Goal: Task Accomplishment & Management: Manage account settings

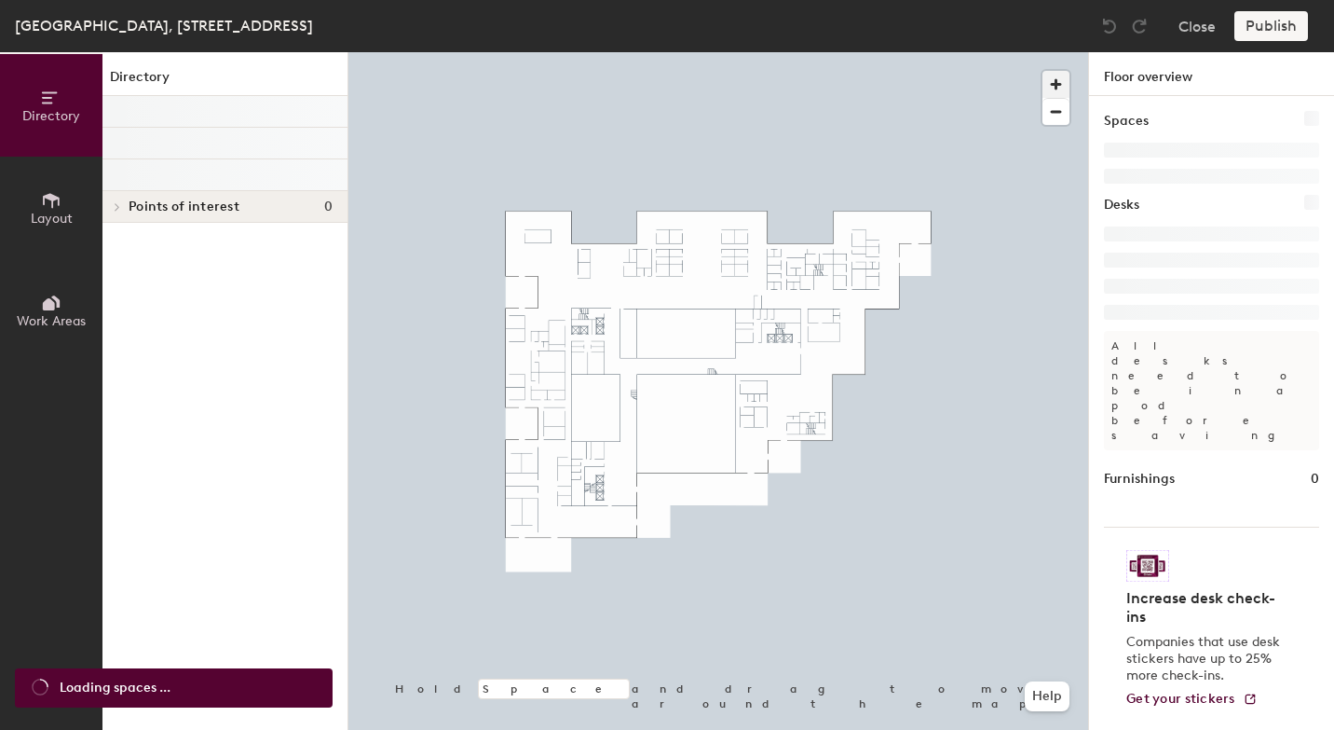
click at [1058, 81] on span "button" at bounding box center [1056, 84] width 27 height 27
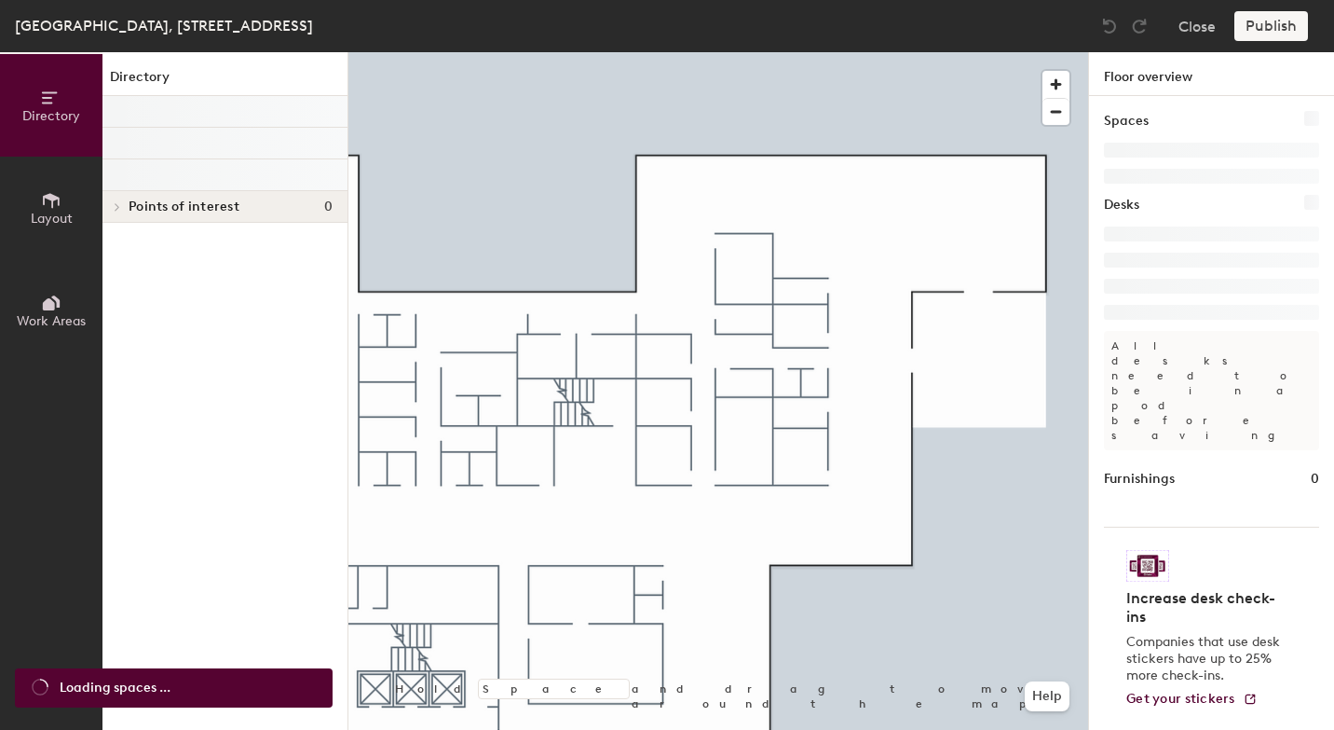
click at [56, 199] on icon at bounding box center [51, 200] width 21 height 21
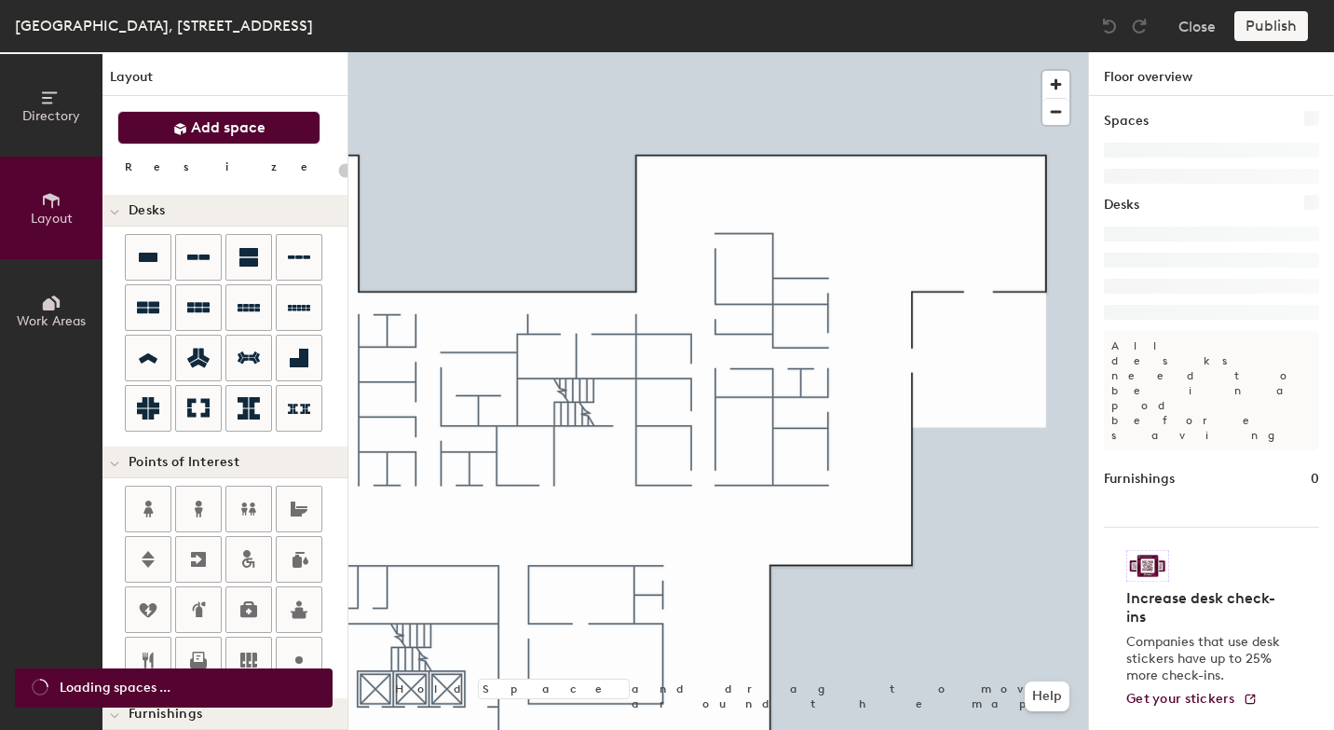
click at [243, 124] on span "Add space" at bounding box center [228, 127] width 75 height 19
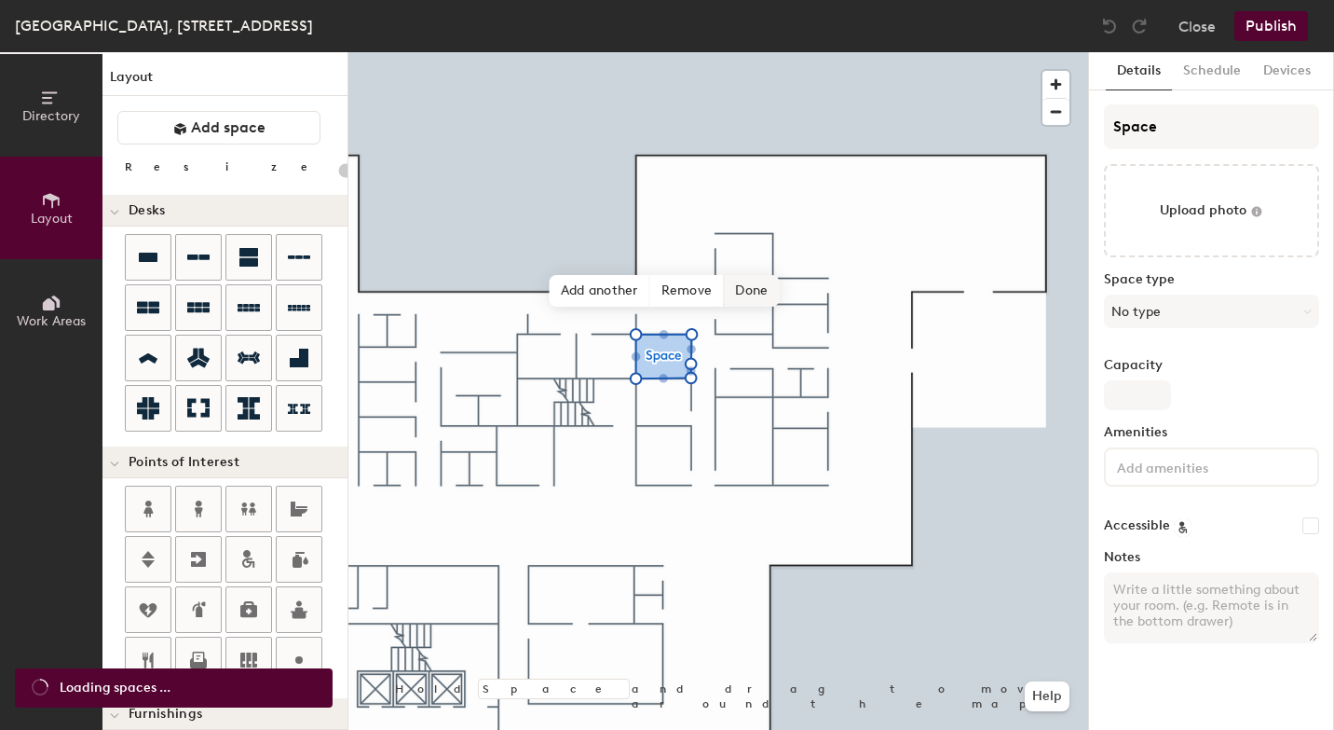
type input "20"
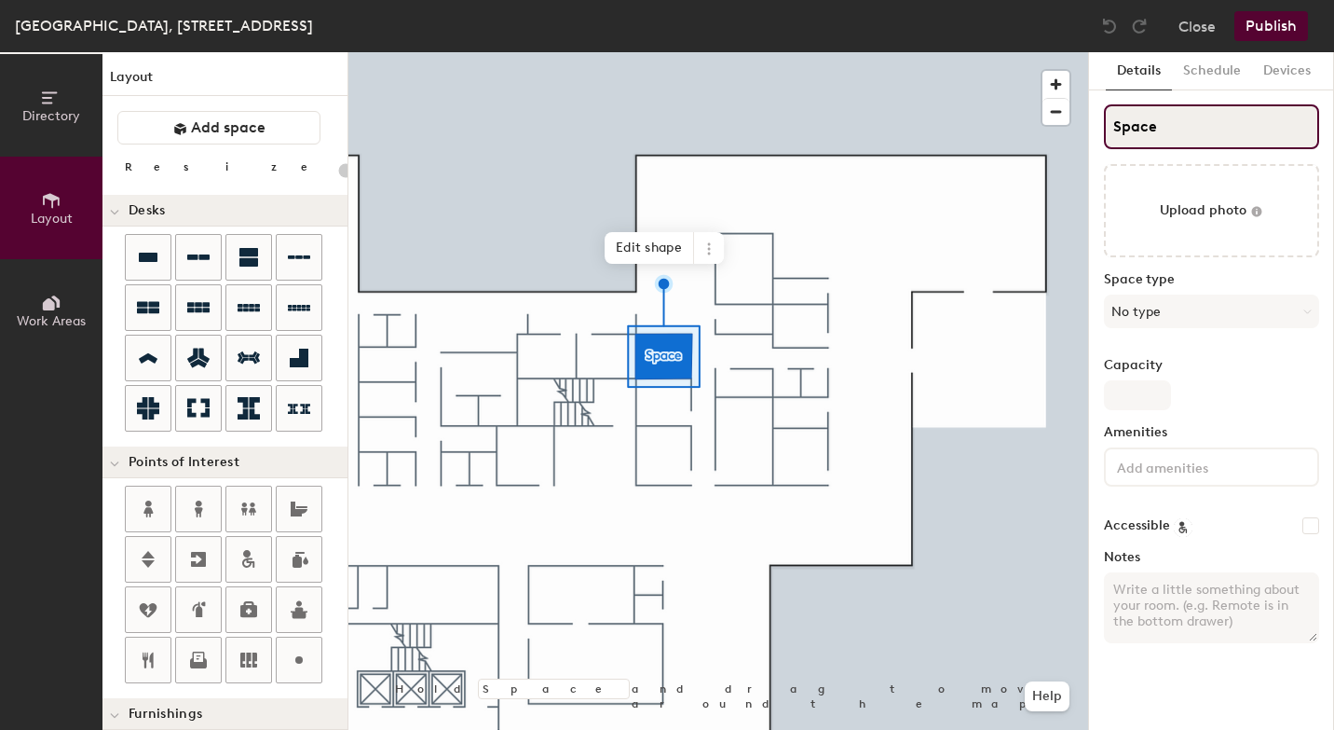
click at [1156, 131] on input "Space" at bounding box center [1211, 126] width 215 height 45
type input "Sp"
type input "20"
type input "S"
type input "20"
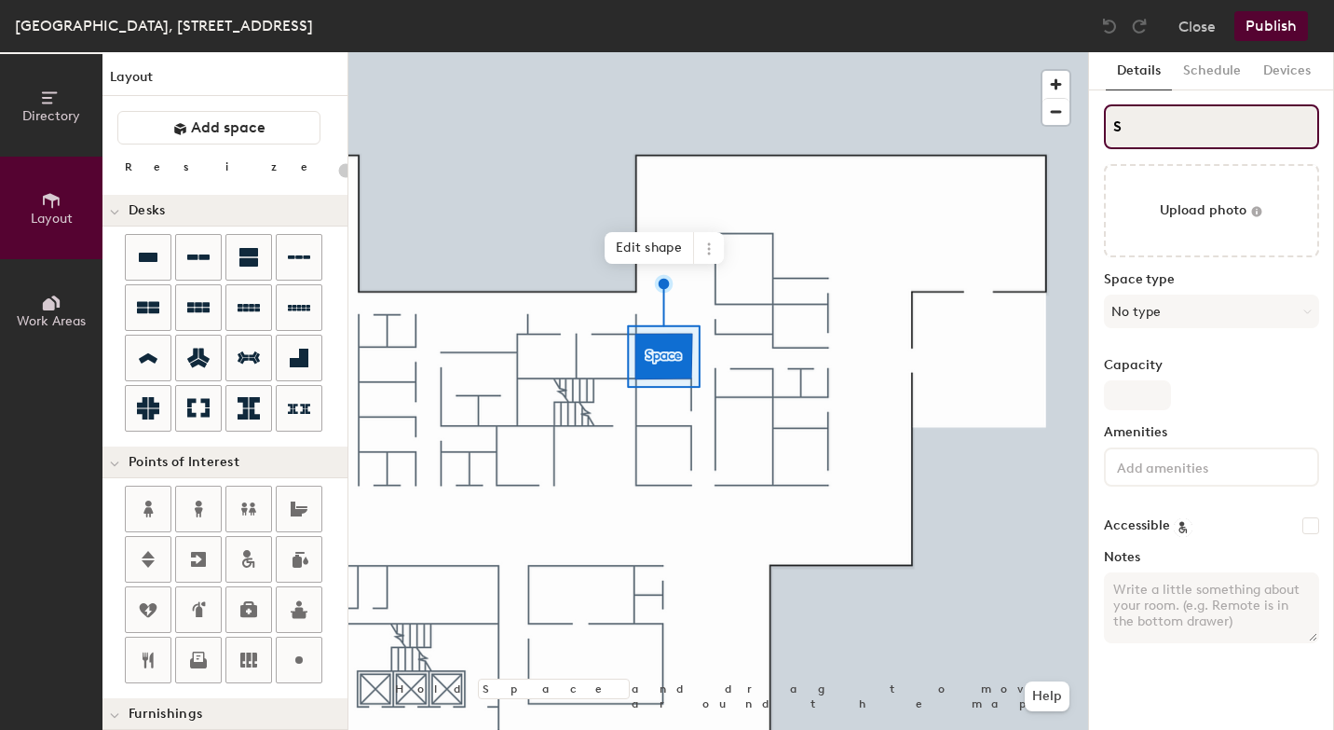
type input "S"
type input "20"
type input "4S"
type input "20"
type input "4.S"
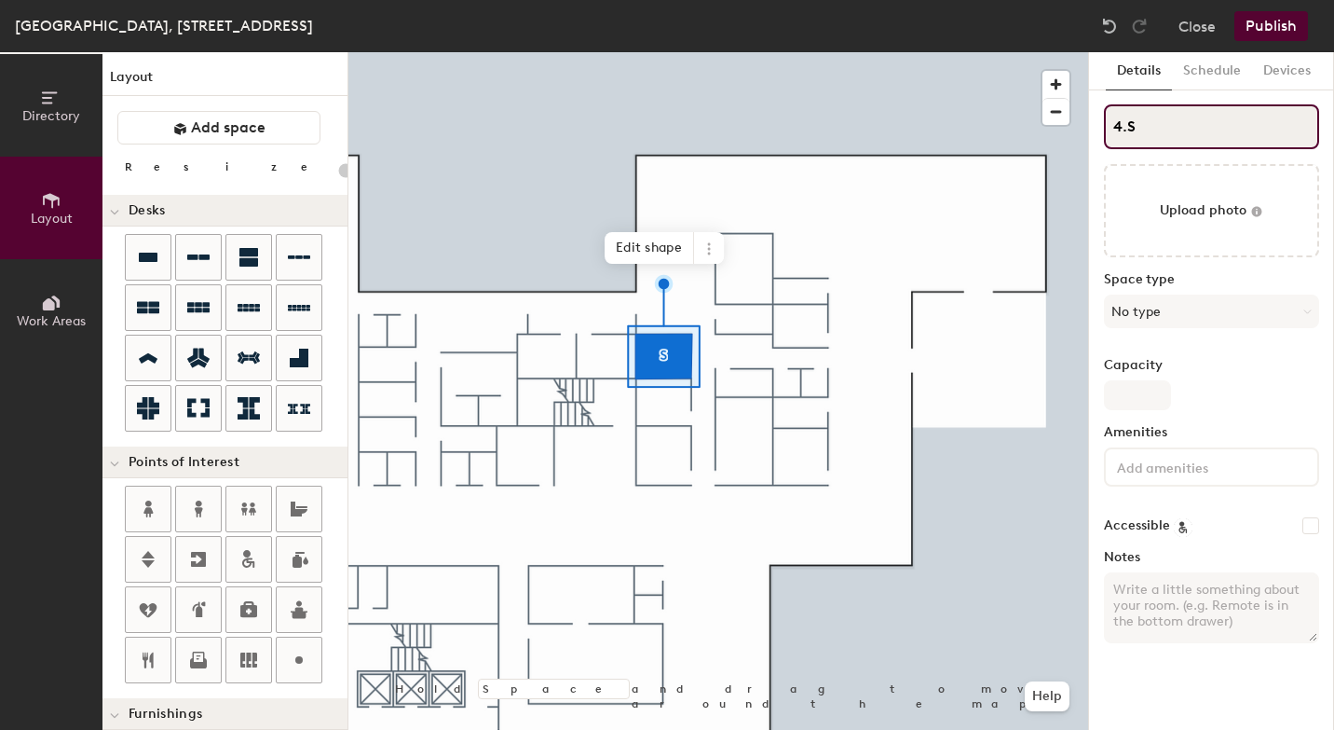
type input "20"
type input "4.19S"
type input "20"
type input "4.19"
type input "20"
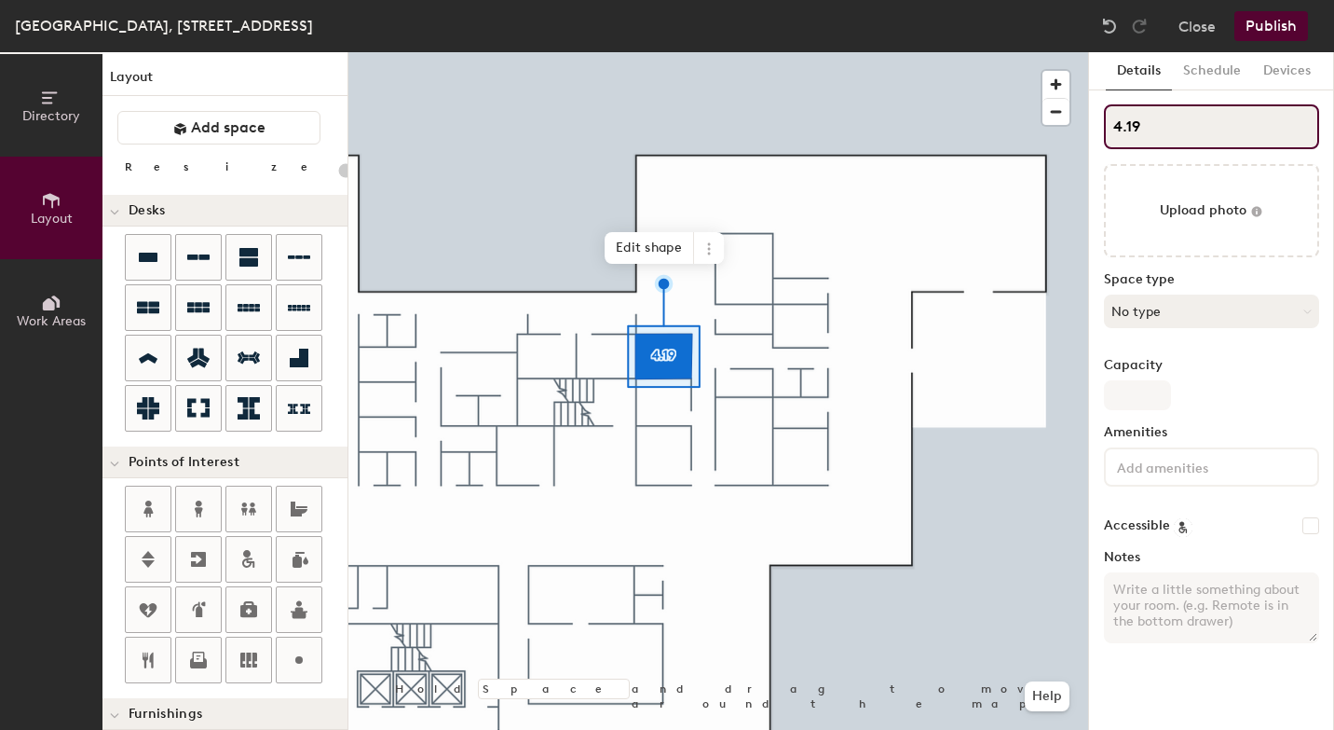
type input "4.19"
click at [1164, 311] on button "No type" at bounding box center [1211, 311] width 215 height 34
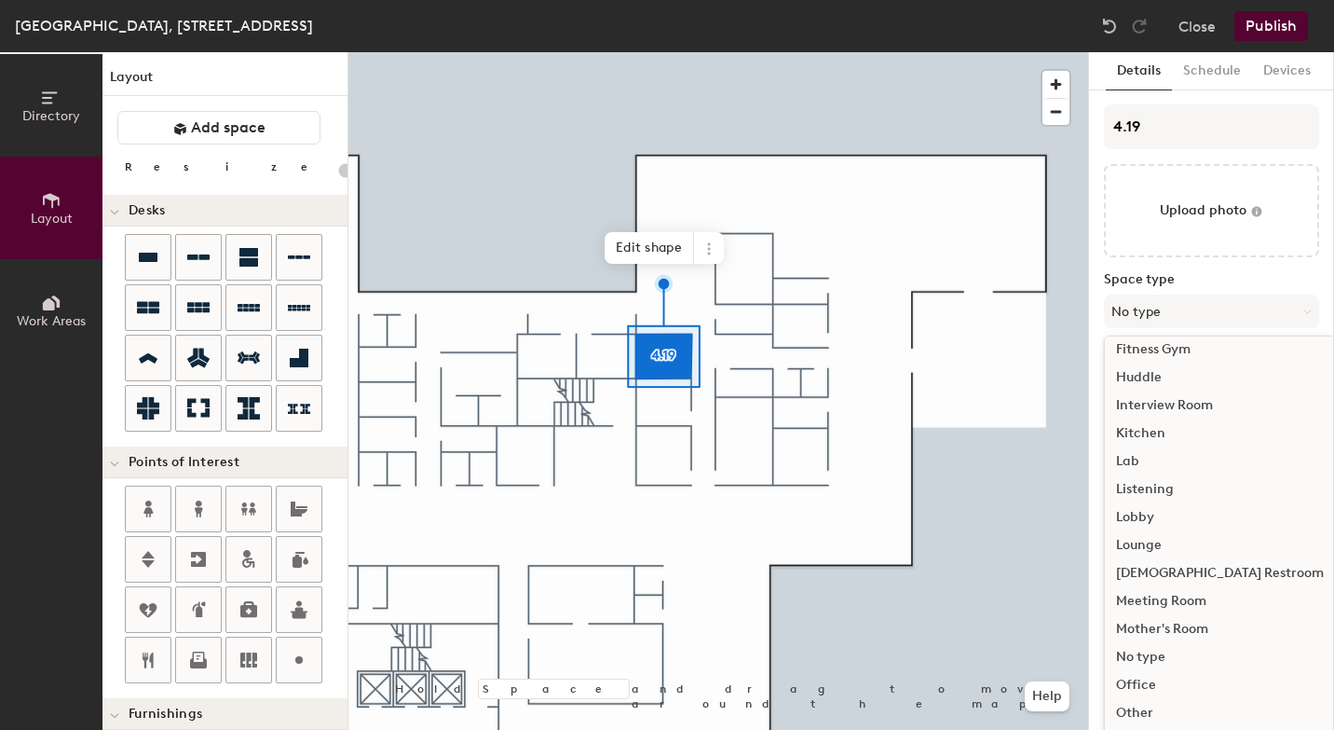
scroll to position [263, 0]
click at [1179, 601] on div "Meeting Room" at bounding box center [1220, 598] width 230 height 28
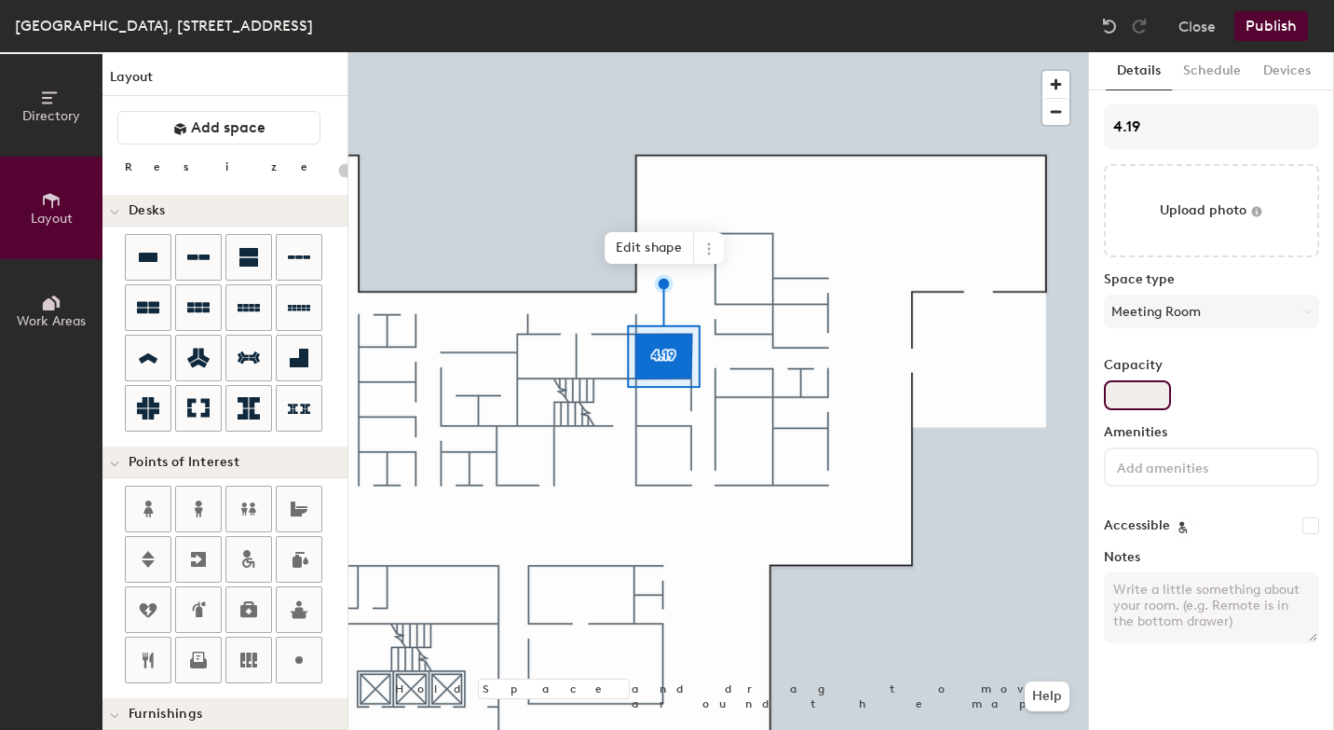
click at [1135, 399] on input "Capacity" at bounding box center [1137, 395] width 67 height 30
type input "20"
type input "6"
type input "20"
type input "6"
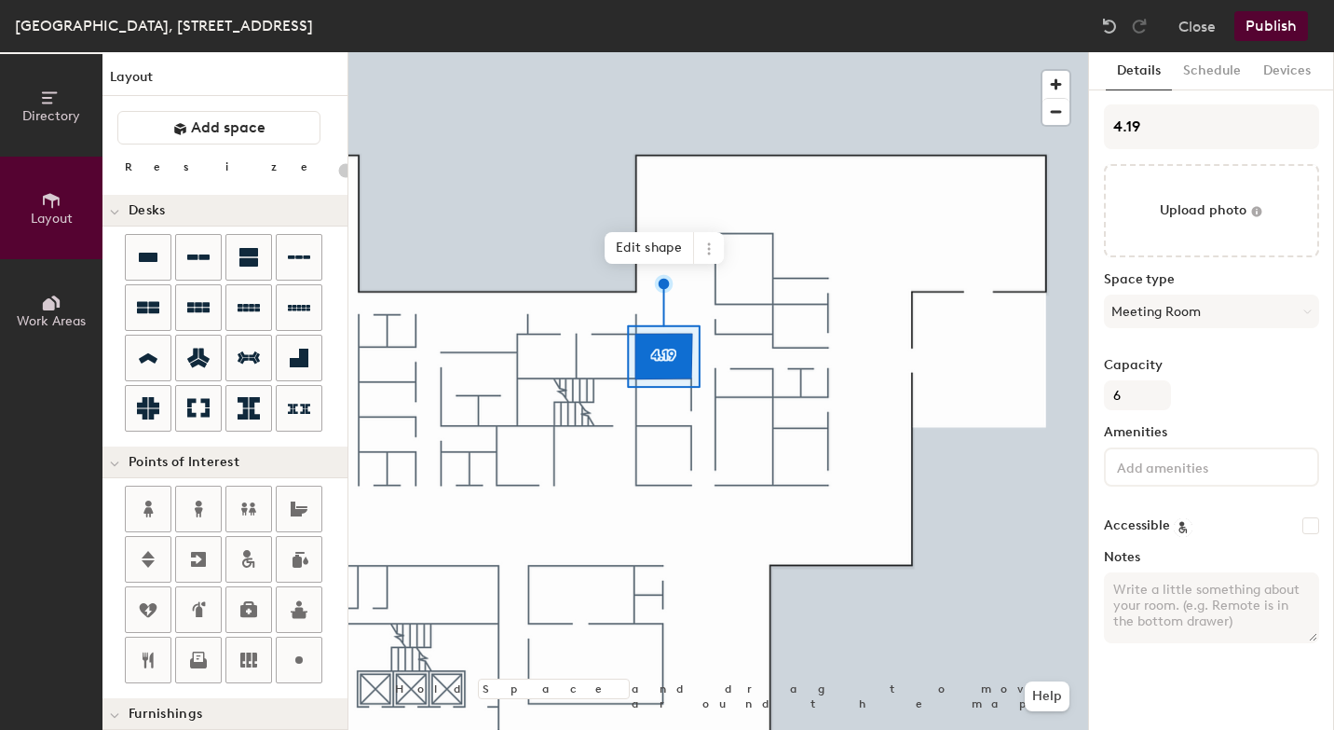
click at [1143, 479] on div at bounding box center [1211, 466] width 215 height 39
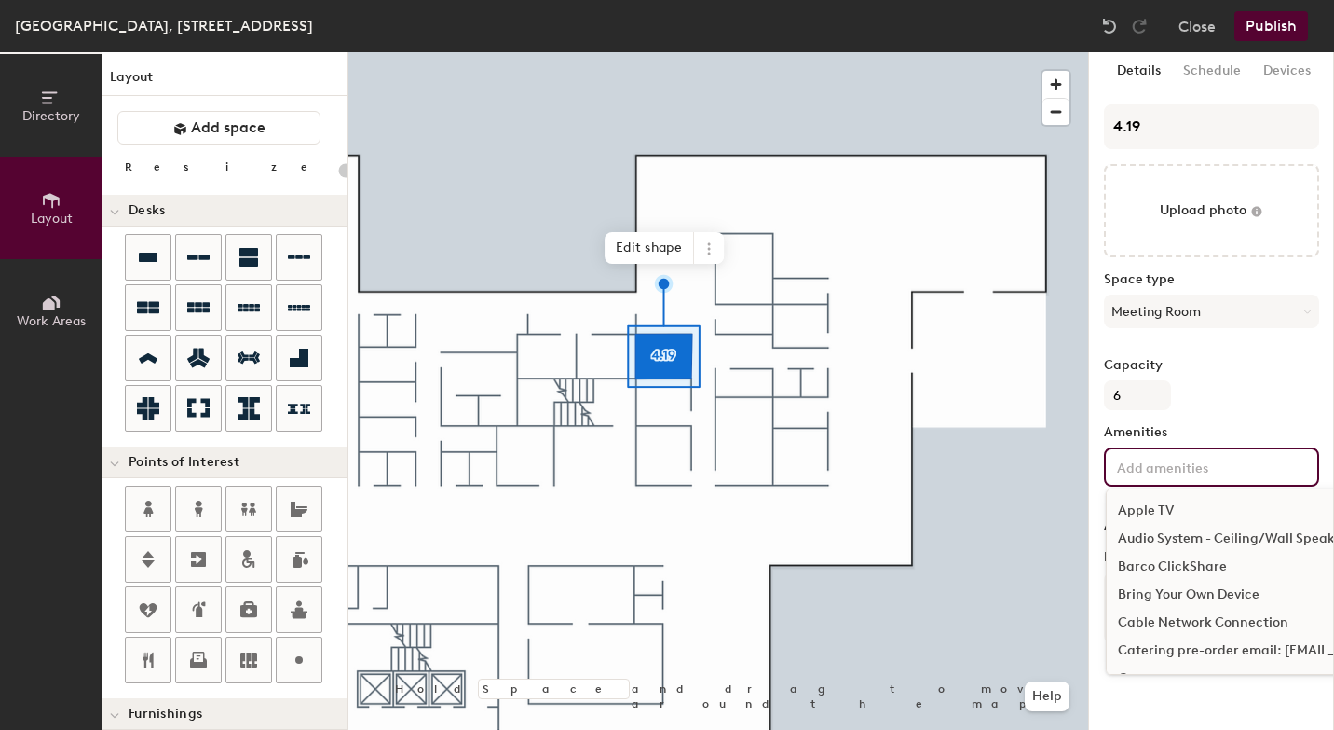
click at [1148, 597] on div "Bring Your Own Device" at bounding box center [1313, 595] width 412 height 28
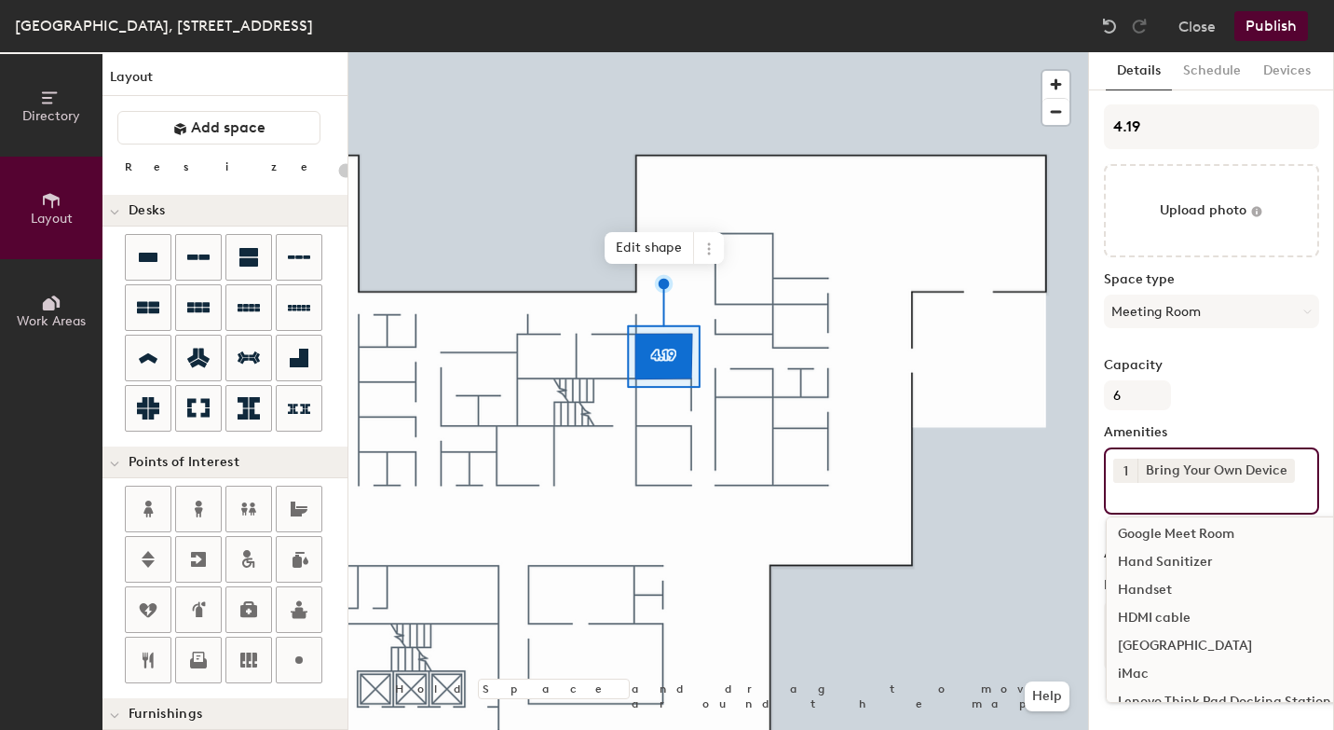
scroll to position [570, 0]
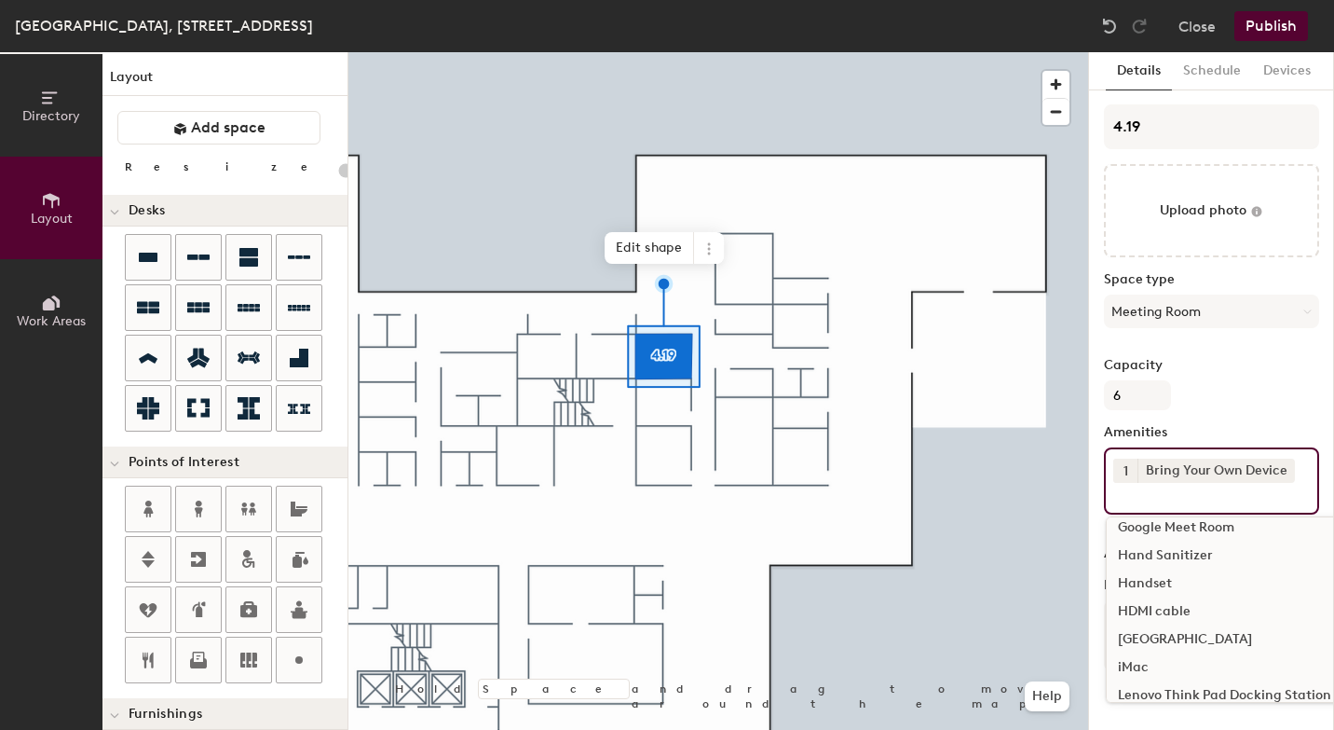
click at [1148, 606] on div "HDMI cable" at bounding box center [1313, 611] width 412 height 28
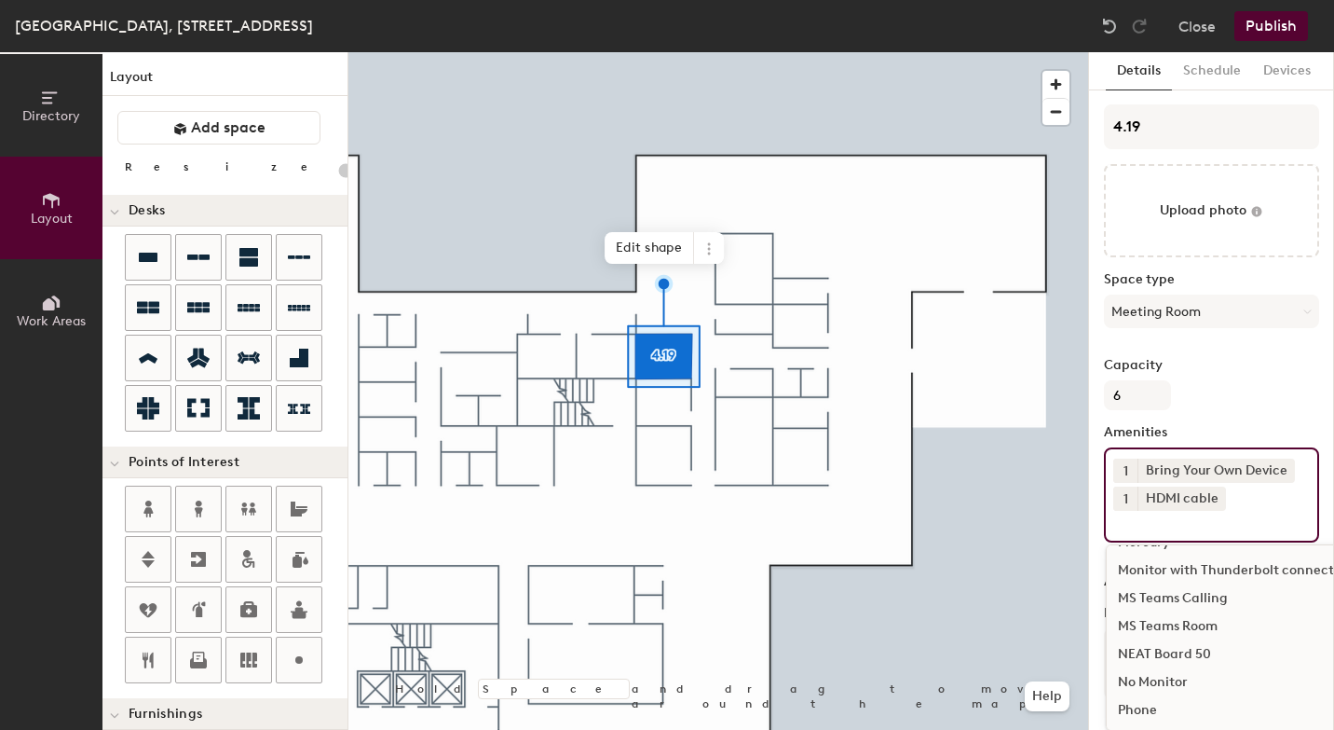
scroll to position [948, 0]
click at [1175, 623] on div "MS Teams Room" at bounding box center [1313, 625] width 412 height 28
click at [1161, 653] on div "NEAT Board 50" at bounding box center [1313, 653] width 412 height 28
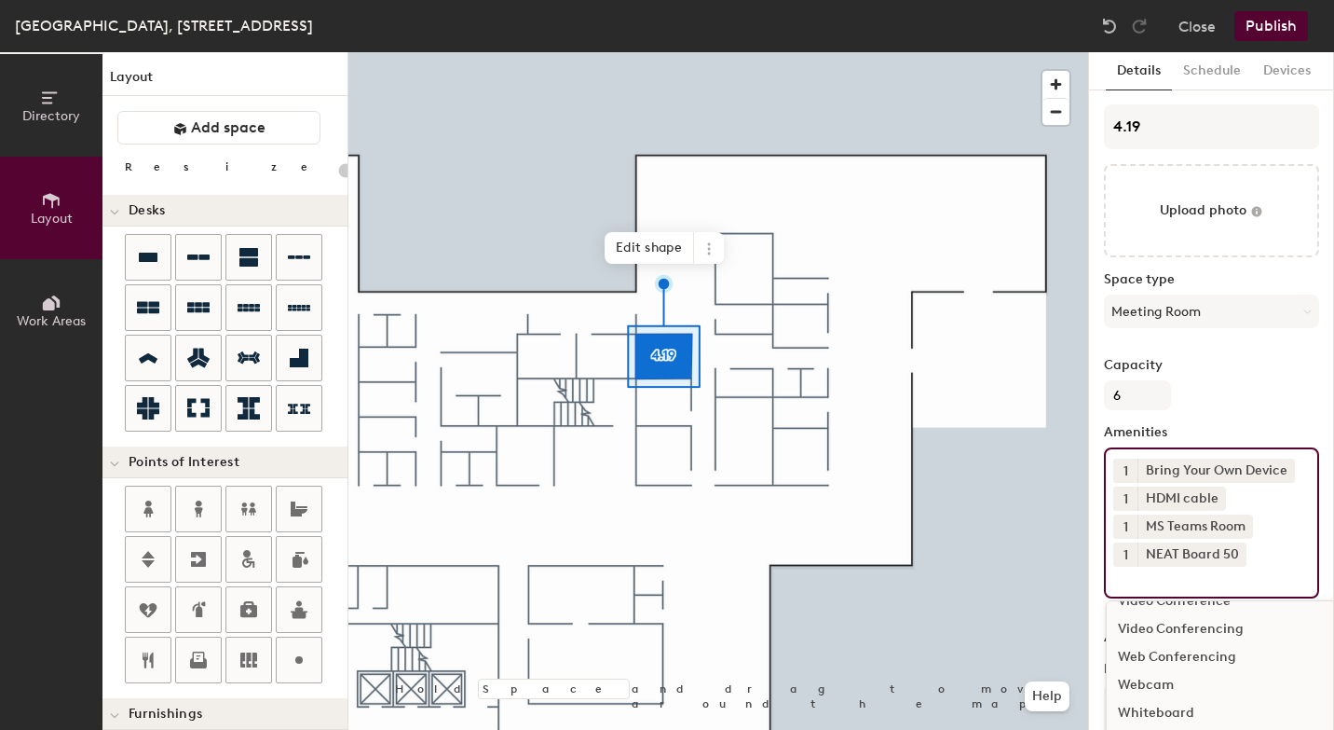
scroll to position [1676, 0]
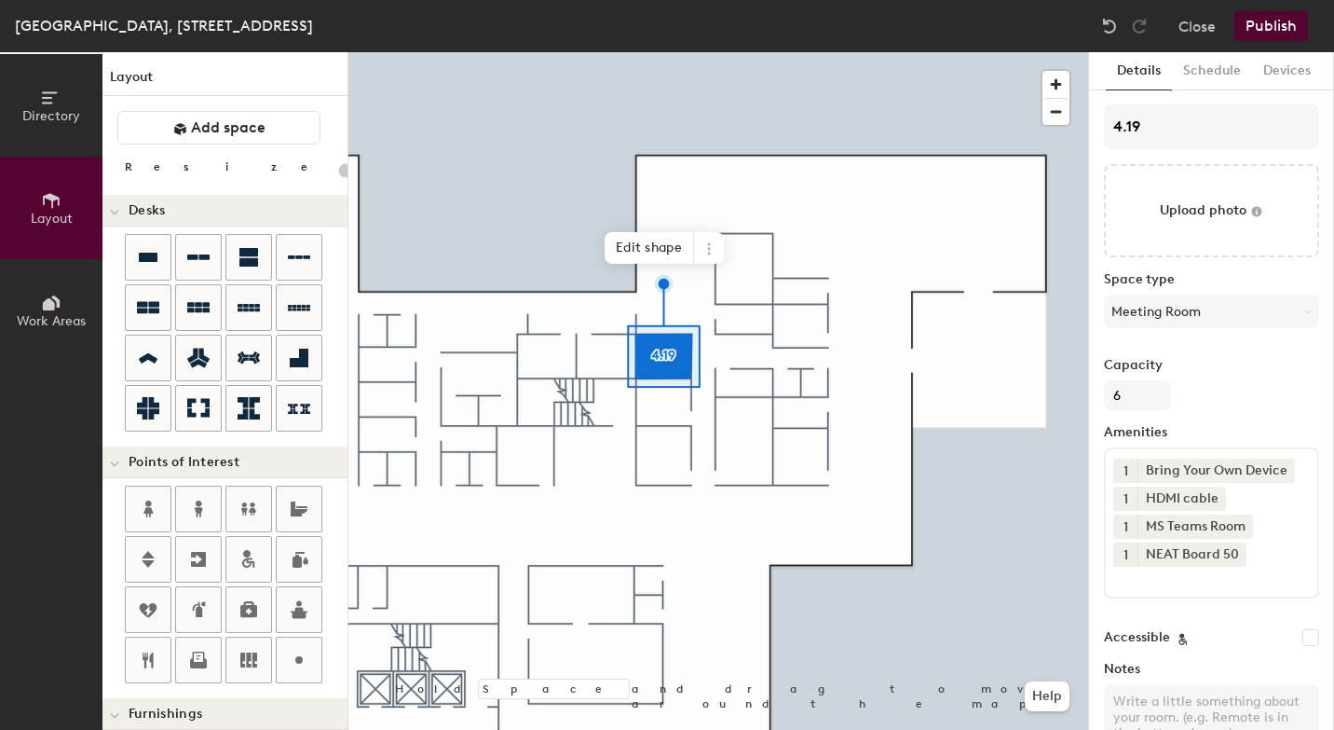
click at [1284, 28] on button "Publish" at bounding box center [1272, 26] width 74 height 30
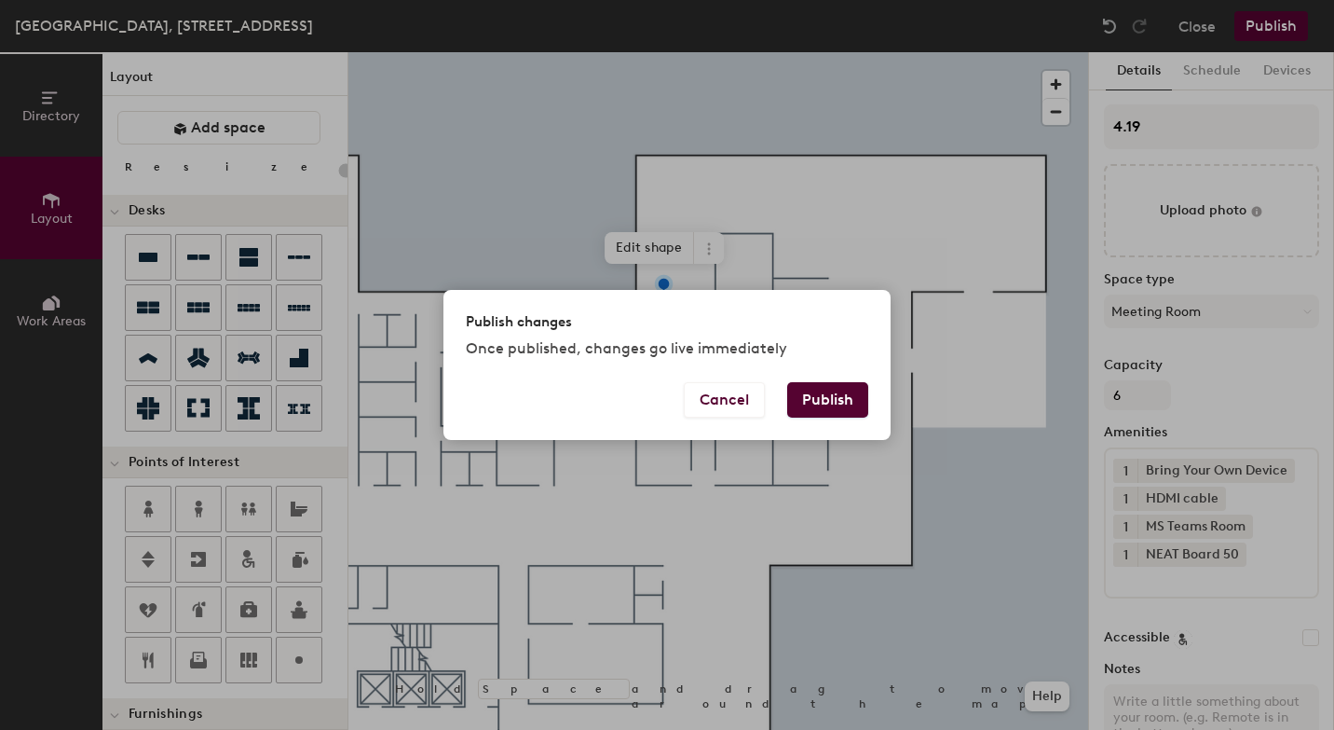
click at [830, 398] on button "Publish" at bounding box center [827, 399] width 81 height 35
type input "20"
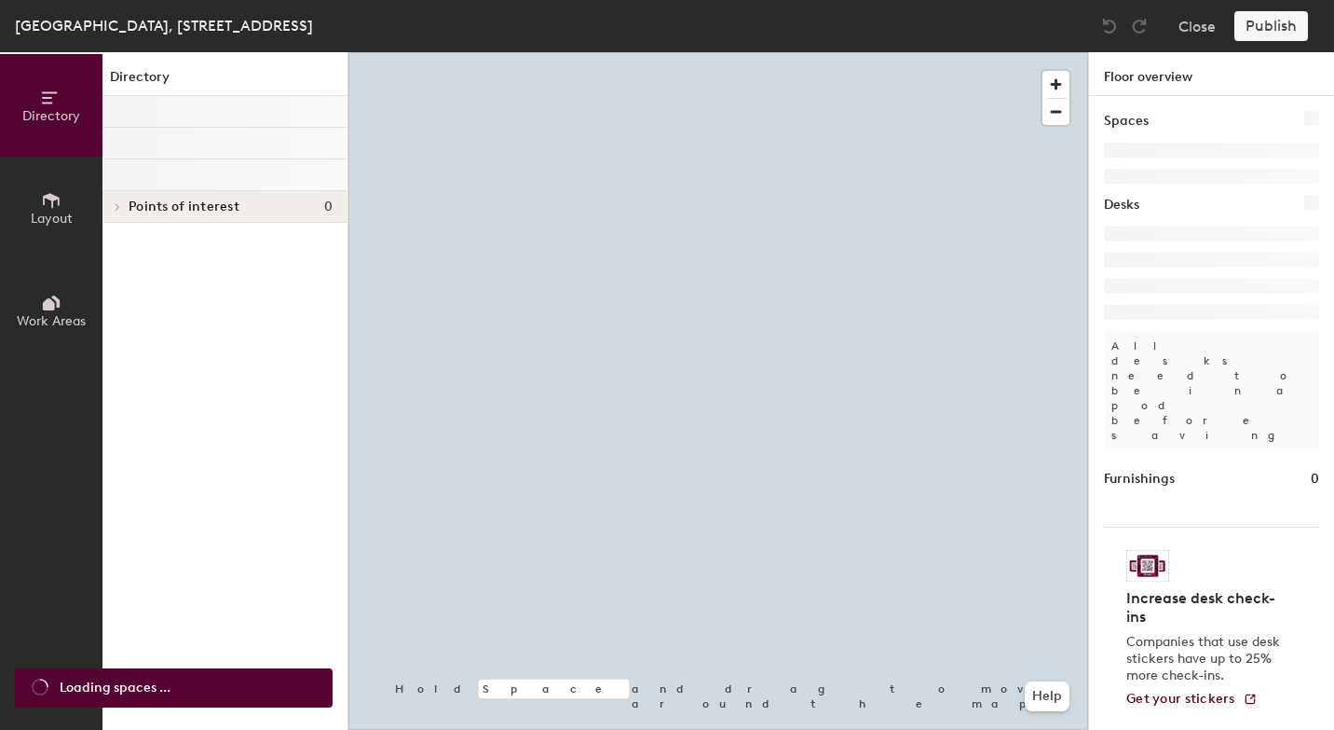
click at [61, 211] on span "Layout" at bounding box center [52, 219] width 42 height 16
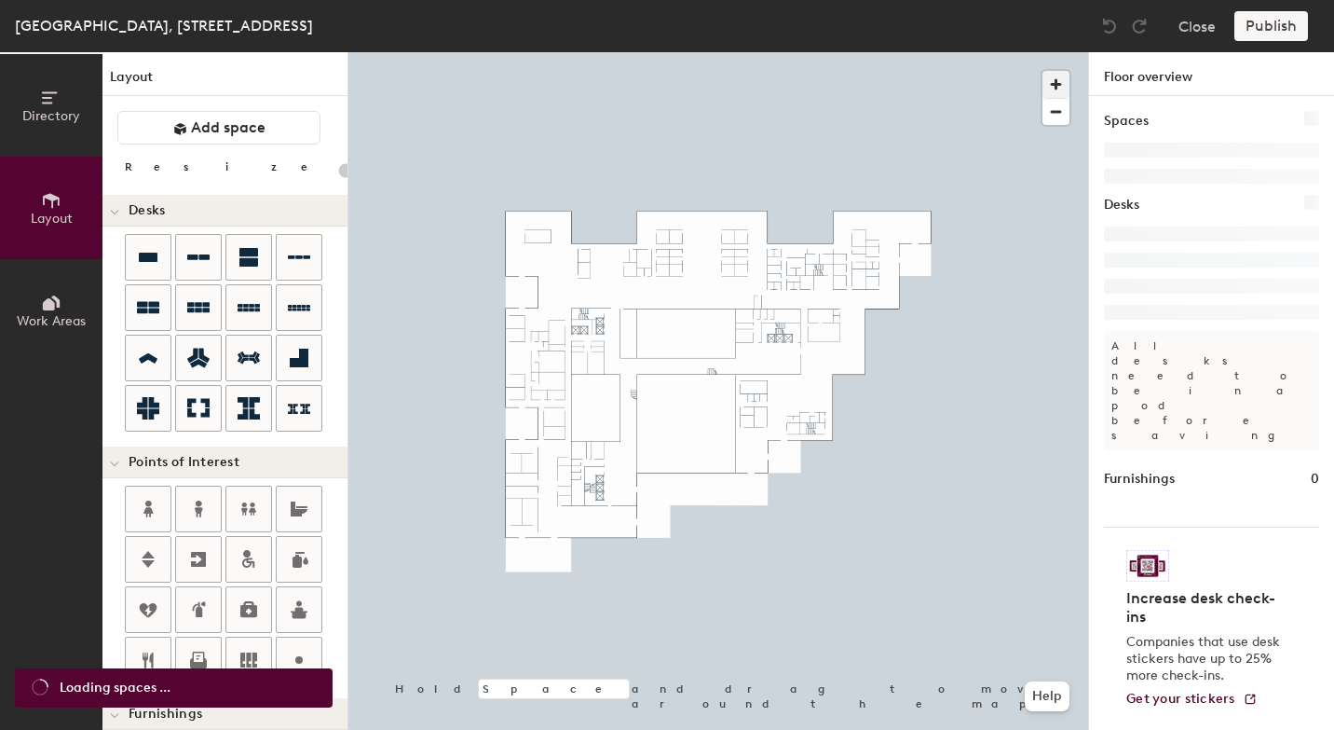
click at [1058, 81] on span "button" at bounding box center [1056, 84] width 27 height 27
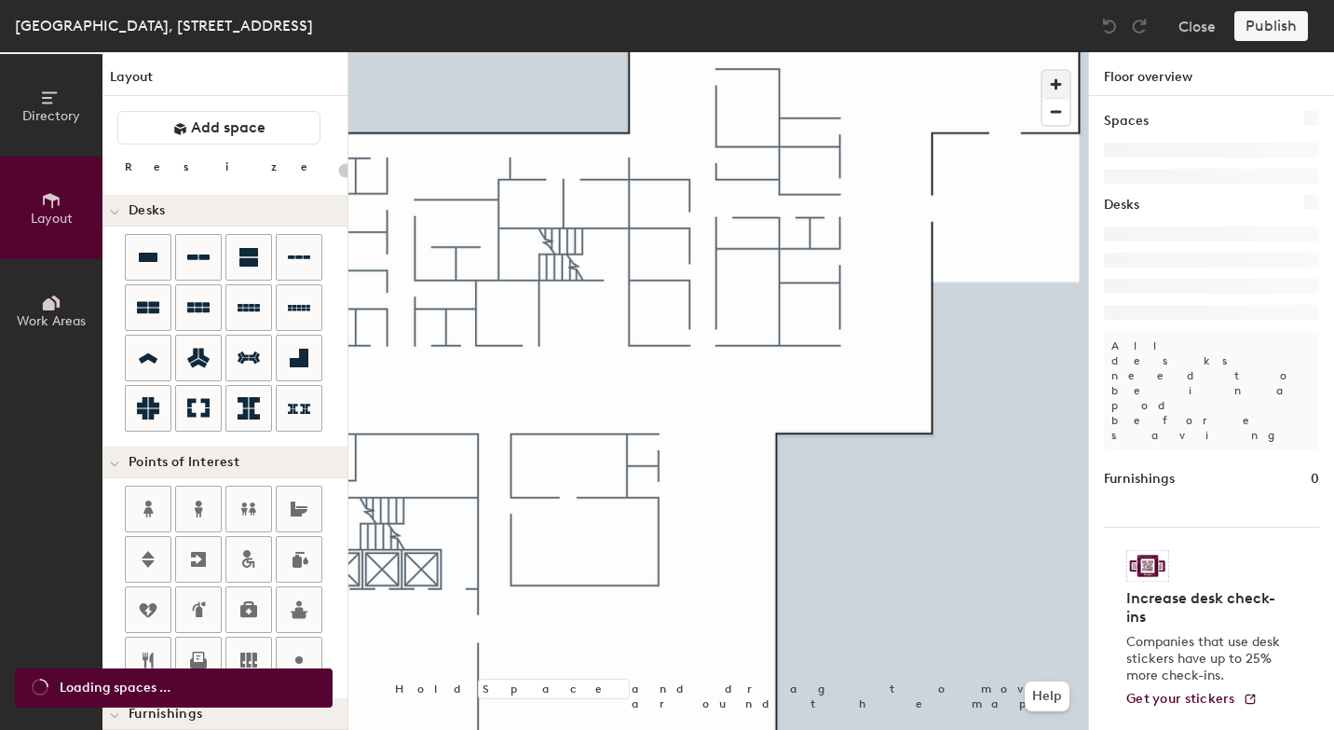
type input "20"
click at [1210, 34] on button "Close" at bounding box center [1197, 26] width 37 height 30
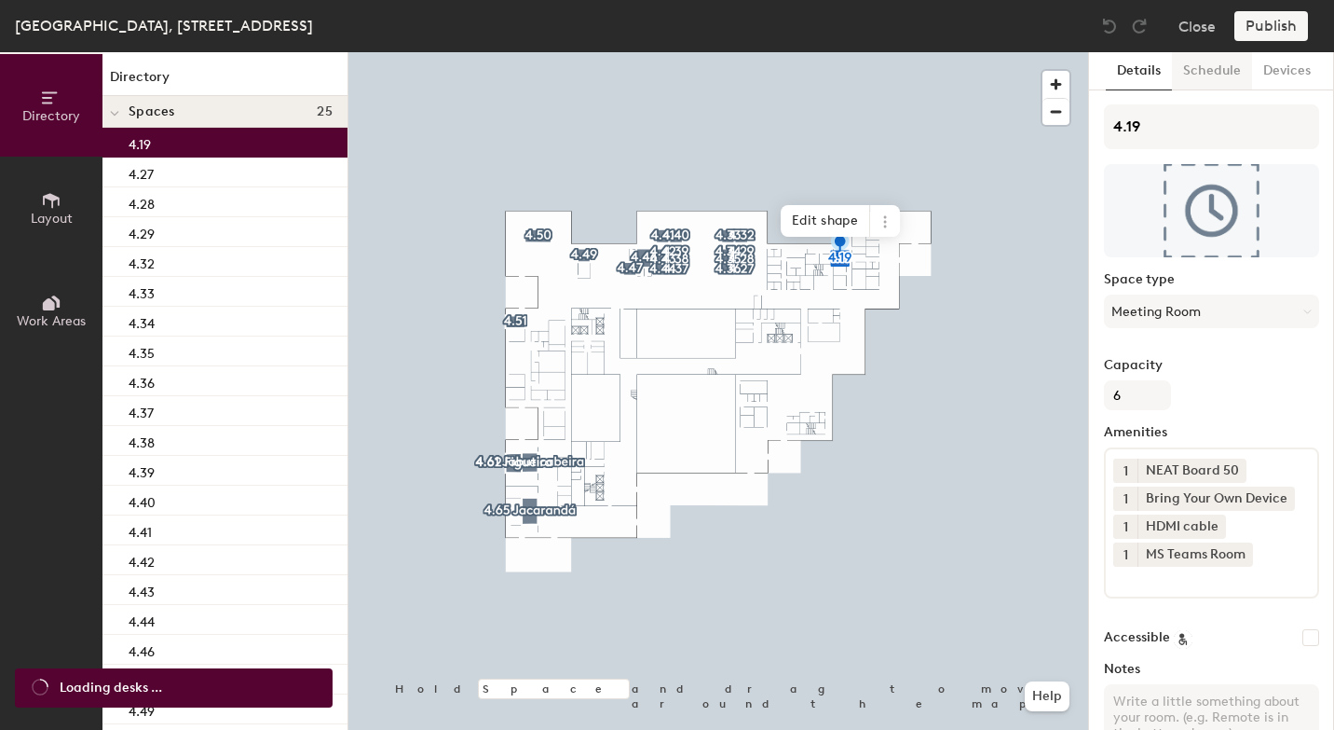
click at [1222, 67] on button "Schedule" at bounding box center [1212, 71] width 80 height 38
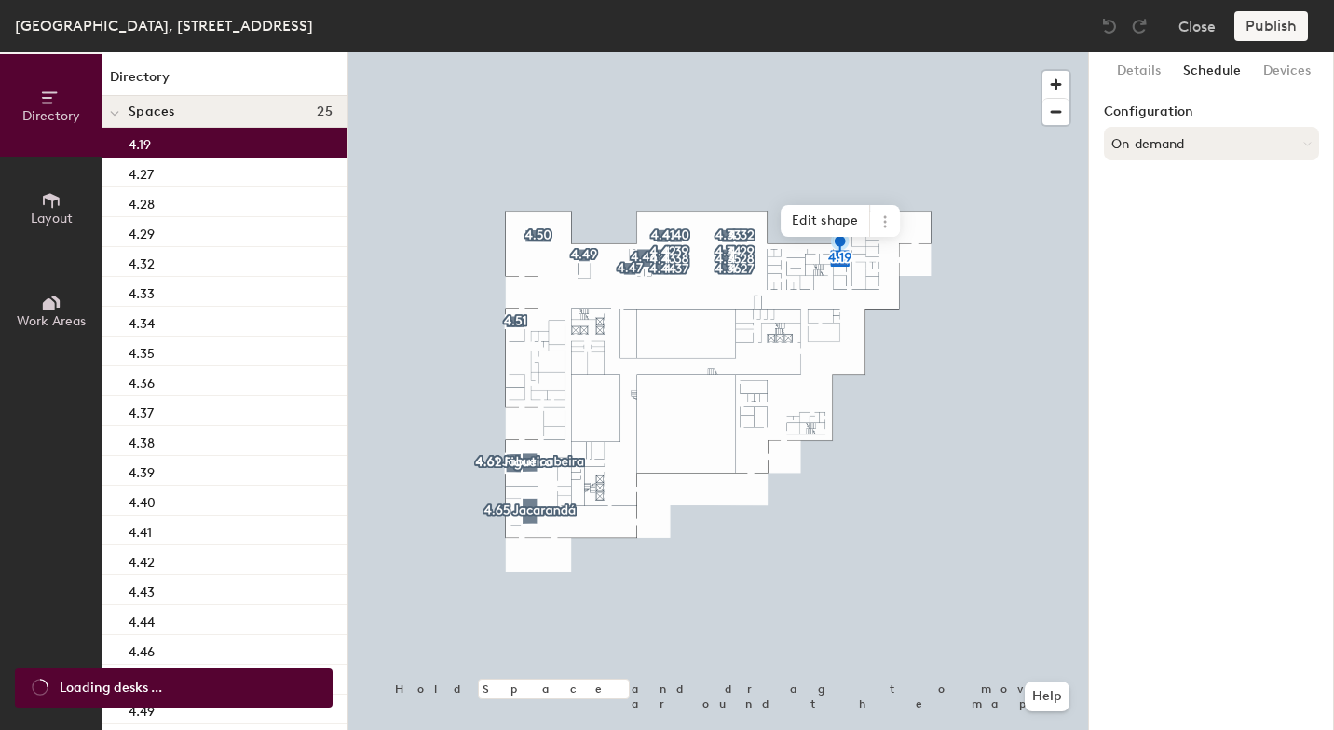
click at [1181, 145] on button "On-demand" at bounding box center [1211, 144] width 215 height 34
click at [1174, 217] on div "Scheduled" at bounding box center [1211, 218] width 213 height 28
click at [1149, 184] on button "Select account" at bounding box center [1211, 185] width 215 height 34
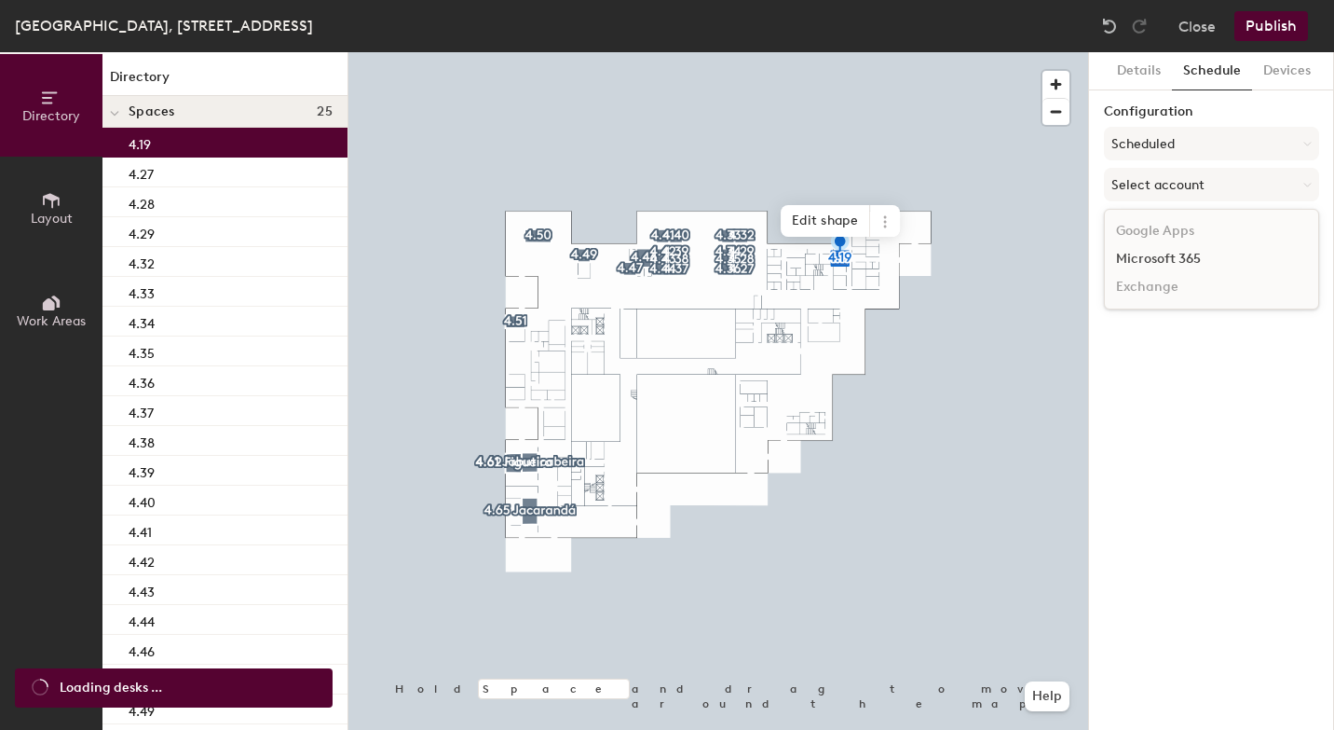
click at [1153, 254] on div "Microsoft 365" at bounding box center [1211, 259] width 213 height 28
click at [1122, 258] on input at bounding box center [1211, 257] width 215 height 34
paste input "BR-SP-VIL-04N19@wppsystems.com"
type input "BR-SP-VIL-04N19@wppsystems.com"
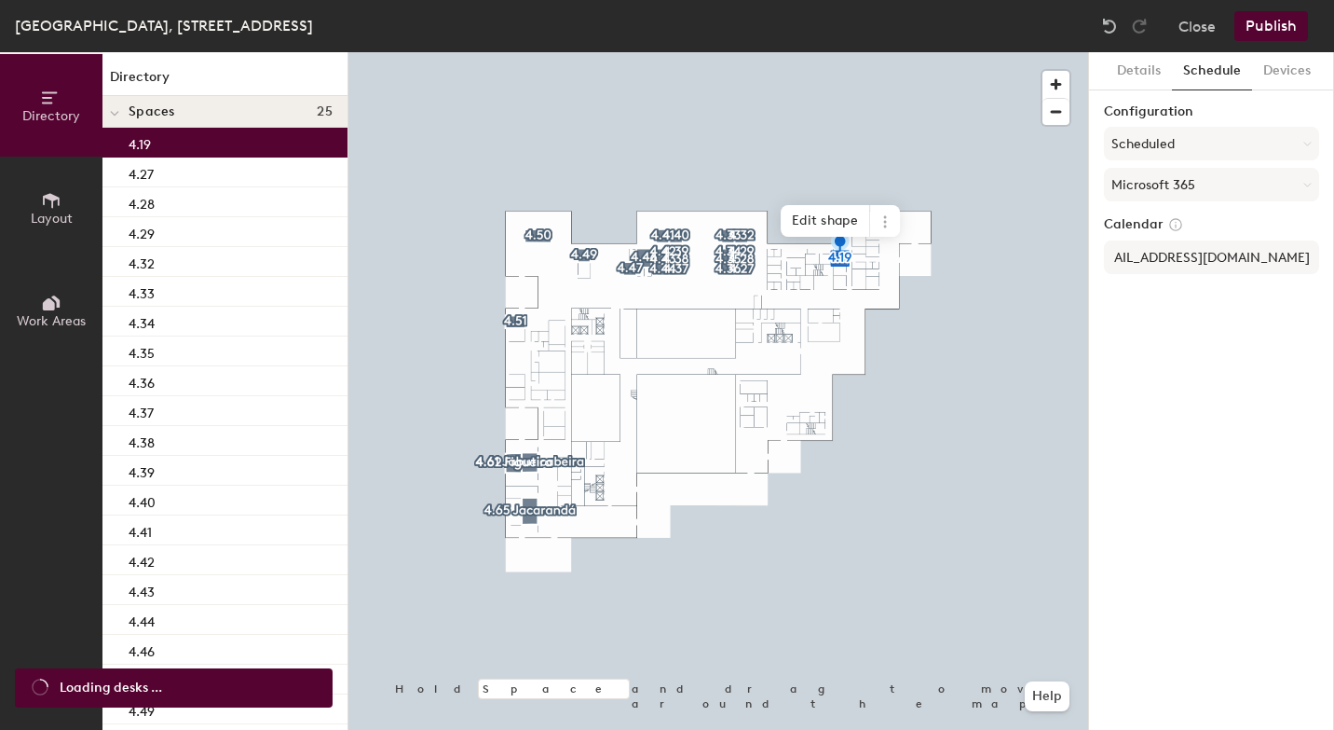
click at [1186, 376] on div "Details Schedule Devices Configuration Scheduled Microsoft 365 Calendar BR-SP-V…" at bounding box center [1211, 390] width 245 height 677
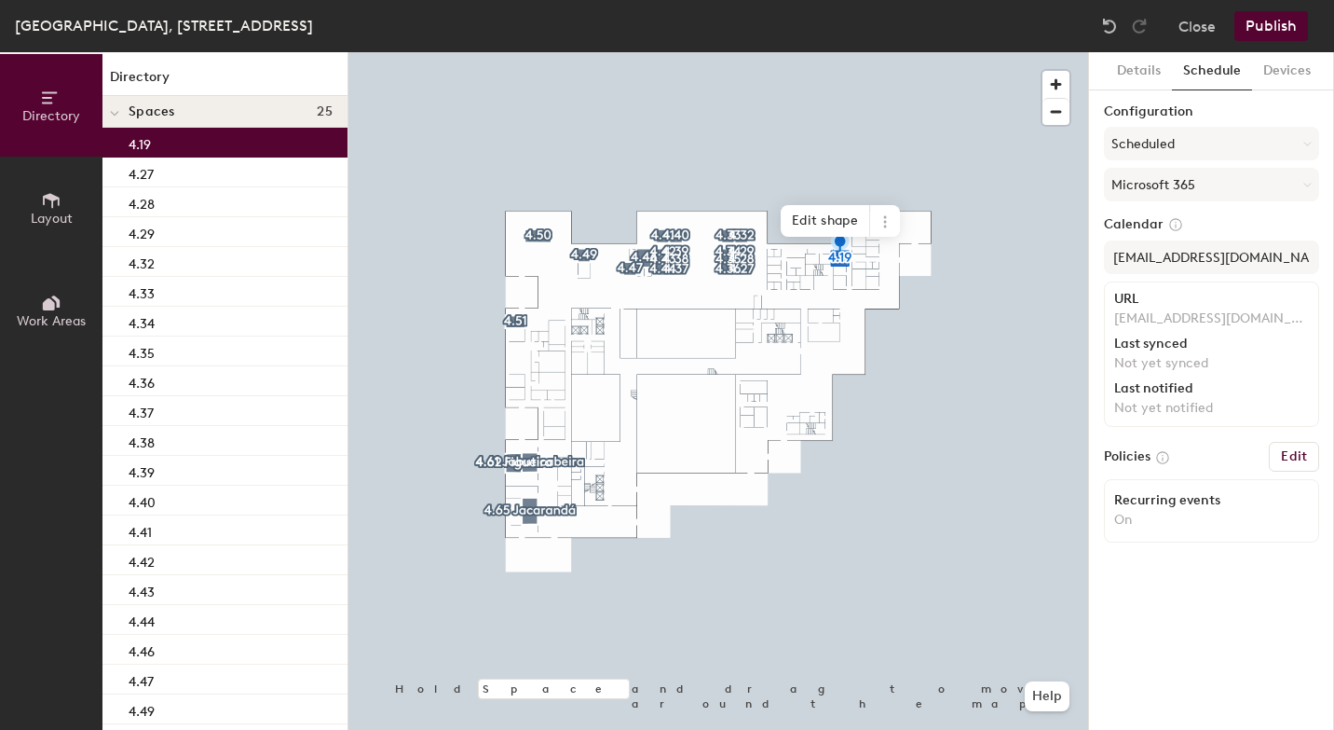
click at [1272, 29] on button "Publish" at bounding box center [1272, 26] width 74 height 30
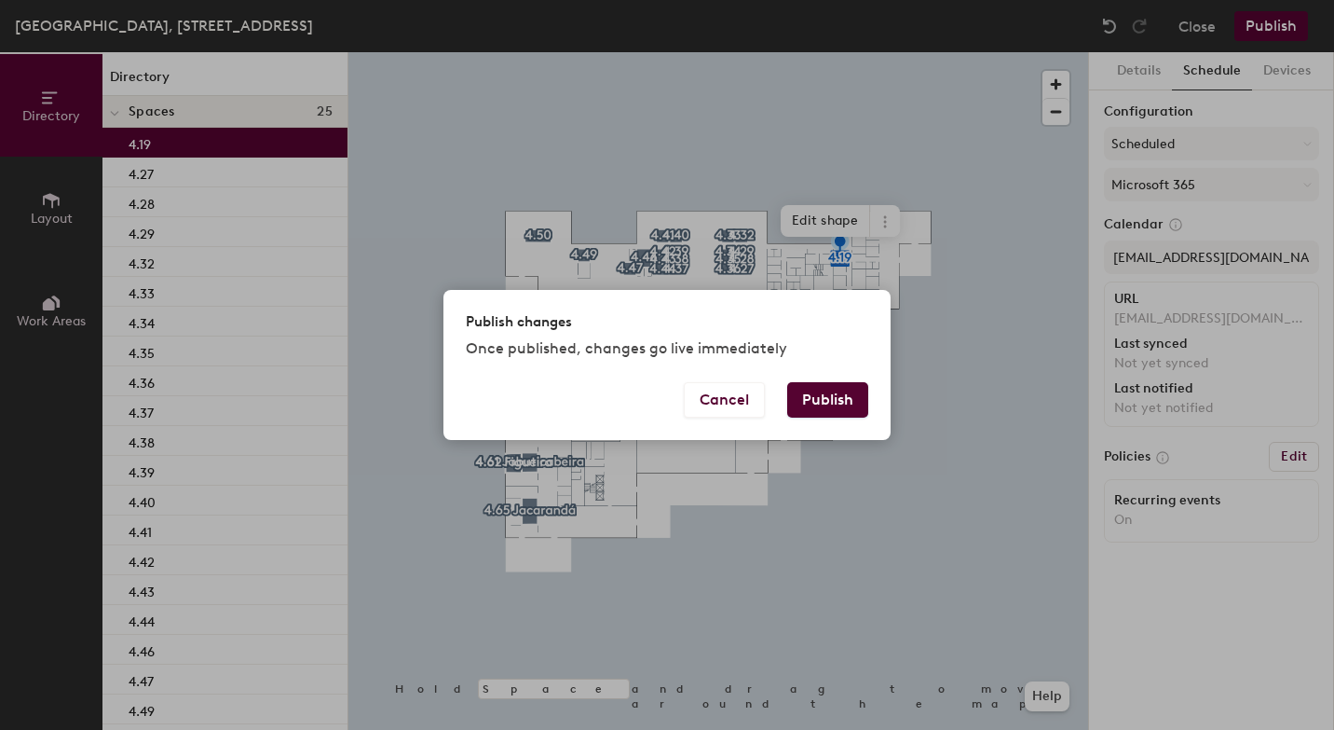
click at [851, 395] on button "Publish" at bounding box center [827, 399] width 81 height 35
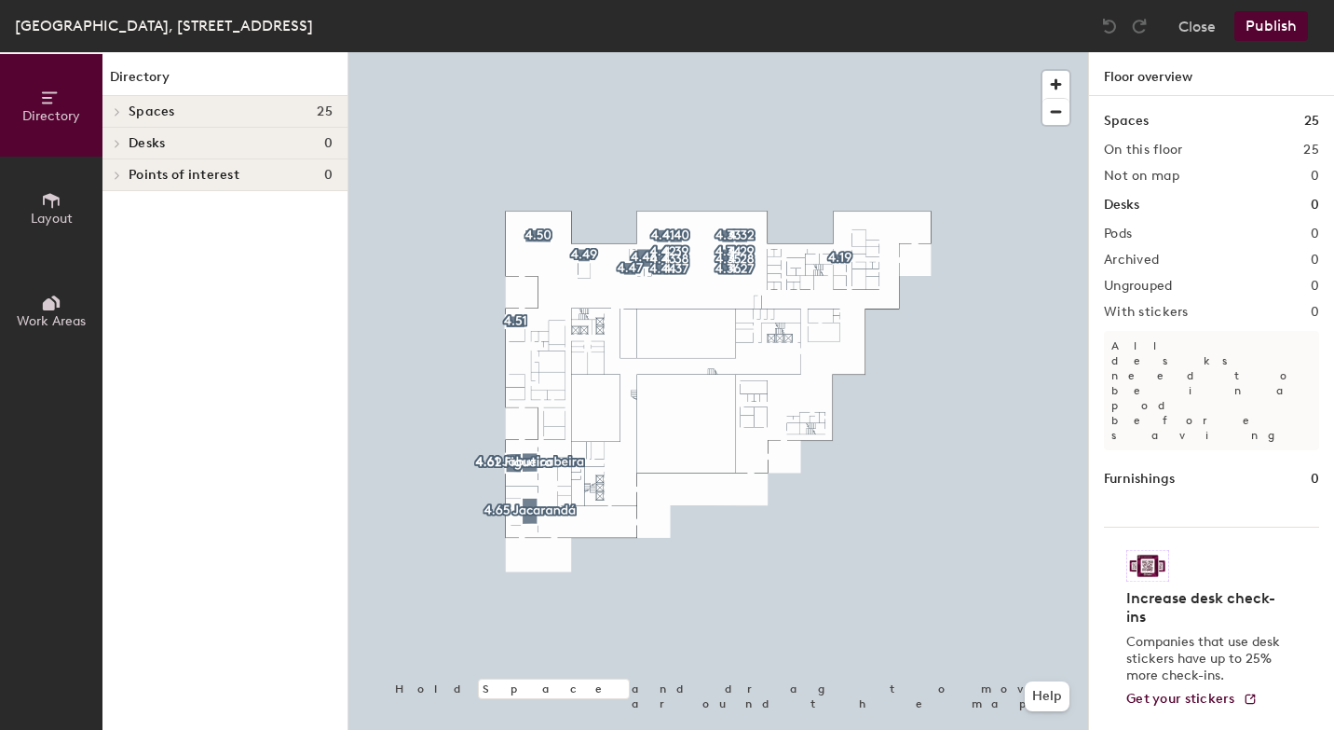
click at [55, 211] on span "Layout" at bounding box center [52, 219] width 42 height 16
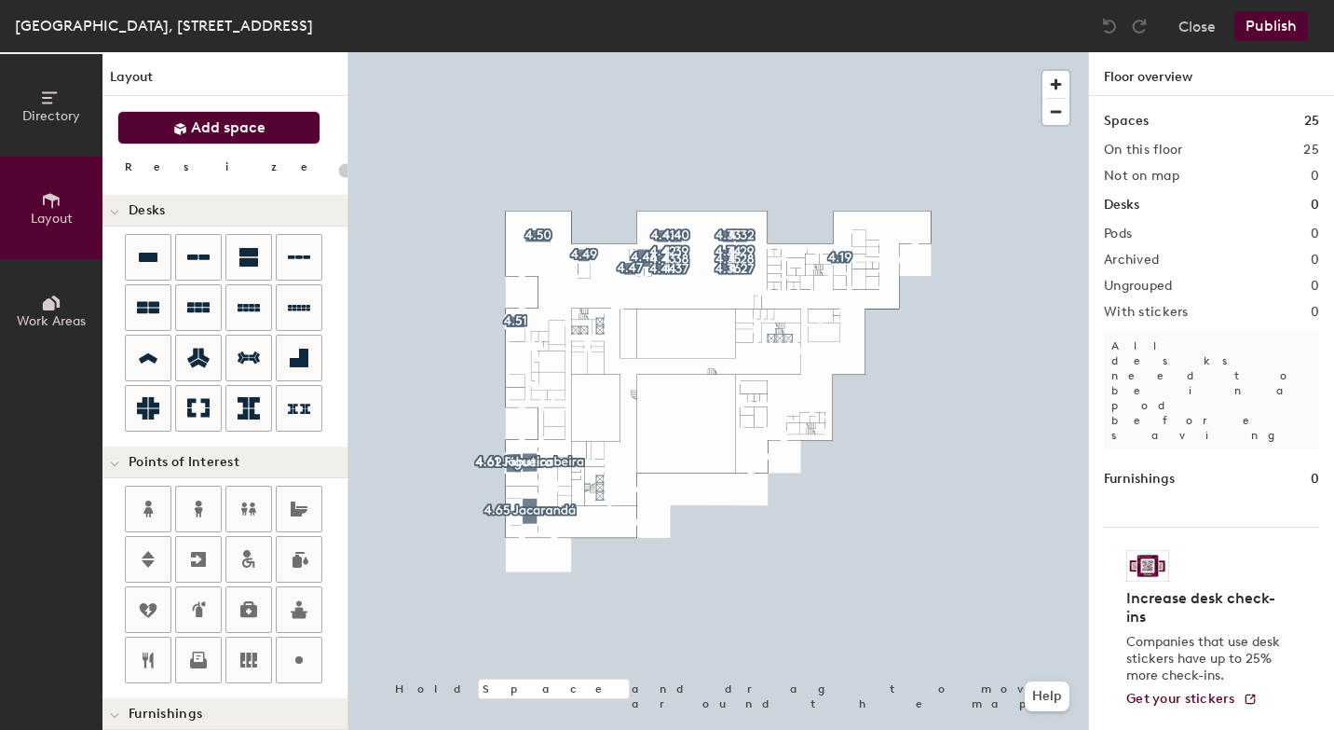
click at [226, 121] on span "Add space" at bounding box center [228, 127] width 75 height 19
click at [1060, 73] on span "button" at bounding box center [1056, 84] width 27 height 27
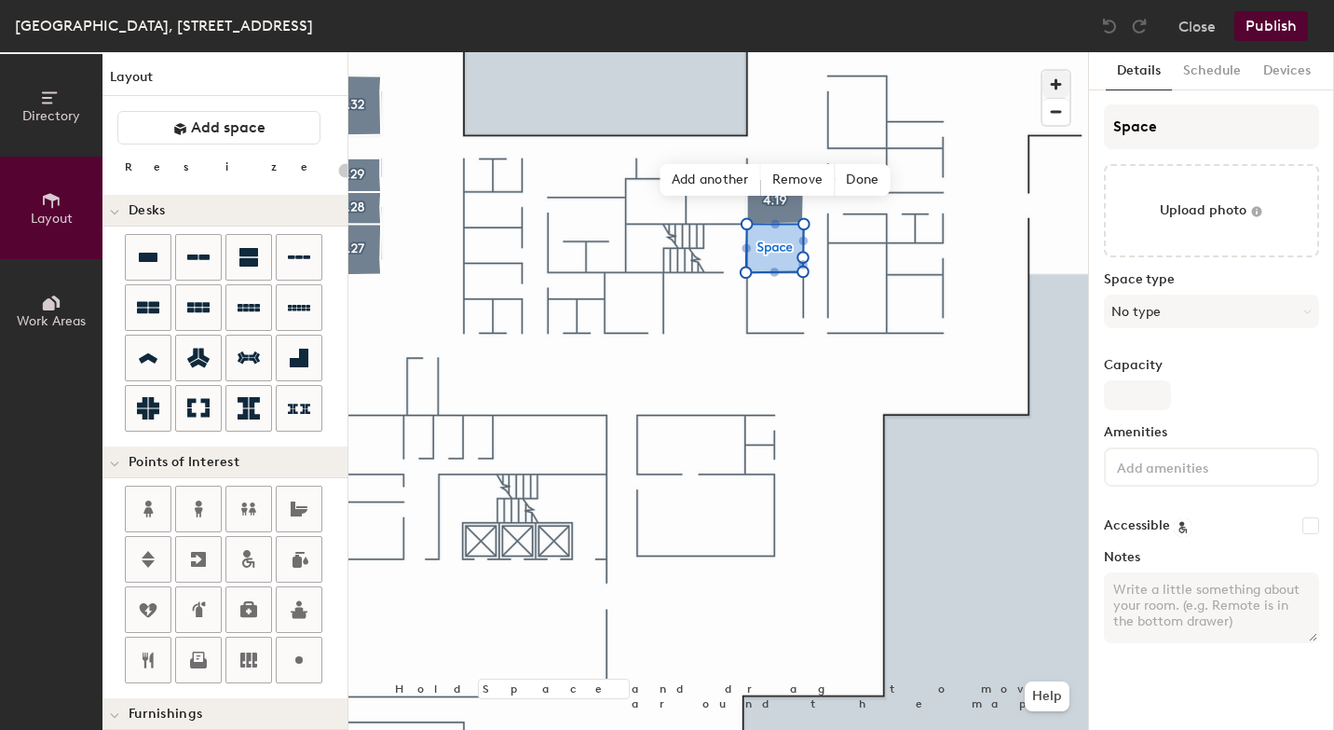
type input "20"
click at [1184, 130] on input "Space" at bounding box center [1211, 126] width 215 height 45
type input "Spac"
type input "20"
type input "Sp"
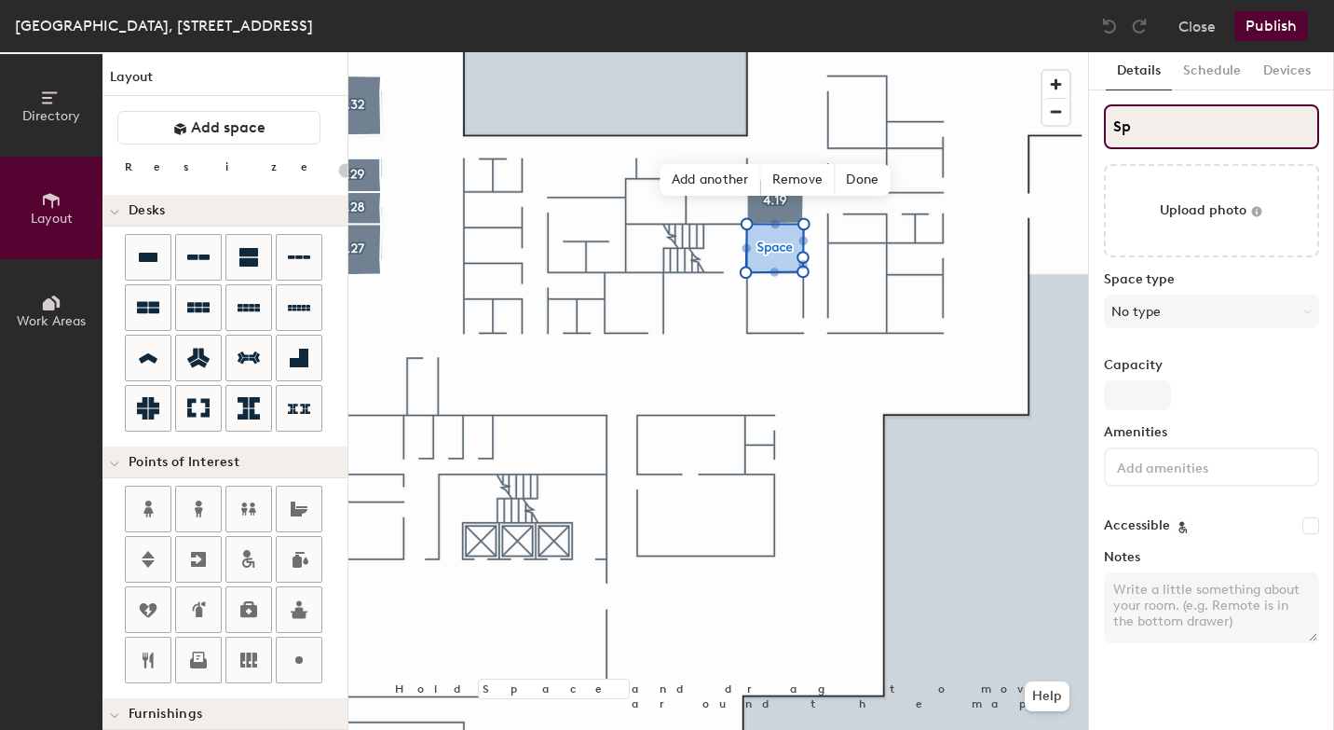
type input "20"
type input "S"
type input "20"
type input "S"
type input "20"
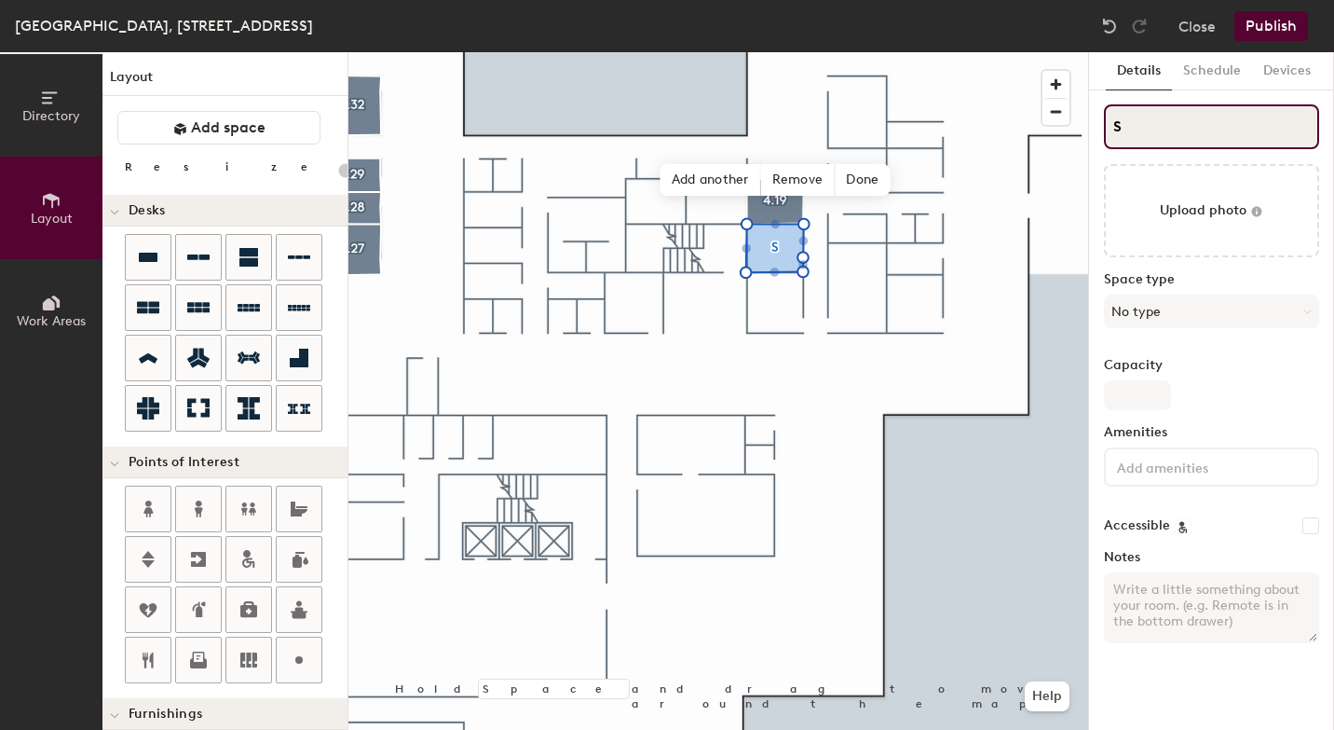
type input "4S"
type input "20"
type input "4.S"
type input "20"
type input "4.2S"
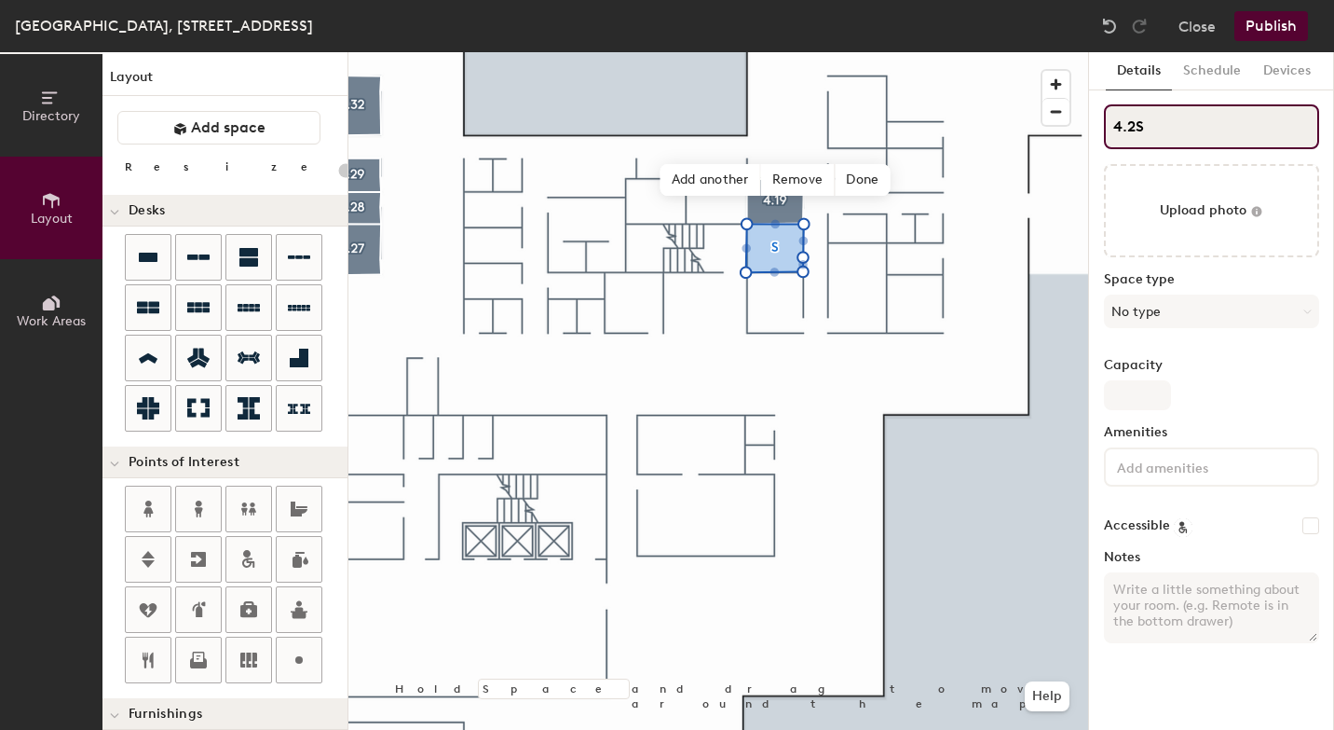
type input "20"
type input "4.20S"
type input "20"
type input "4.20 S"
type input "20"
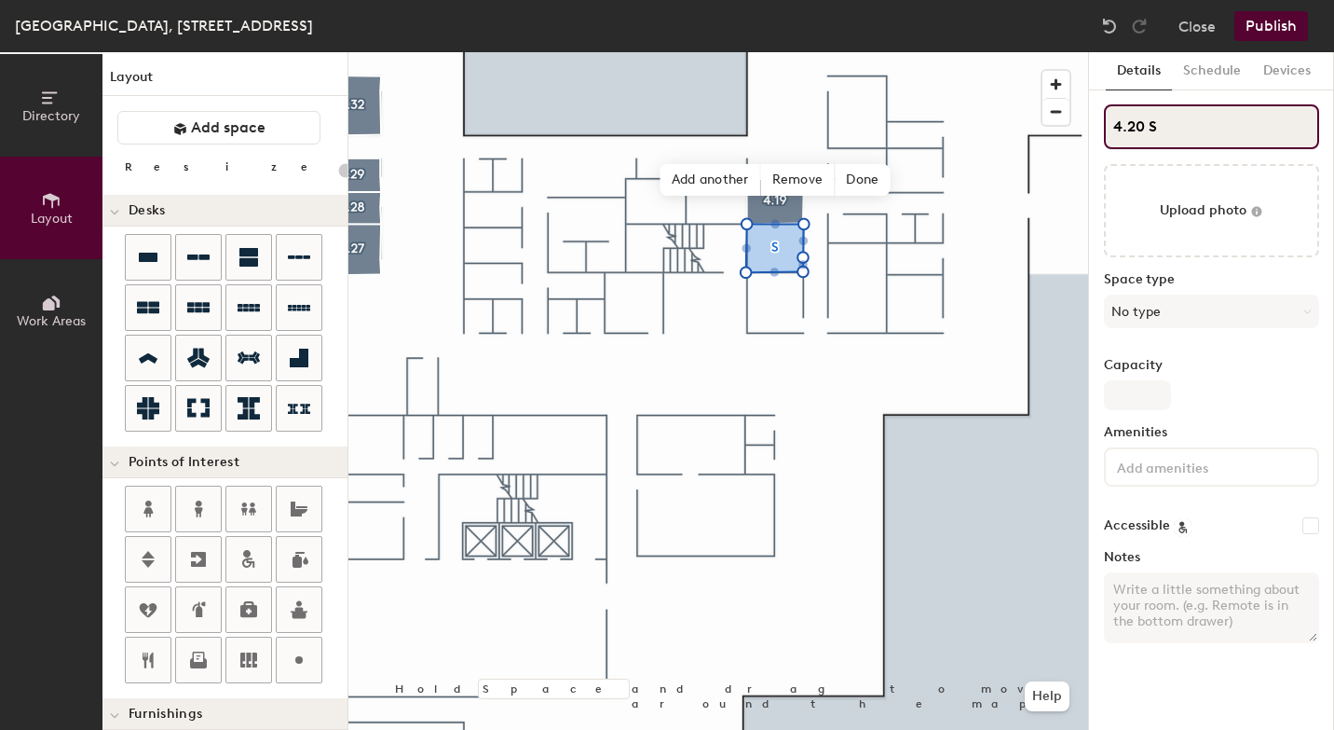
type input "4.20"
type input "20"
type input "4.20"
type input "20"
type input "4.20"
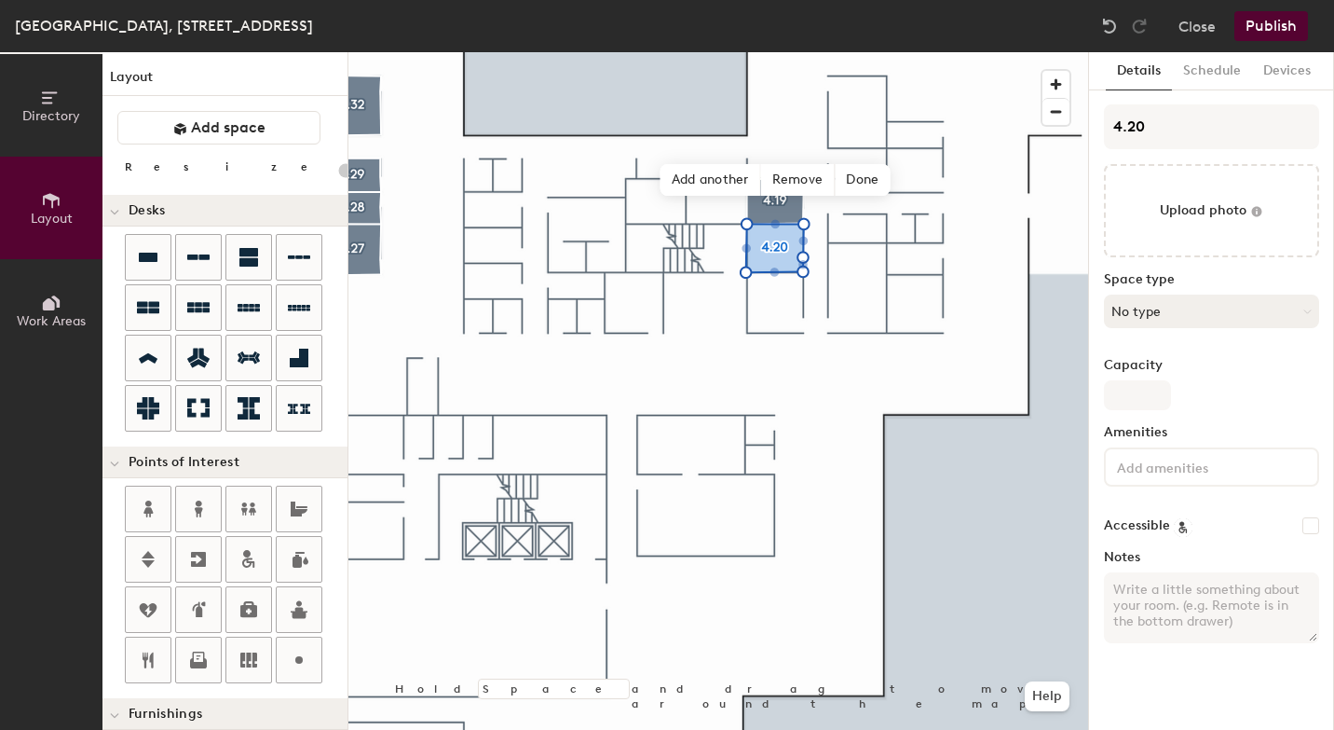
click at [1139, 321] on button "No type" at bounding box center [1211, 311] width 215 height 34
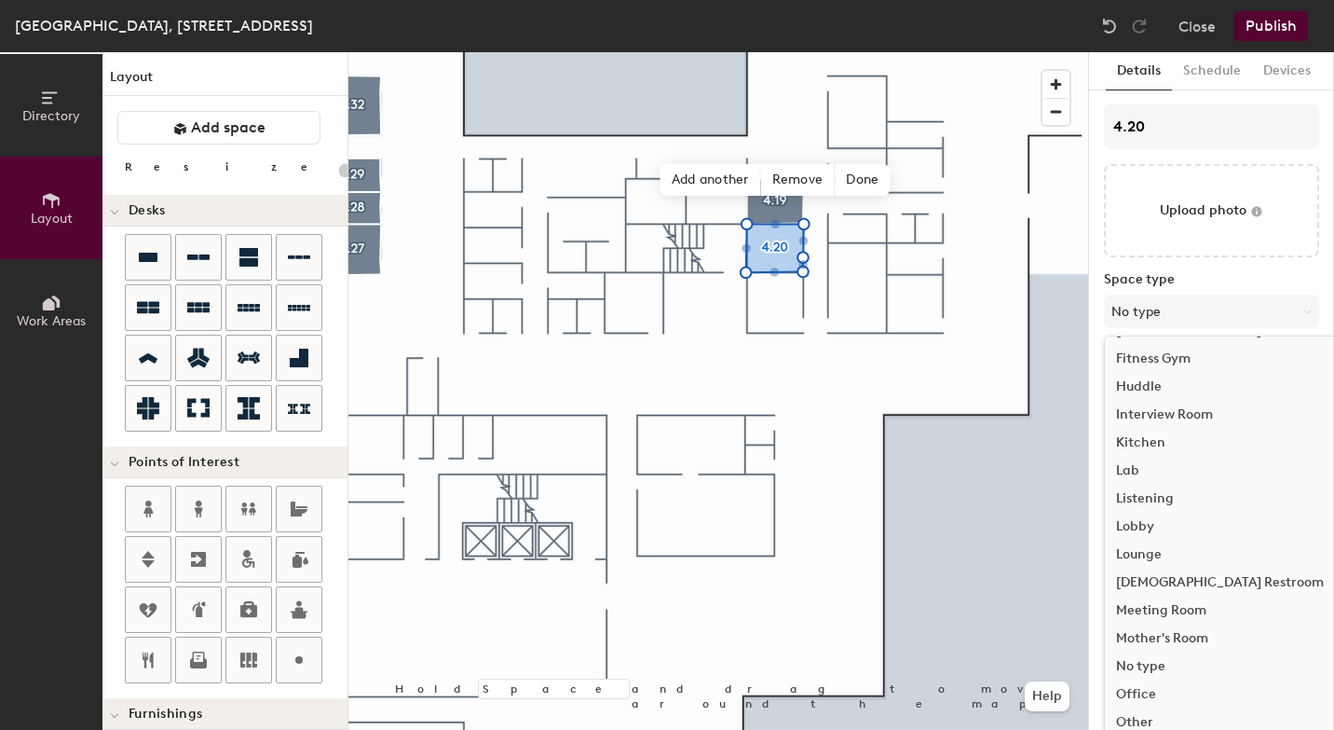
scroll to position [279, 0]
click at [1177, 580] on div "Meeting Room" at bounding box center [1220, 582] width 230 height 28
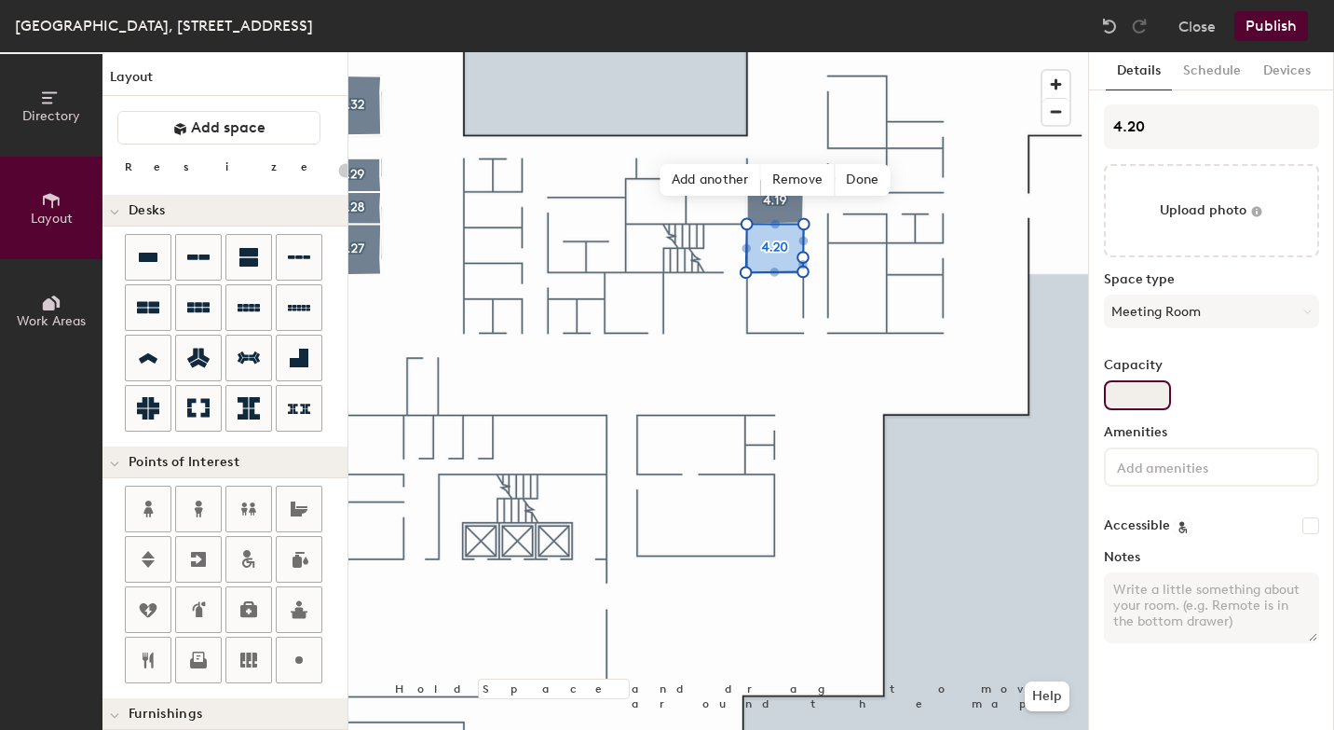
click at [1136, 402] on input "Capacity" at bounding box center [1137, 395] width 67 height 30
type input "20"
type input "6"
type input "20"
type input "6"
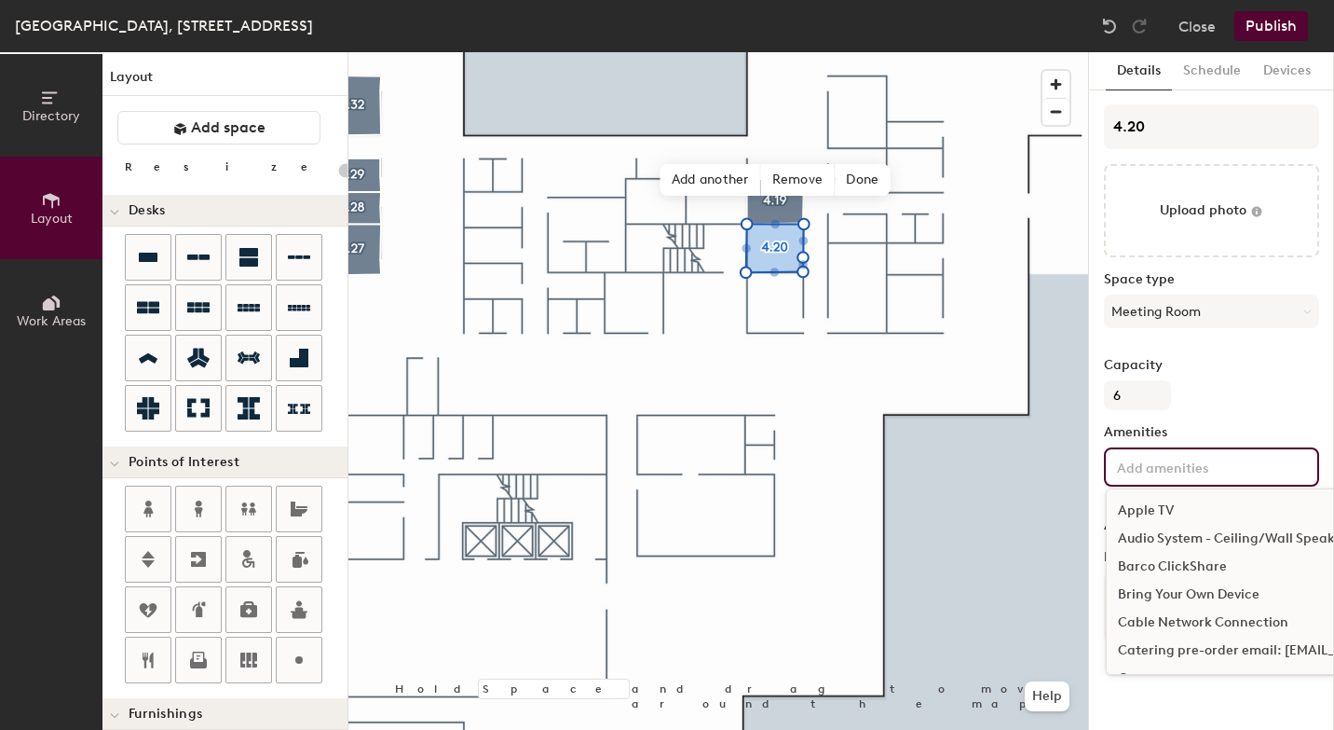
click at [1133, 460] on input at bounding box center [1198, 466] width 168 height 22
click at [1165, 595] on div "Bring Your Own Device" at bounding box center [1313, 595] width 412 height 28
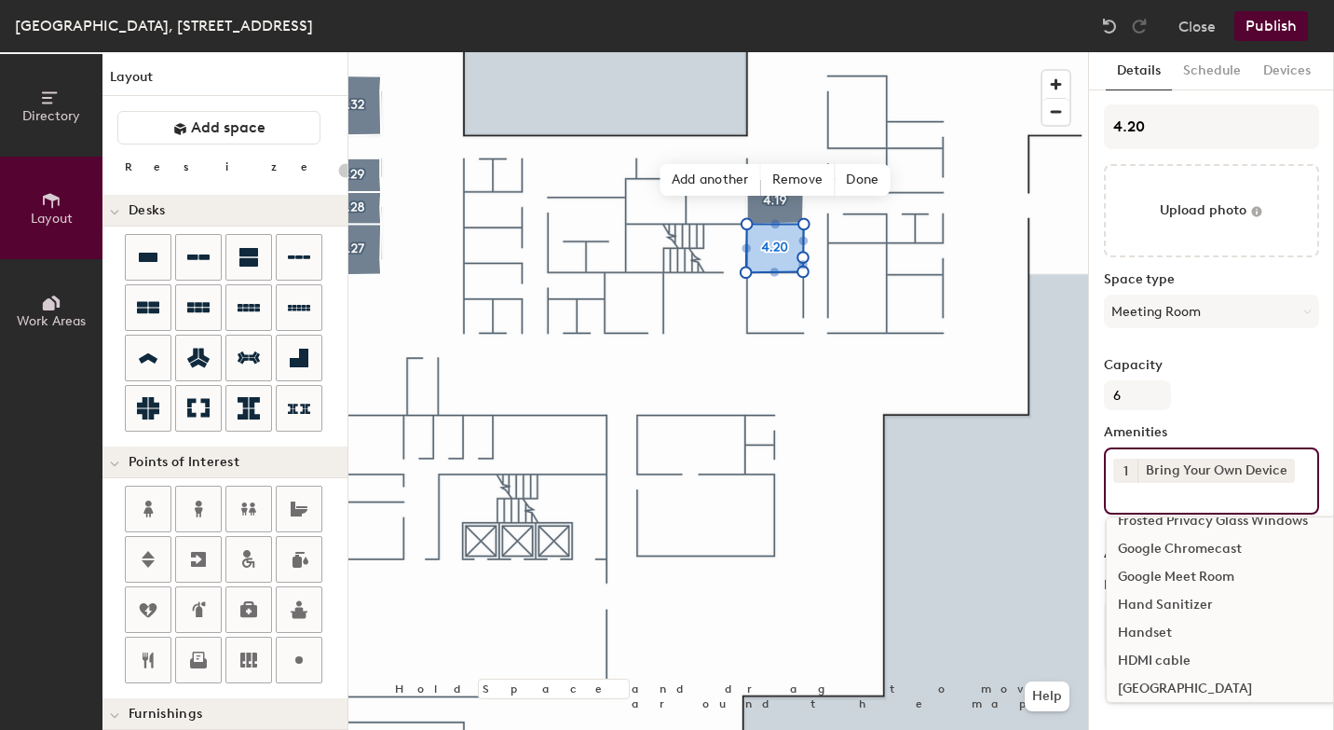
scroll to position [523, 0]
click at [1158, 663] on div "HDMI cable" at bounding box center [1313, 659] width 412 height 28
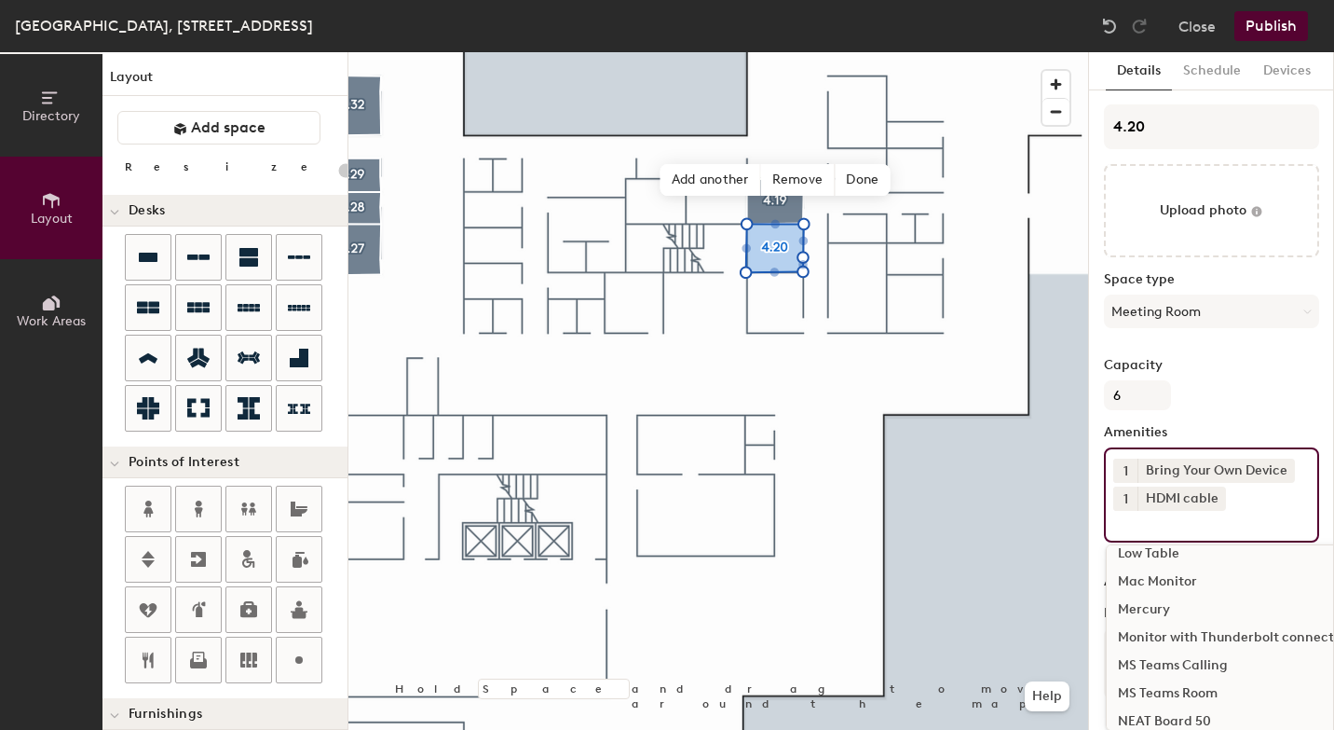
scroll to position [892, 0]
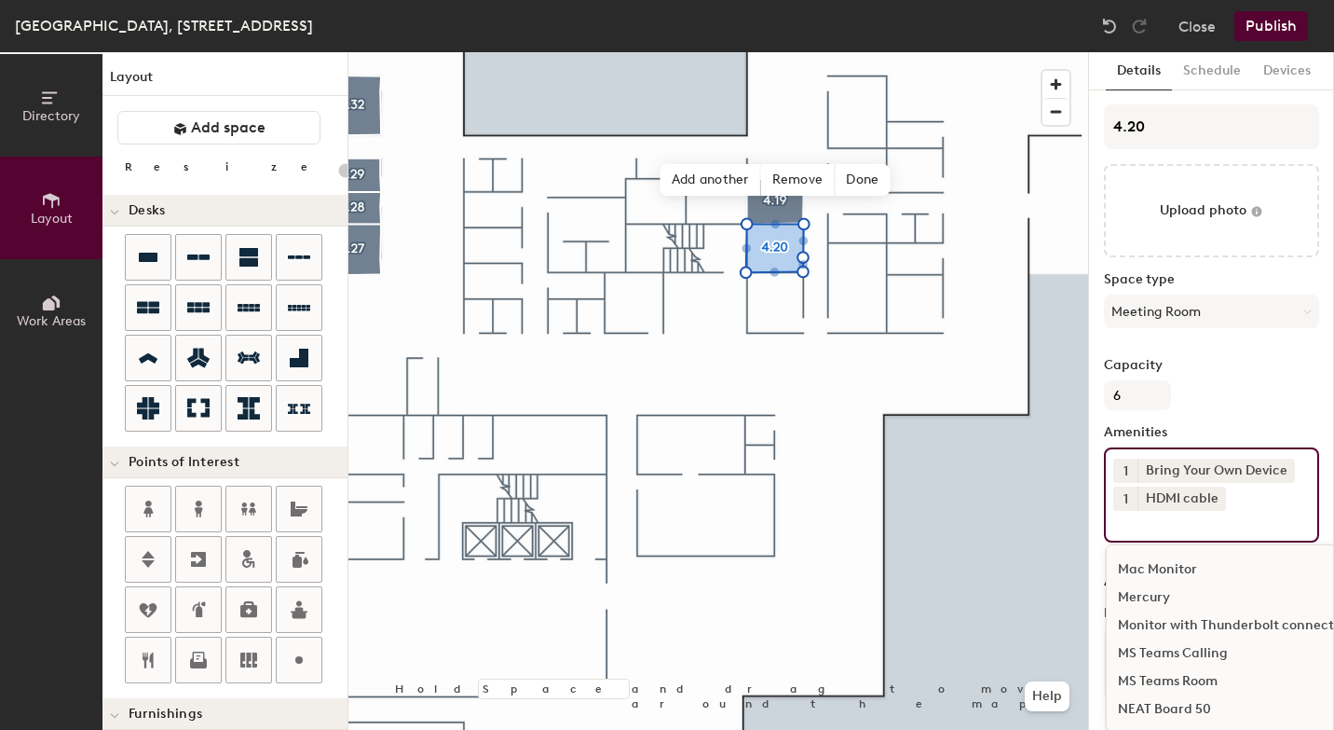
click at [1124, 521] on input at bounding box center [1198, 522] width 168 height 22
click at [1171, 665] on div "MS Teams Room" at bounding box center [1313, 676] width 412 height 28
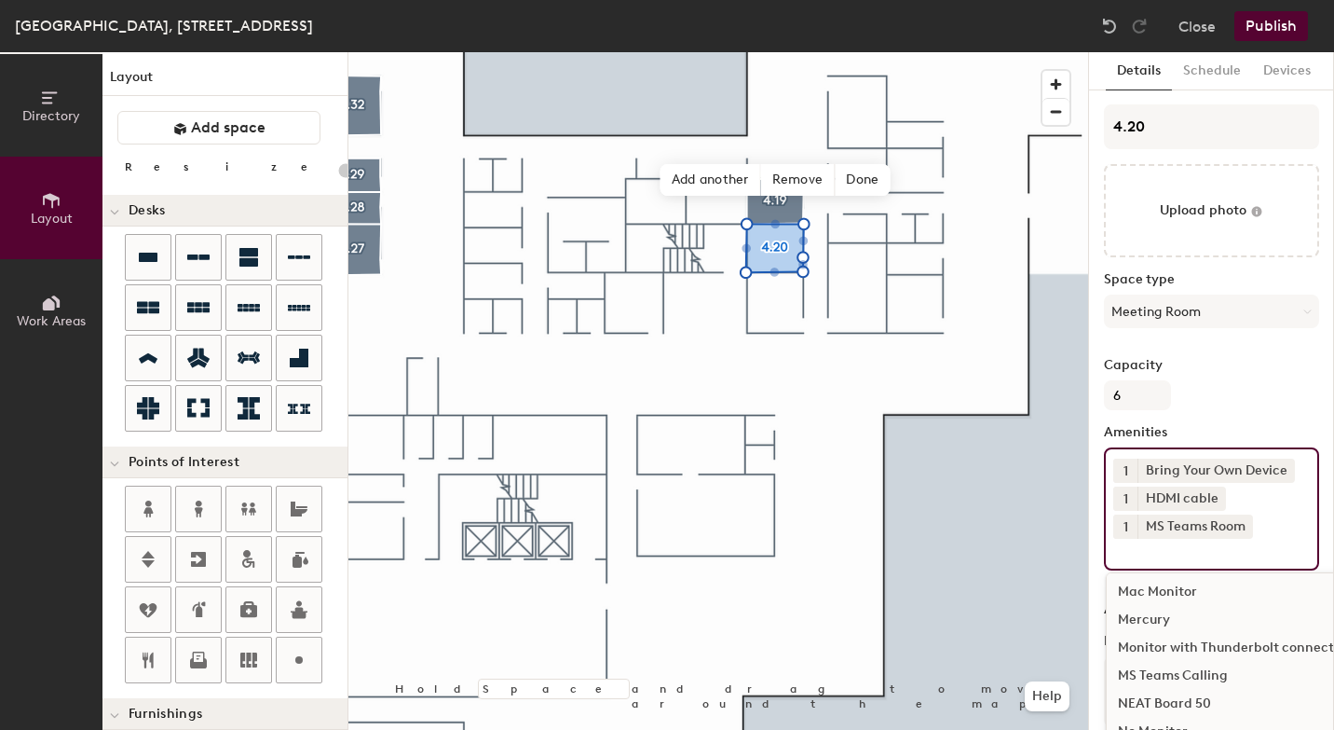
click at [1170, 705] on div "NEAT Board 50" at bounding box center [1313, 704] width 412 height 28
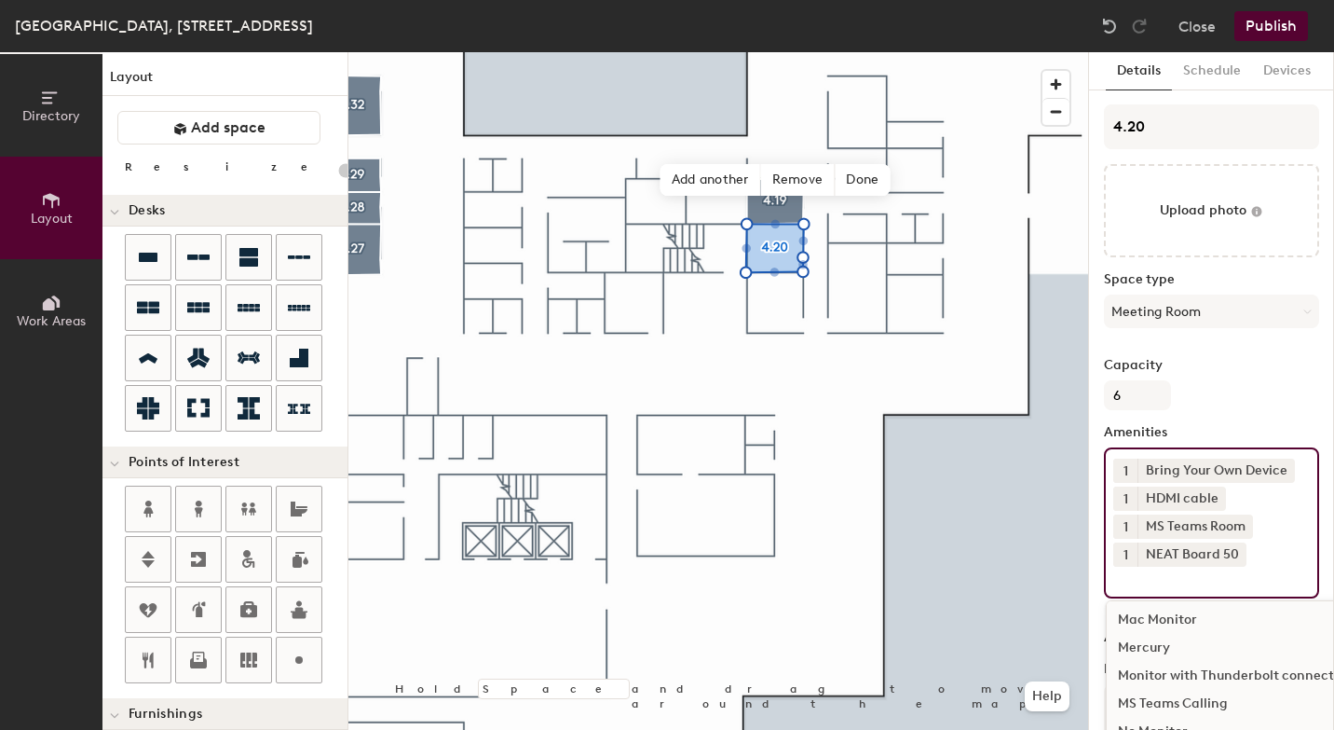
scroll to position [7, 0]
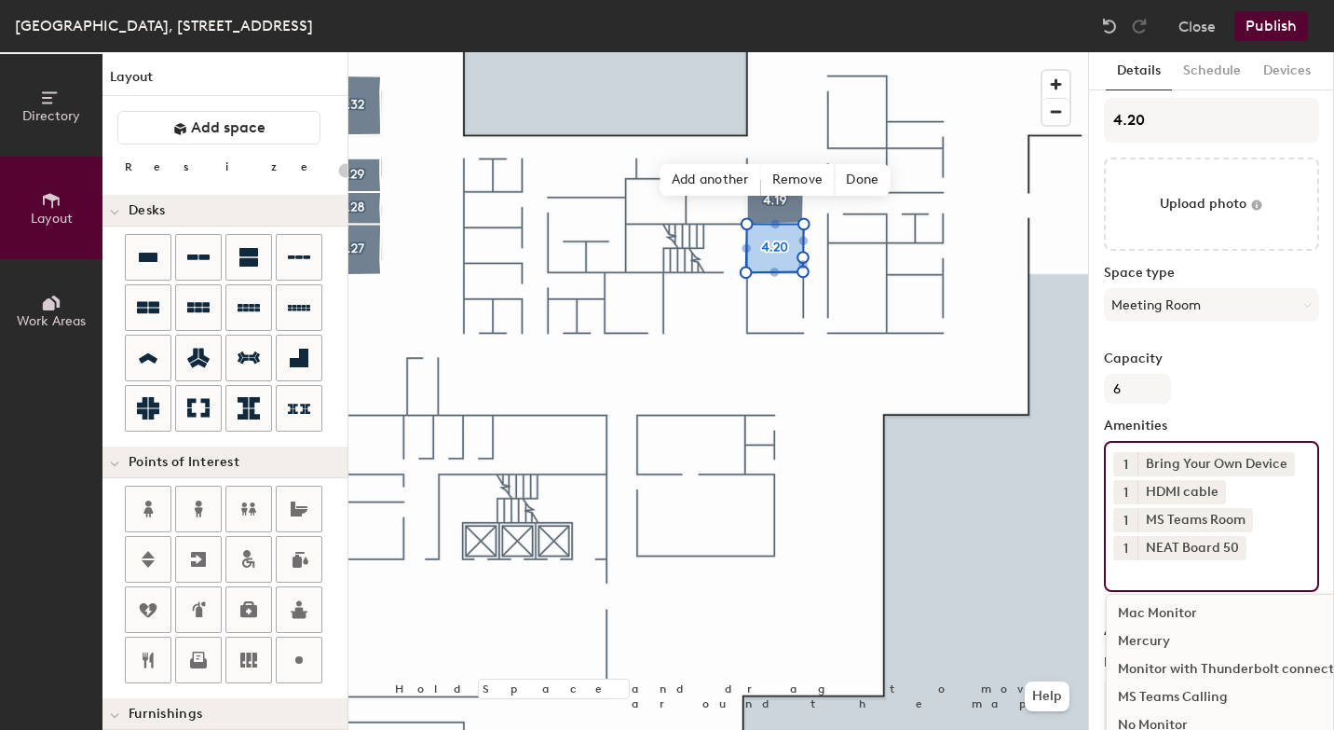
click at [1277, 30] on button "Publish" at bounding box center [1272, 26] width 74 height 30
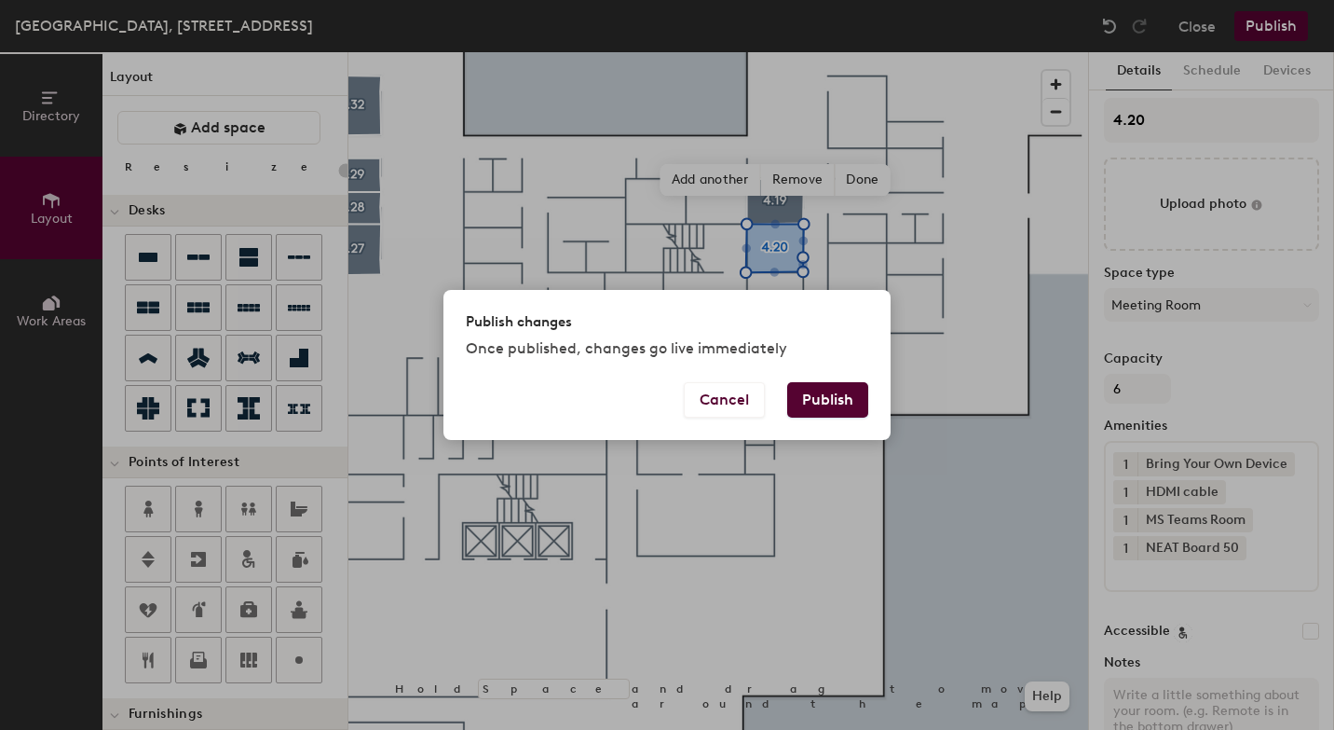
click at [843, 397] on button "Publish" at bounding box center [827, 399] width 81 height 35
type input "20"
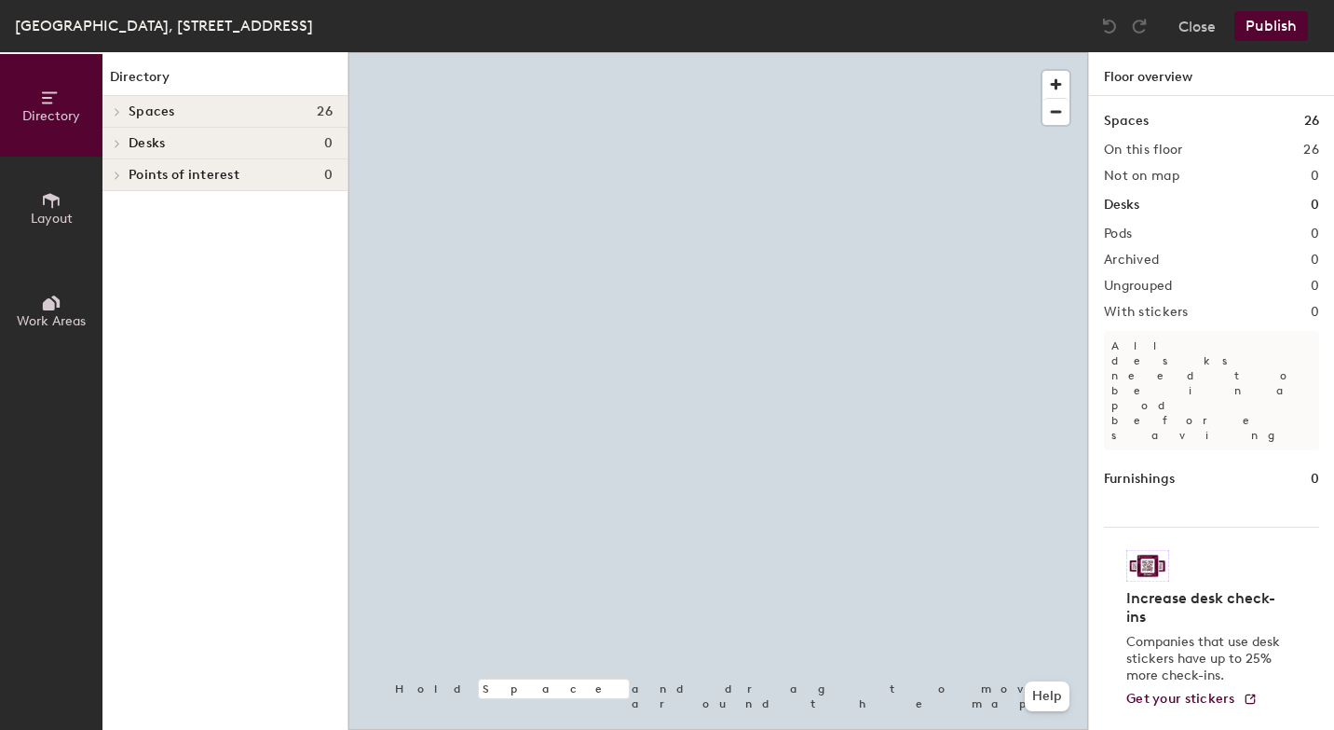
click at [70, 214] on span "Layout" at bounding box center [52, 219] width 42 height 16
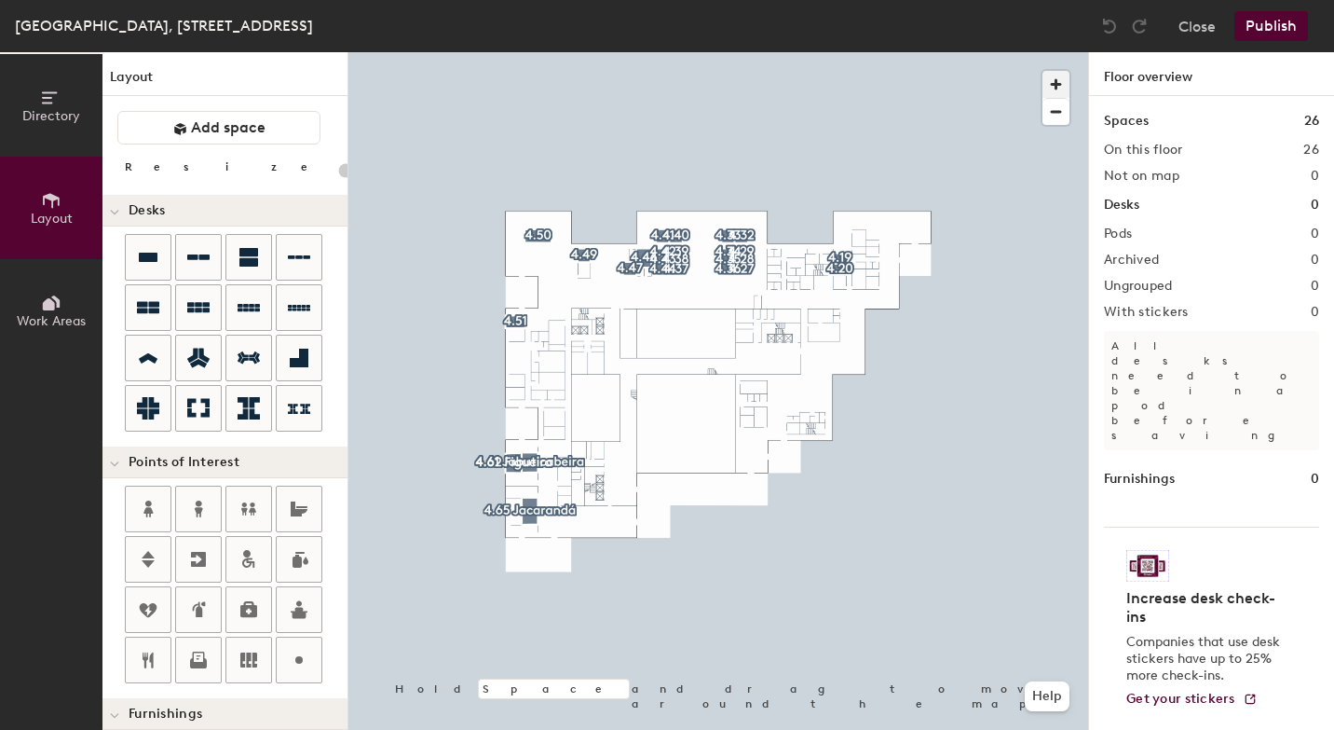
click at [1048, 94] on span "button" at bounding box center [1056, 84] width 27 height 27
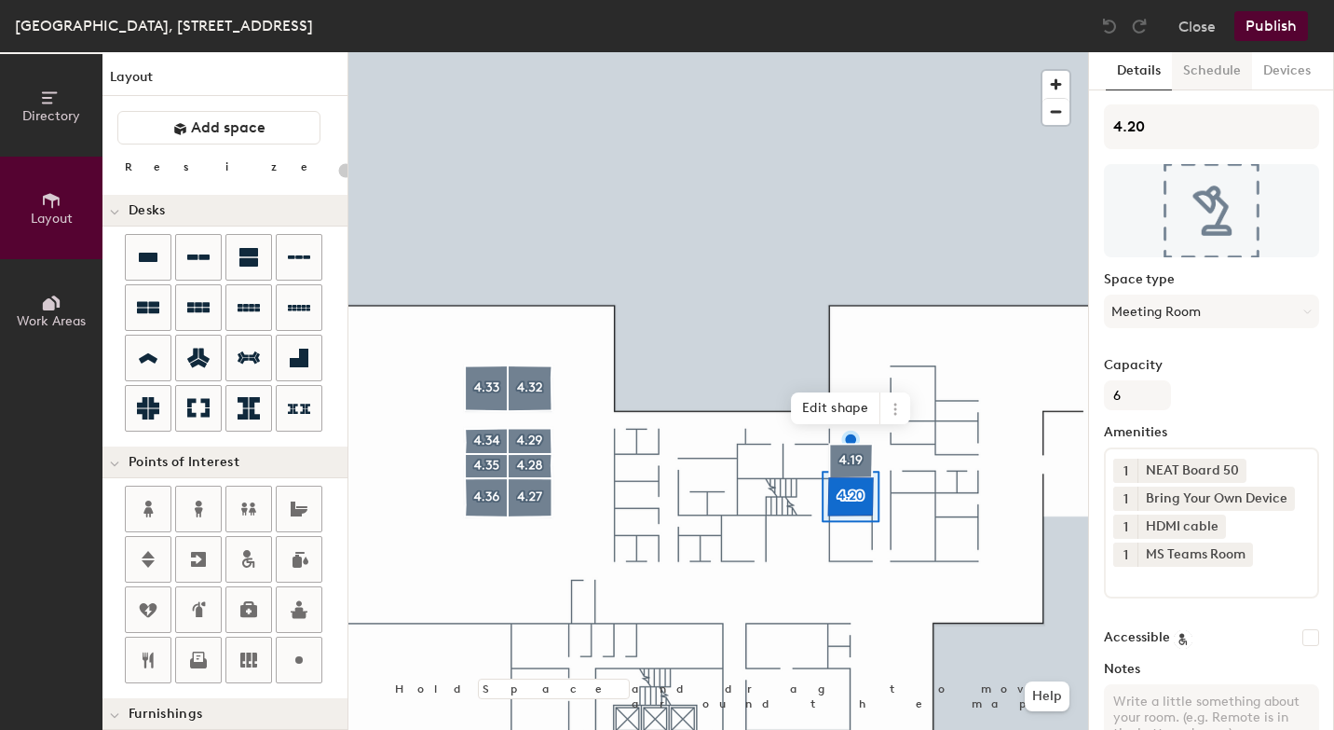
click at [1221, 73] on button "Schedule" at bounding box center [1212, 71] width 80 height 38
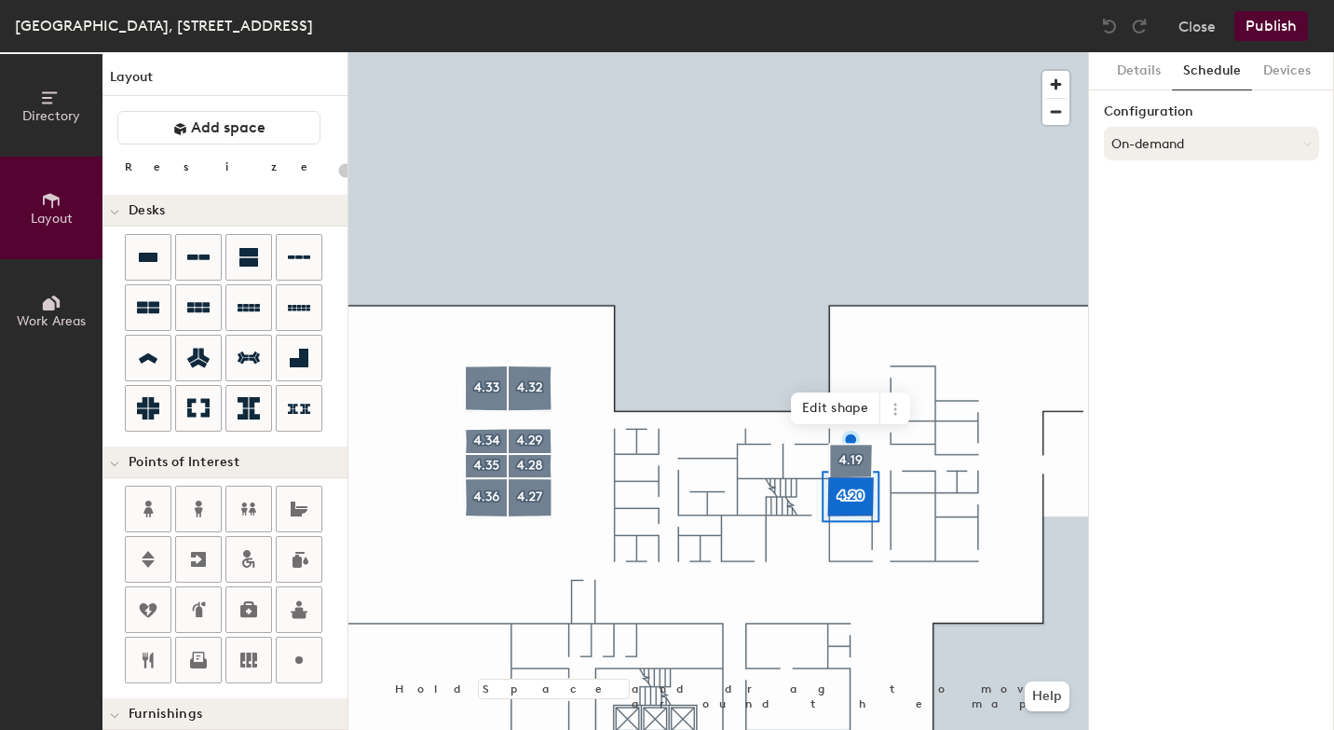
click at [1164, 146] on button "On-demand" at bounding box center [1211, 144] width 215 height 34
click at [1156, 216] on div "Scheduled" at bounding box center [1211, 218] width 213 height 28
click at [1163, 188] on button "Select account" at bounding box center [1211, 185] width 215 height 34
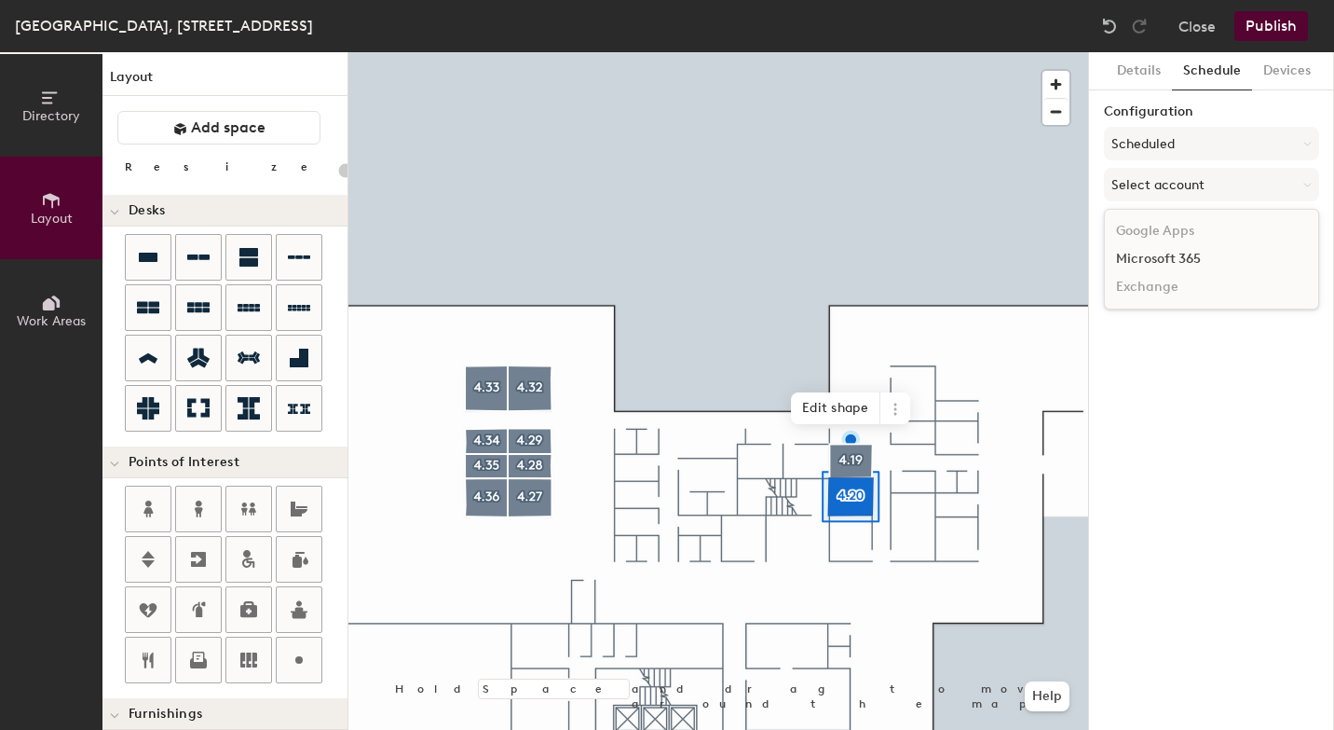
click at [1156, 257] on div "Microsoft 365" at bounding box center [1211, 259] width 213 height 28
click at [1156, 257] on input at bounding box center [1211, 257] width 215 height 34
type input "20"
paste input "BR-SP-VIL-04N20@wppsystems.com"
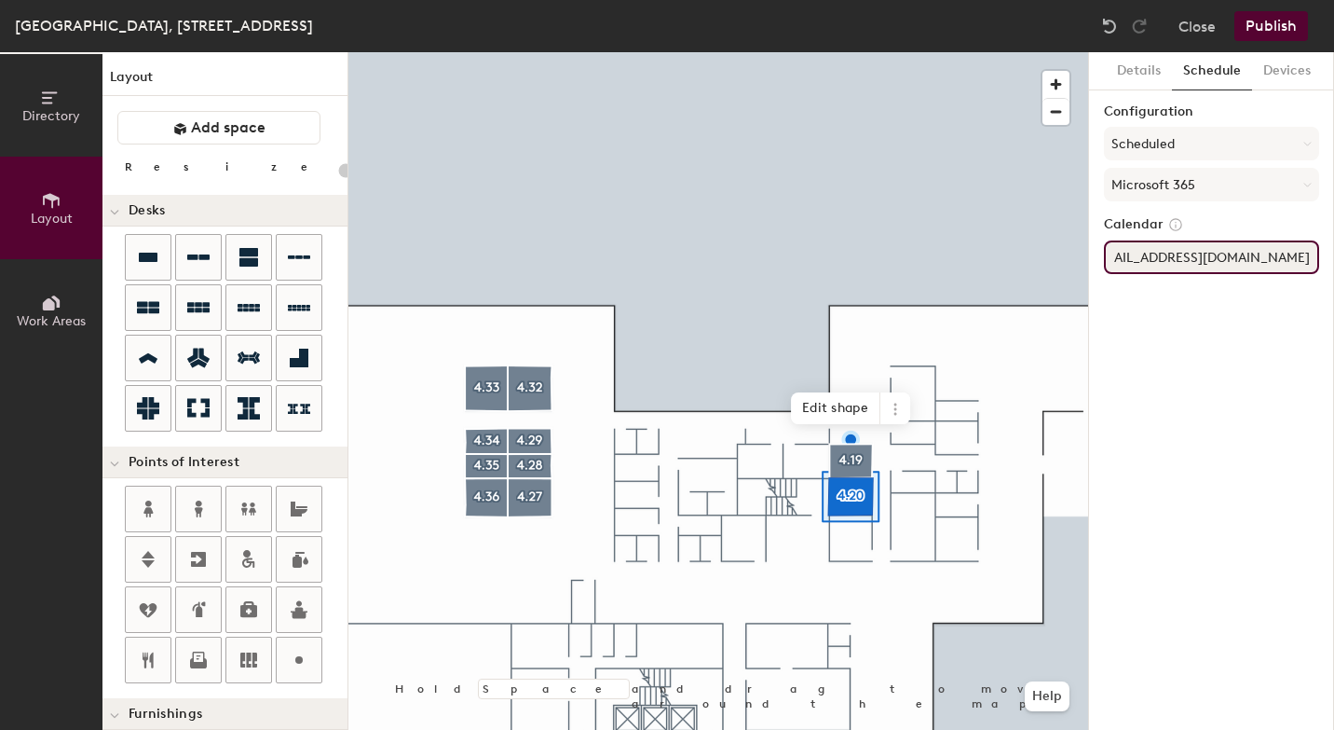
type input "BR-SP-VIL-04N20@wppsystems.com"
click at [1156, 364] on div "Details Schedule Devices Configuration Scheduled Microsoft 365 Calendar BR-SP-V…" at bounding box center [1211, 390] width 245 height 677
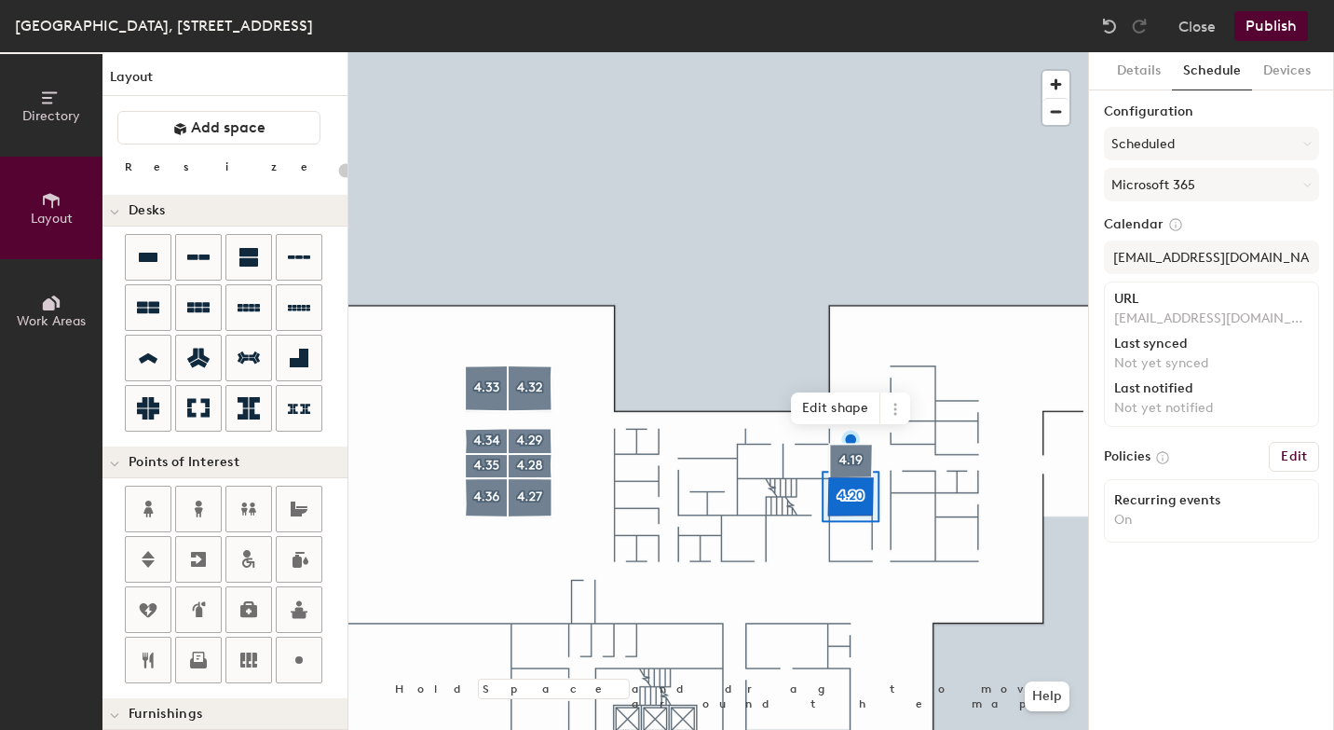
click at [1275, 28] on button "Publish" at bounding box center [1272, 26] width 74 height 30
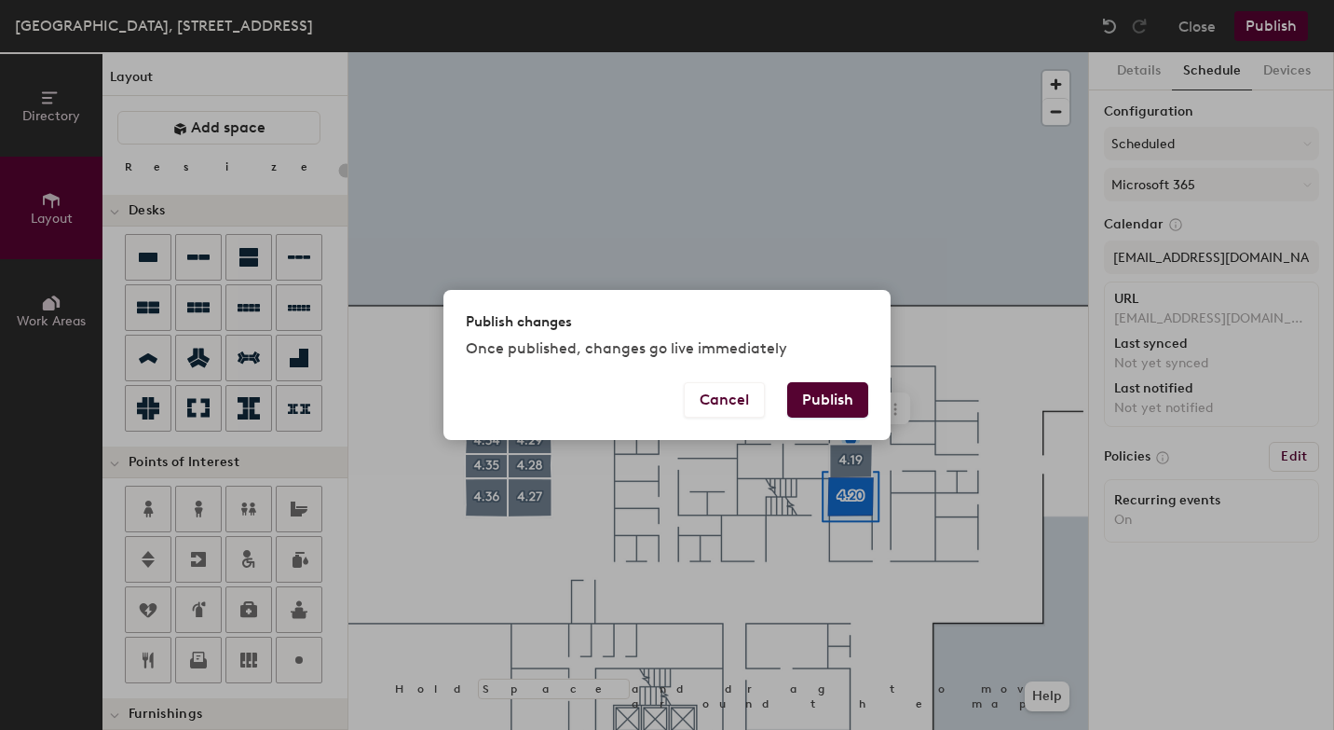
click at [820, 403] on button "Publish" at bounding box center [827, 399] width 81 height 35
type input "20"
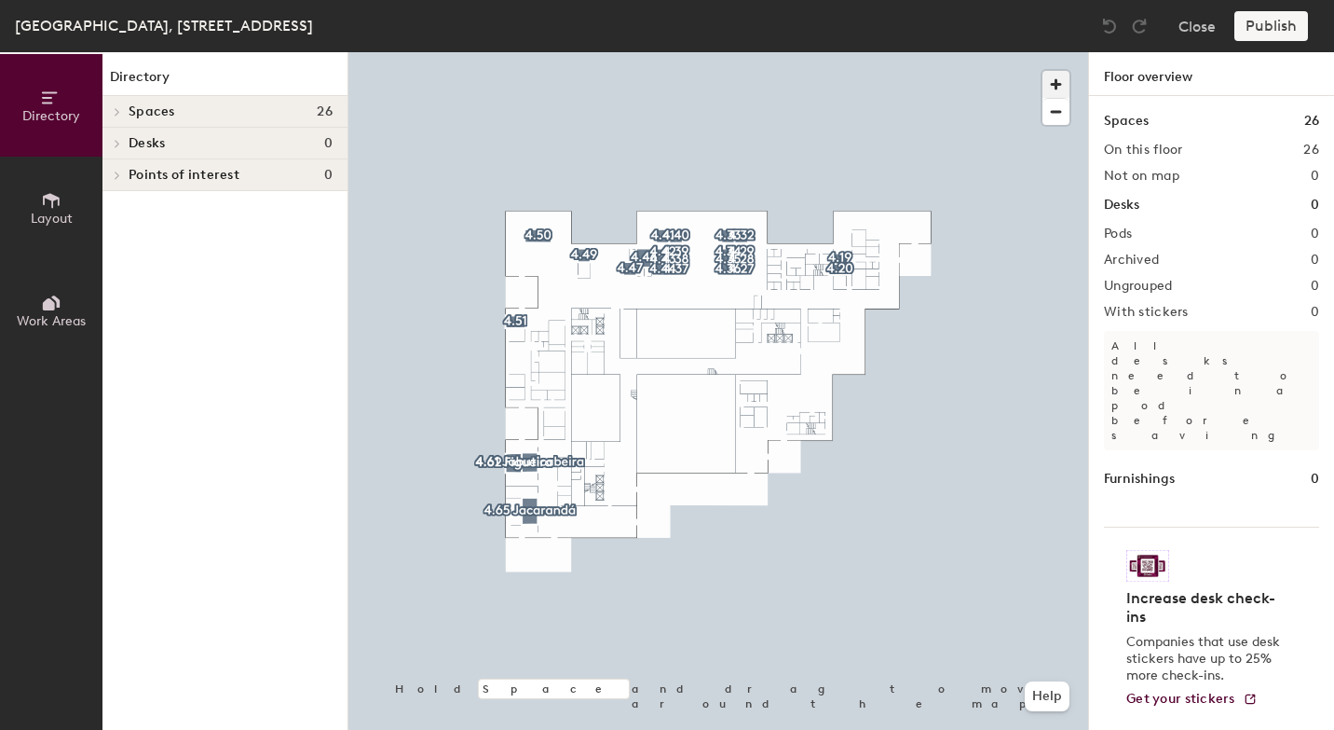
click at [1052, 78] on span "button" at bounding box center [1056, 84] width 27 height 27
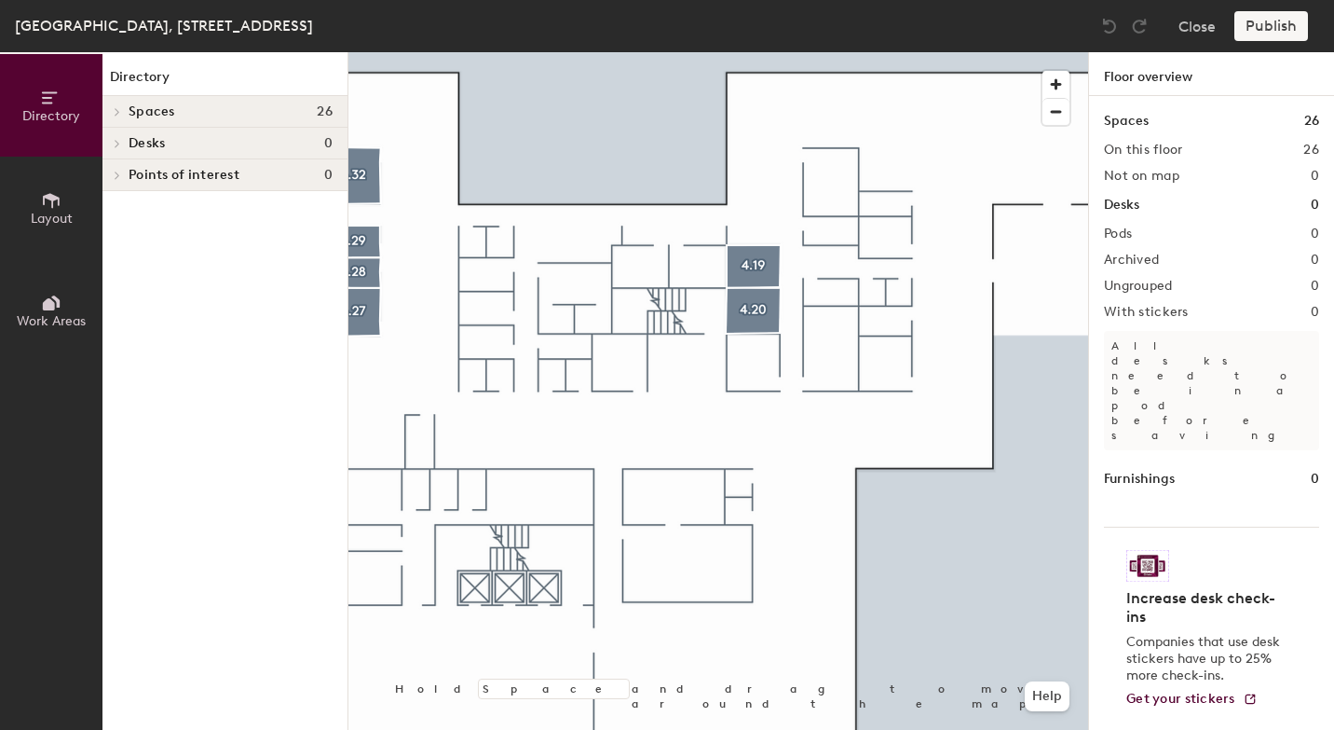
click at [53, 199] on icon at bounding box center [51, 200] width 21 height 21
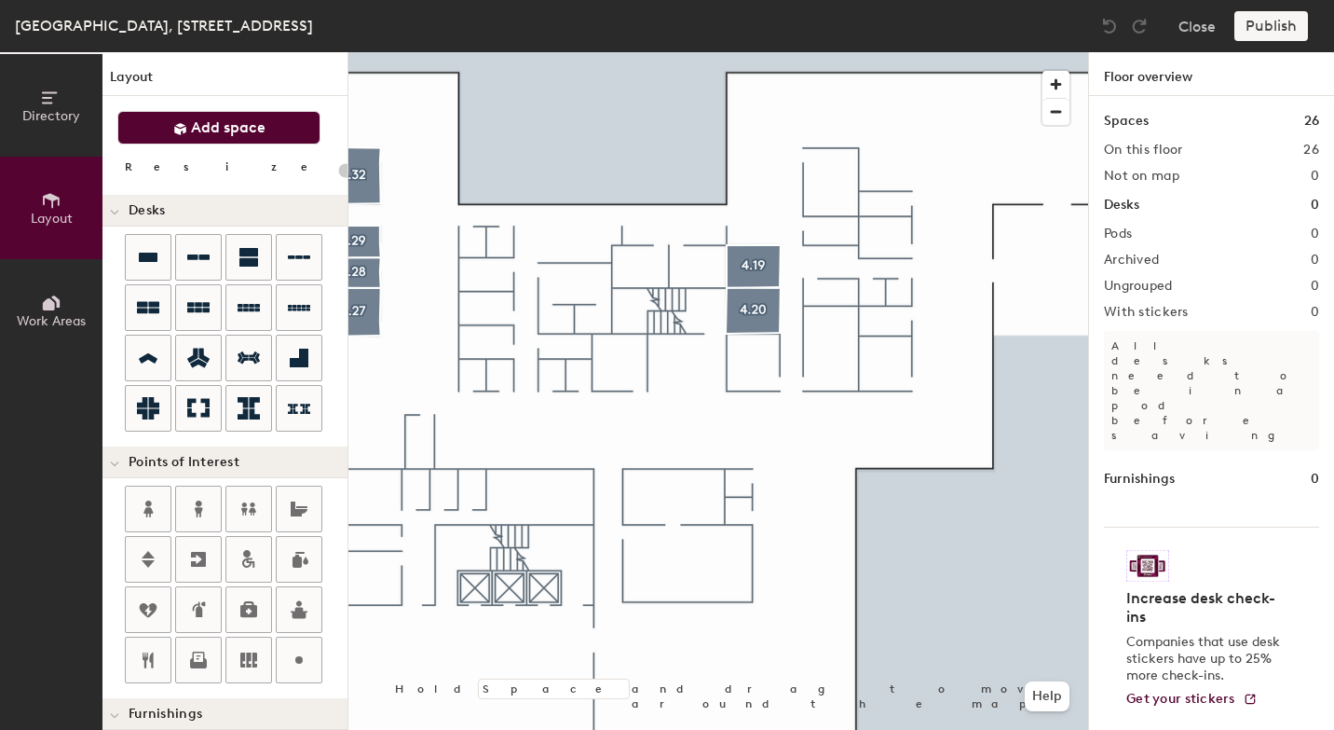
click at [178, 140] on button "Add space" at bounding box center [218, 128] width 203 height 34
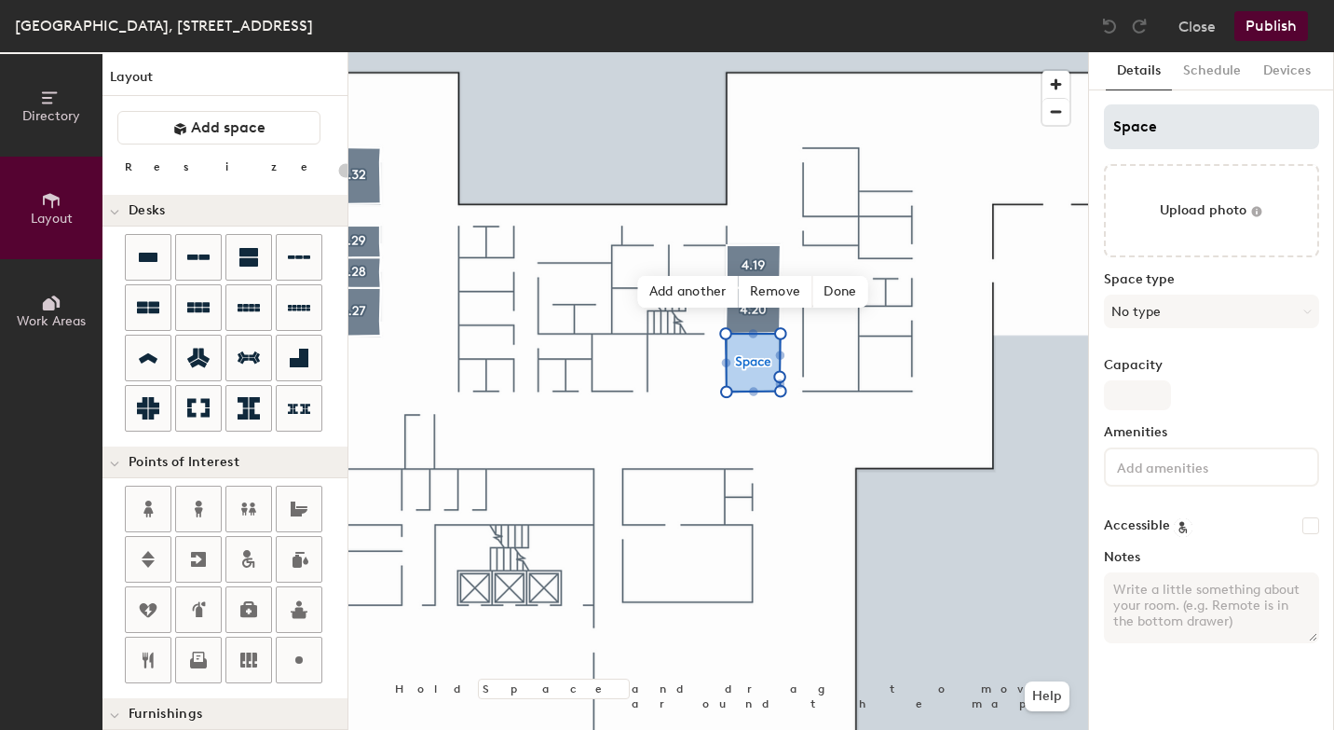
type input "20"
click at [1156, 129] on input "Space" at bounding box center [1211, 126] width 215 height 45
type input "S"
type input "20"
type input "S"
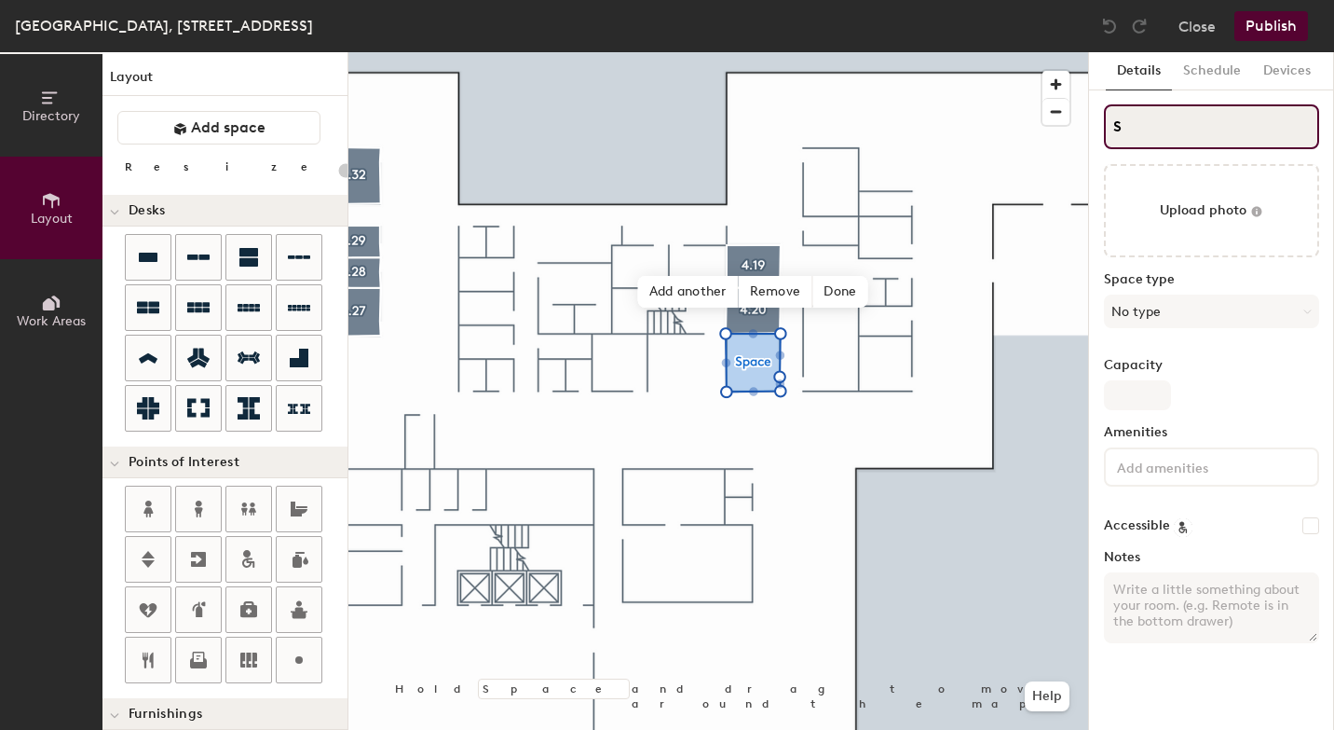
type input "20"
type input "S"
type input "20"
type input "4S"
type input "20"
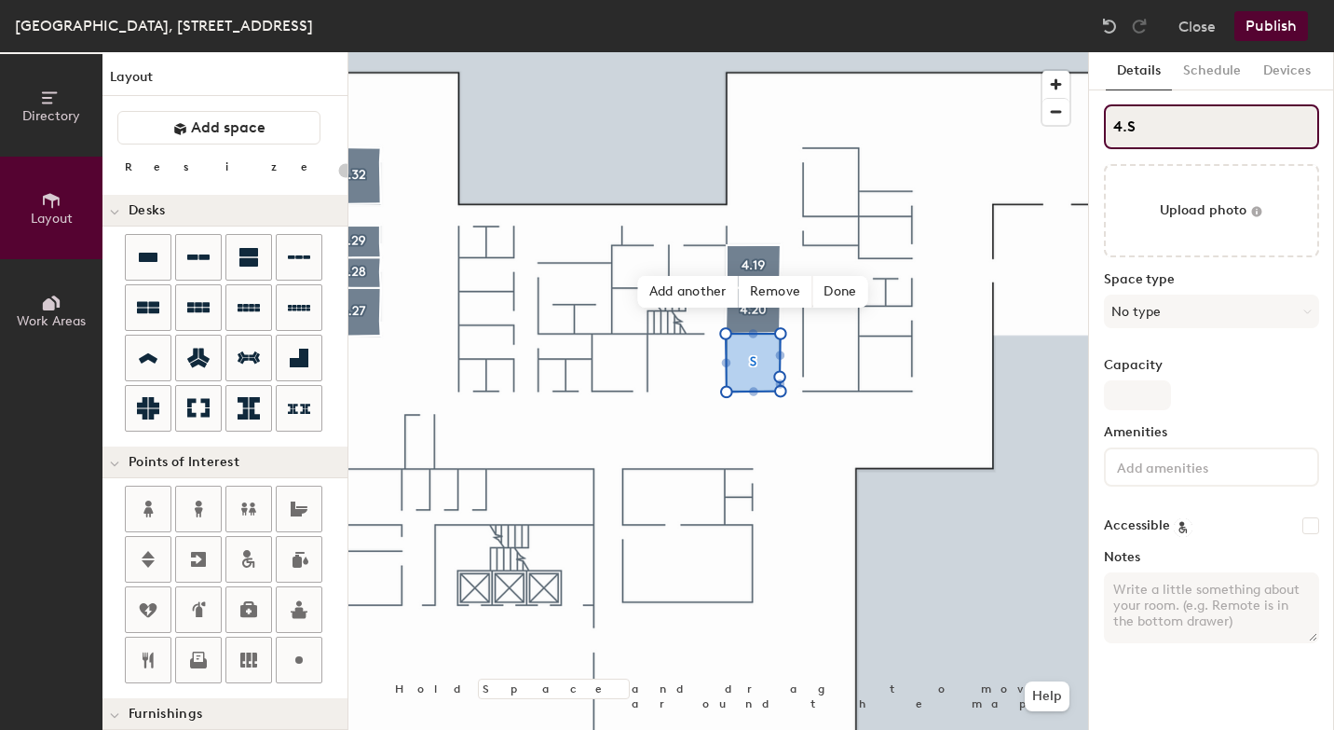
type input "4.2S"
type input "20"
type input "4.21S"
type input "20"
type input "4.21"
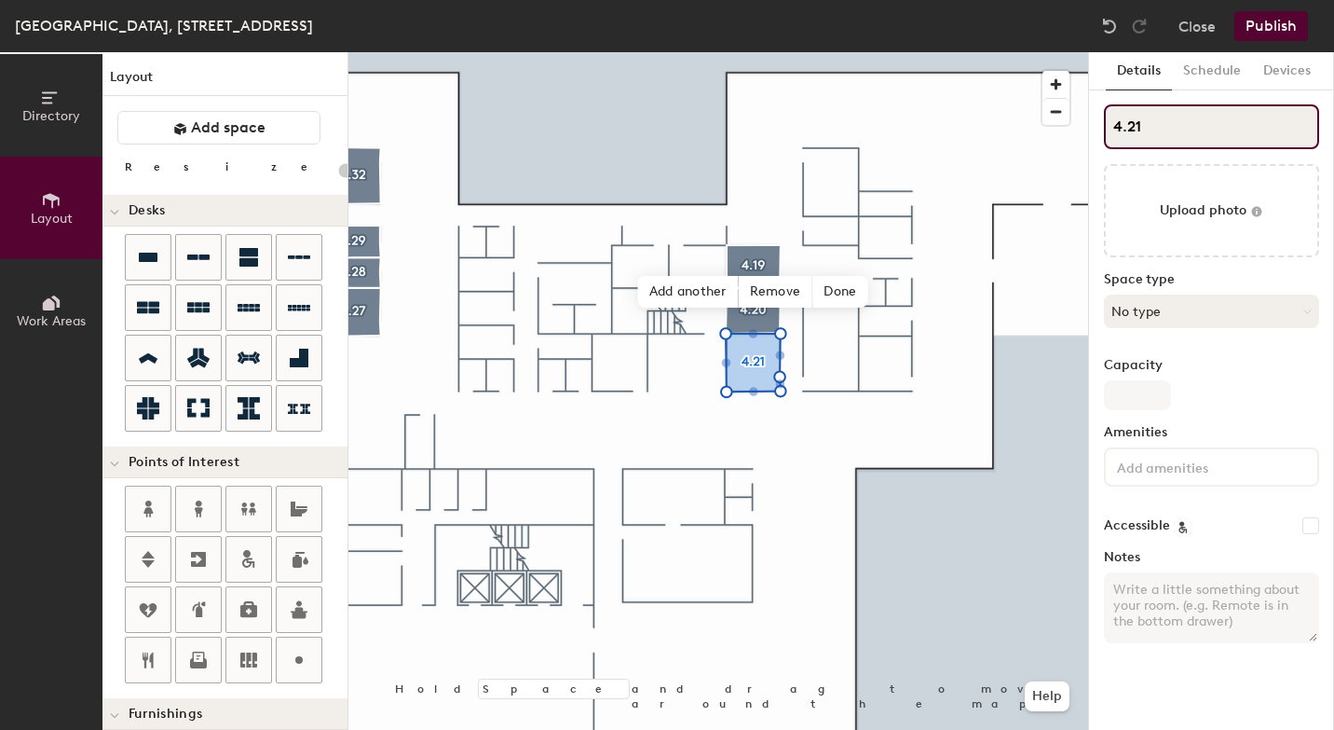
type input "20"
type input "4.21"
click at [1182, 300] on button "No type" at bounding box center [1211, 311] width 215 height 34
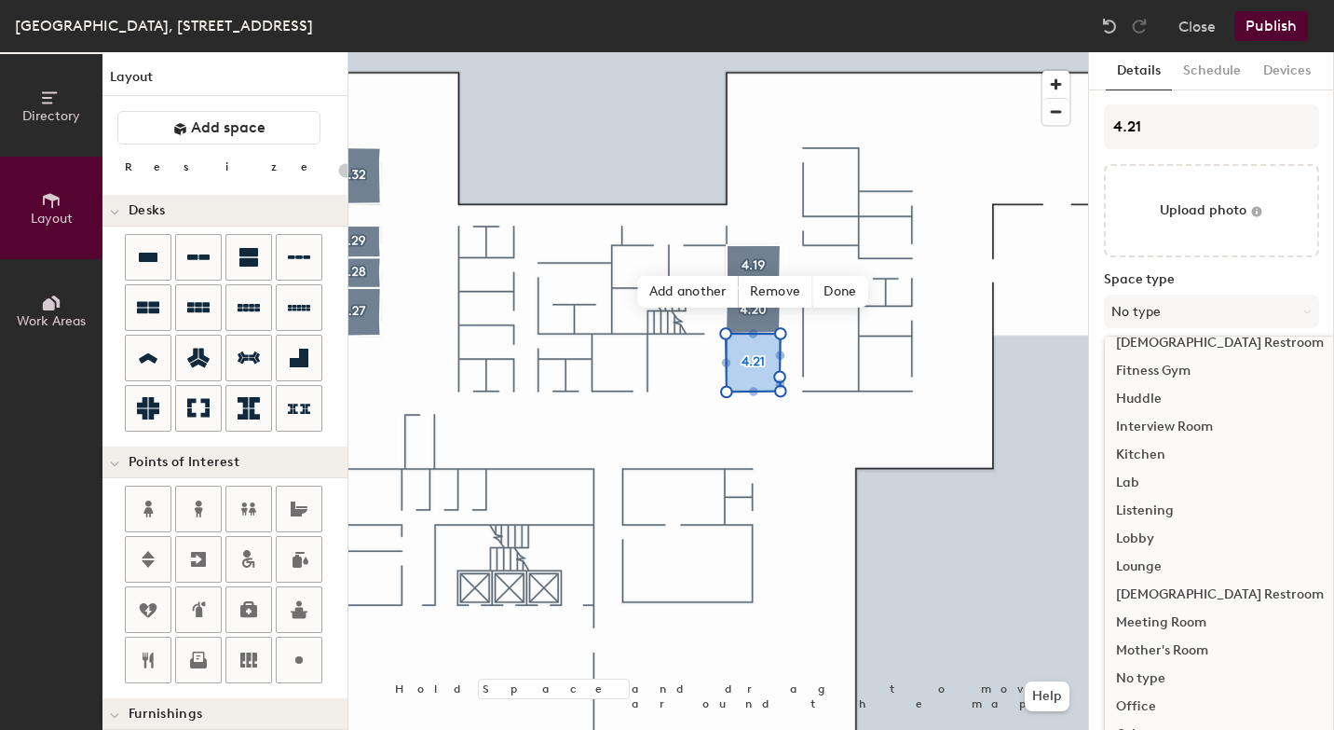
scroll to position [246, 0]
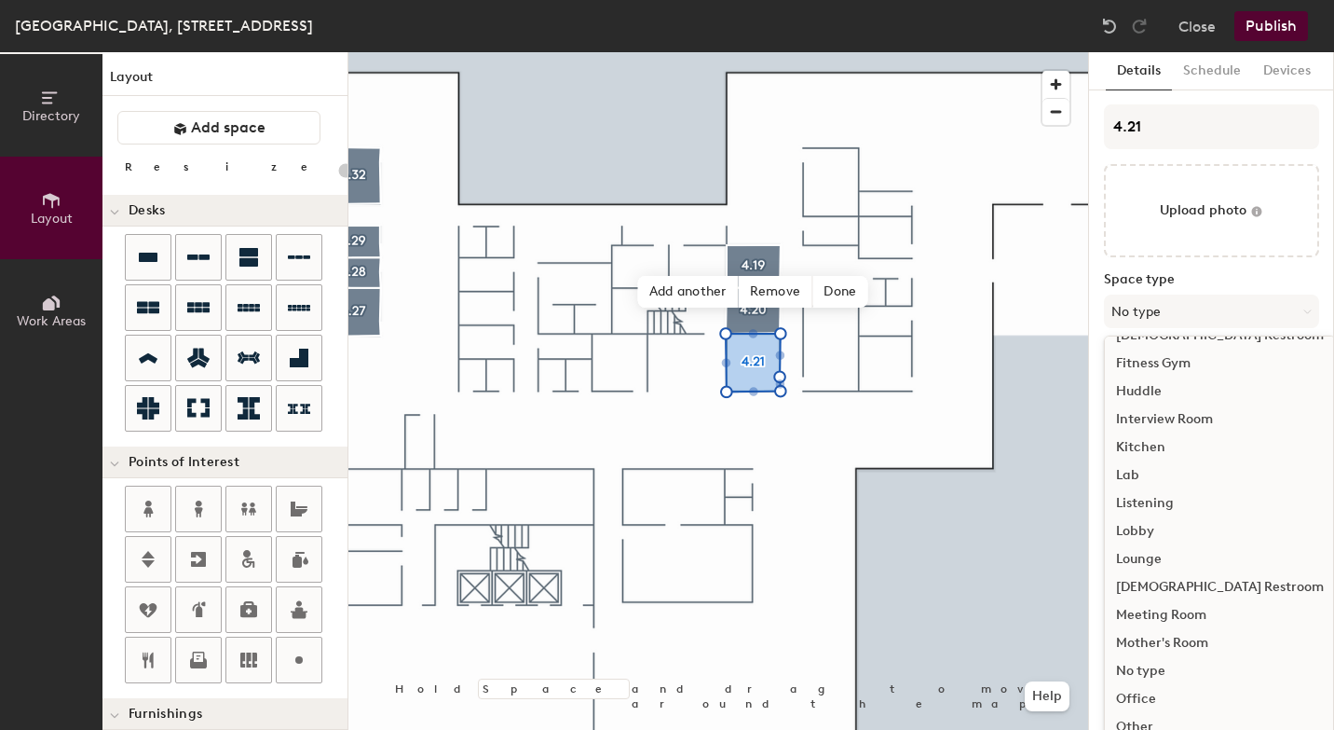
click at [1166, 620] on div "Meeting Room" at bounding box center [1220, 615] width 230 height 28
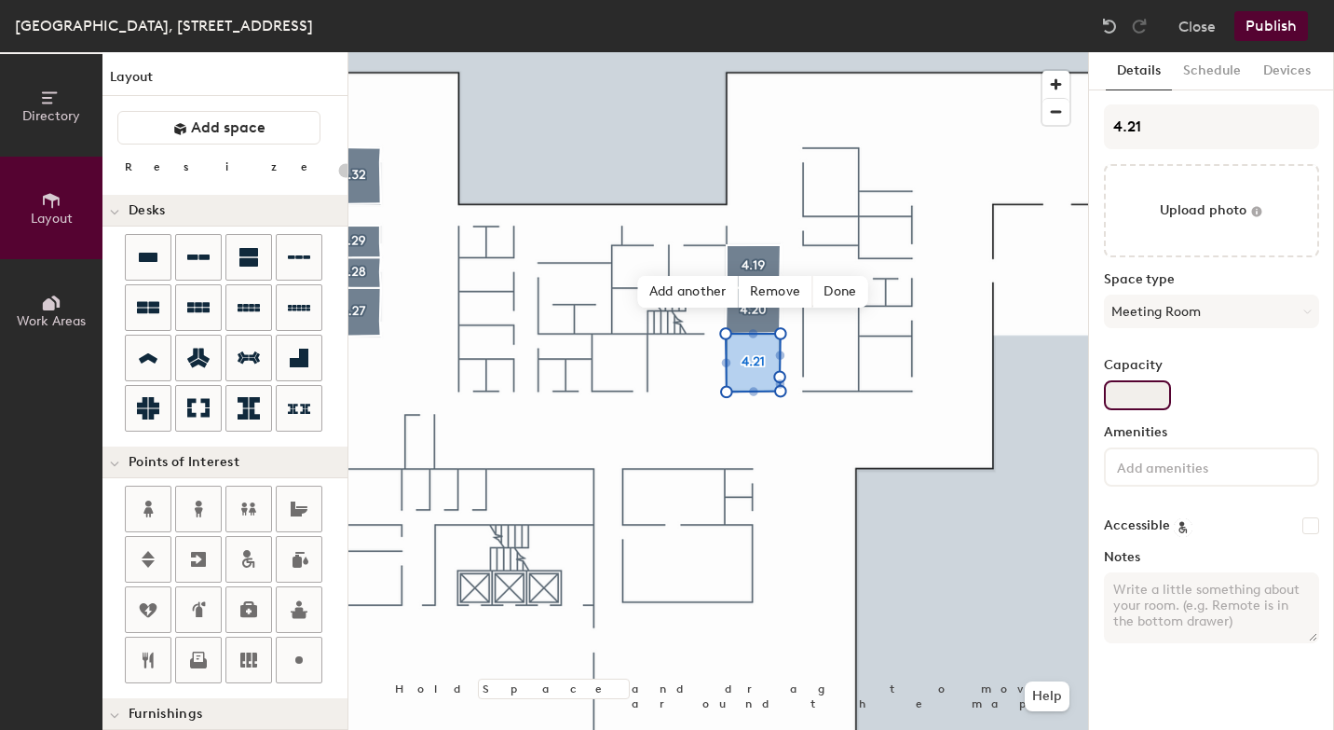
type input "20"
click at [1126, 401] on input "Capacity" at bounding box center [1137, 395] width 67 height 30
type input "6"
type input "20"
type input "6"
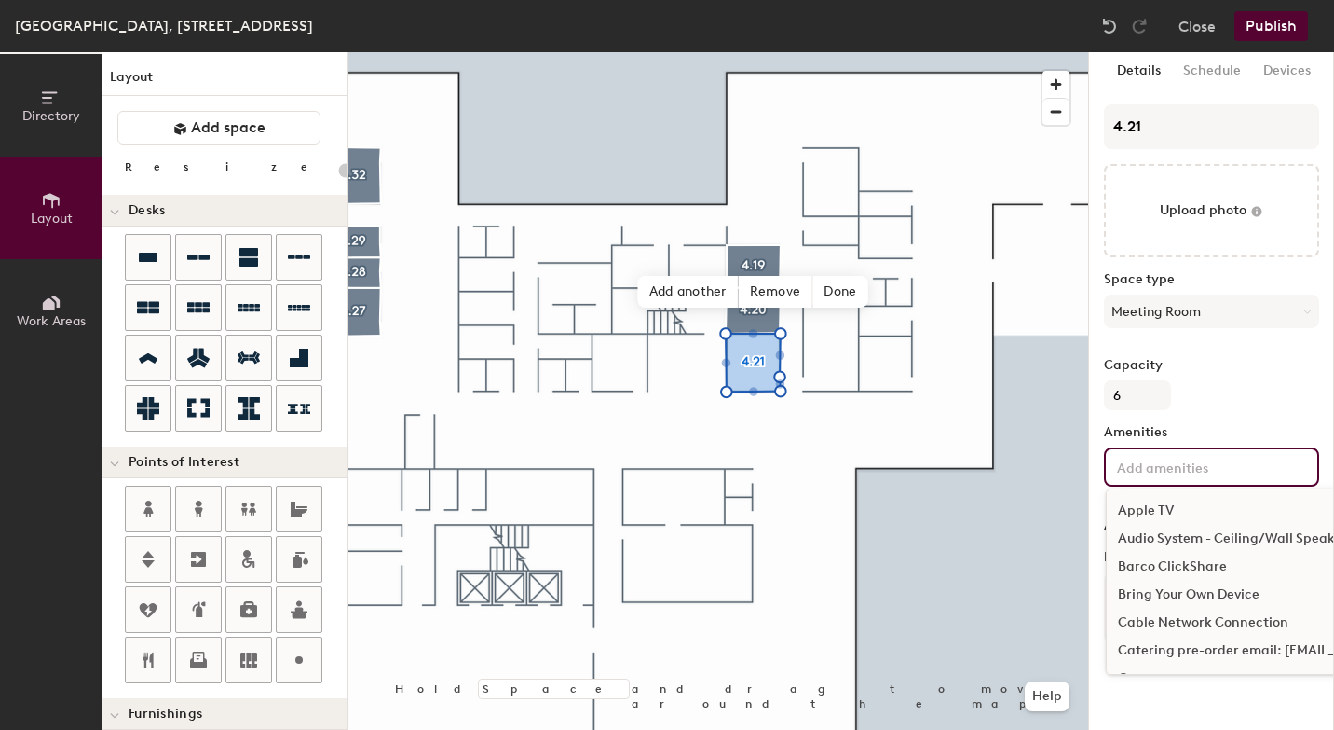
click at [1146, 461] on input at bounding box center [1198, 466] width 168 height 22
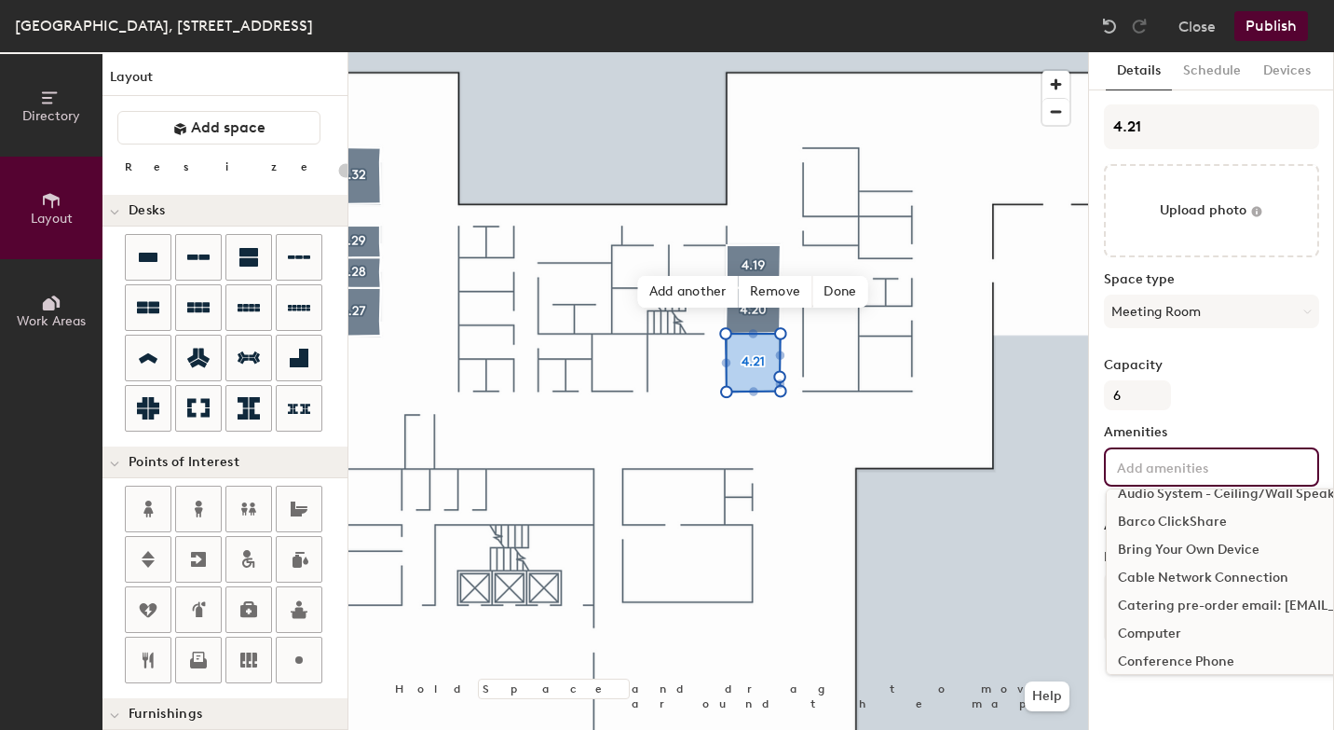
scroll to position [93, 0]
click at [1186, 503] on div "Bring Your Own Device" at bounding box center [1313, 501] width 412 height 28
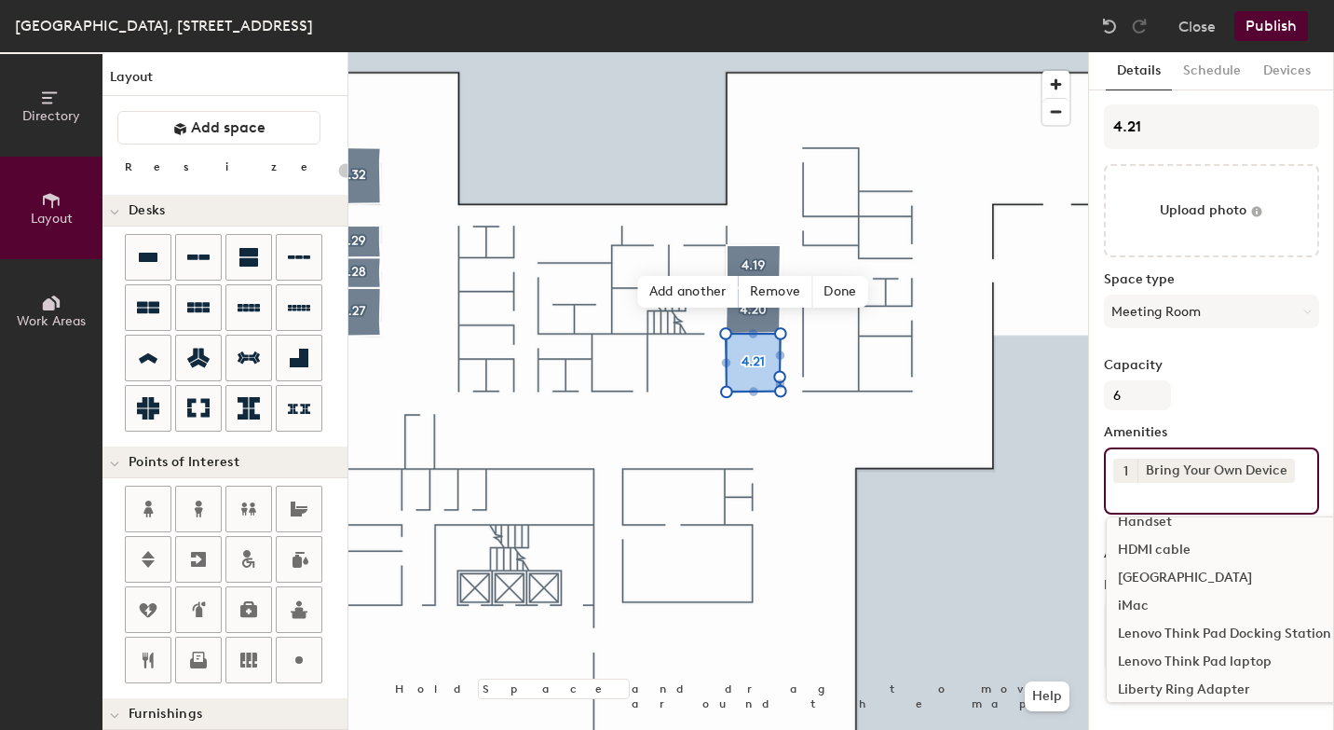
scroll to position [633, 0]
click at [1177, 544] on div "HDMI cable" at bounding box center [1313, 549] width 412 height 28
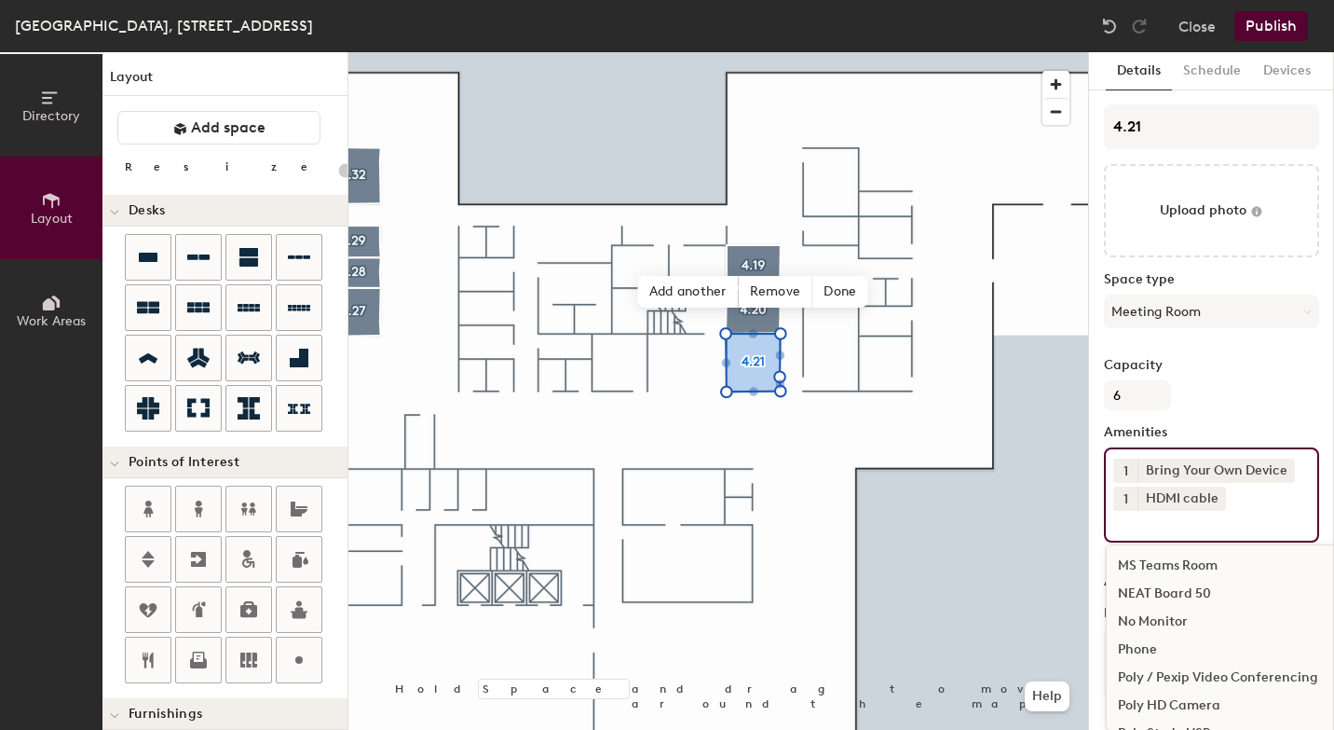
scroll to position [1012, 0]
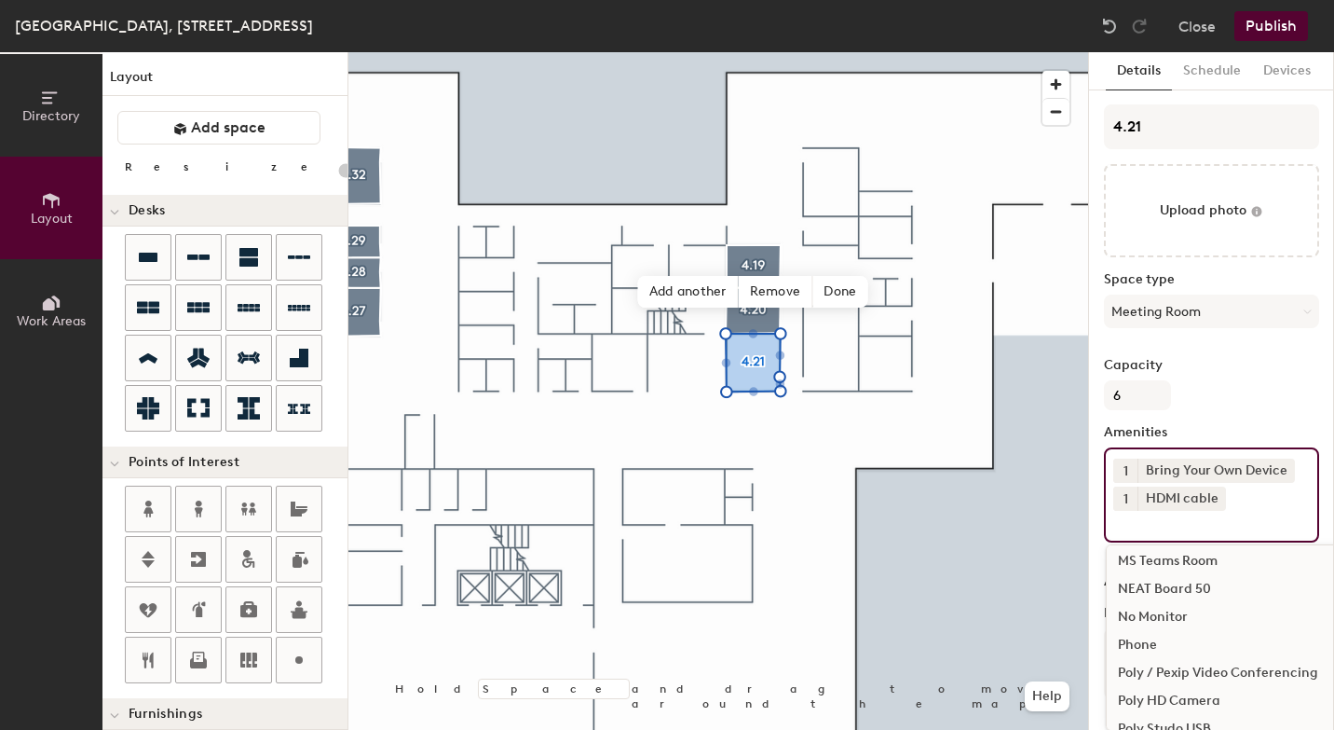
click at [1184, 557] on div "MS Teams Room" at bounding box center [1313, 561] width 412 height 28
click at [1170, 583] on div "NEAT Board 50" at bounding box center [1313, 589] width 412 height 28
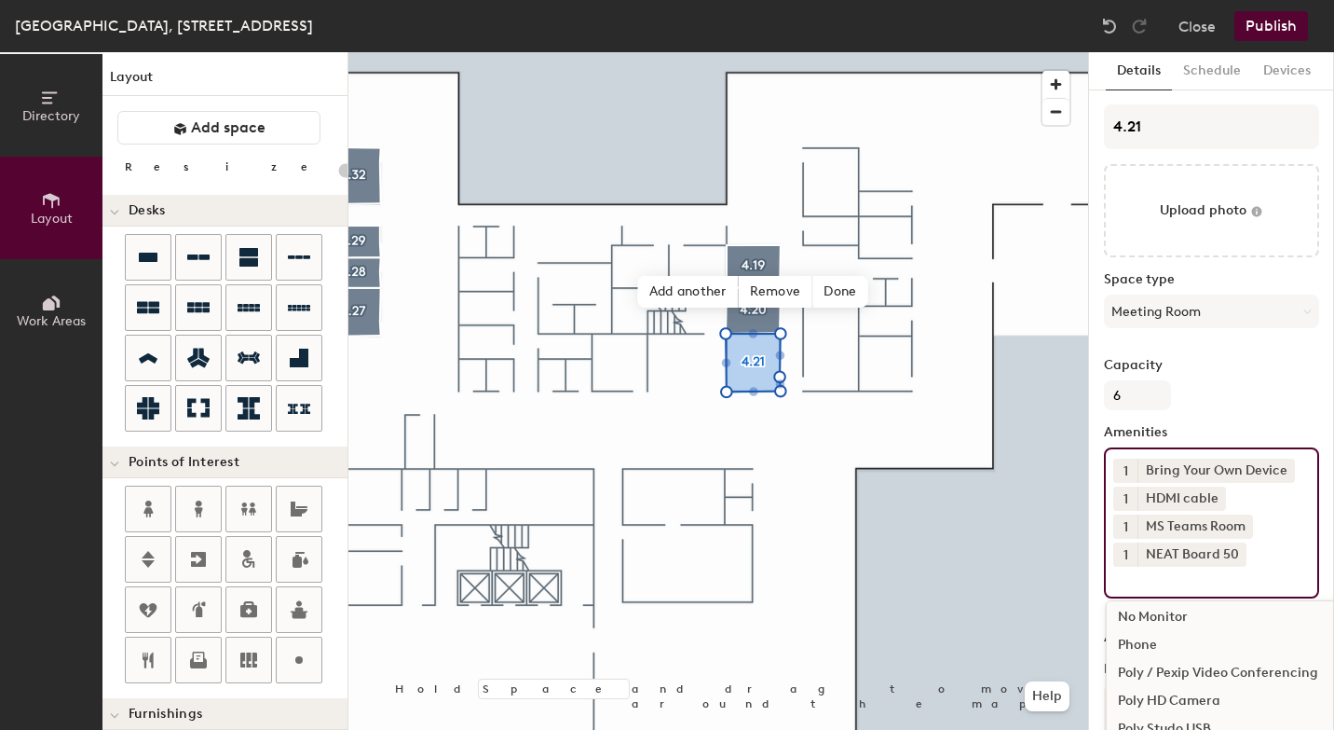
click at [1280, 30] on button "Publish" at bounding box center [1272, 26] width 74 height 30
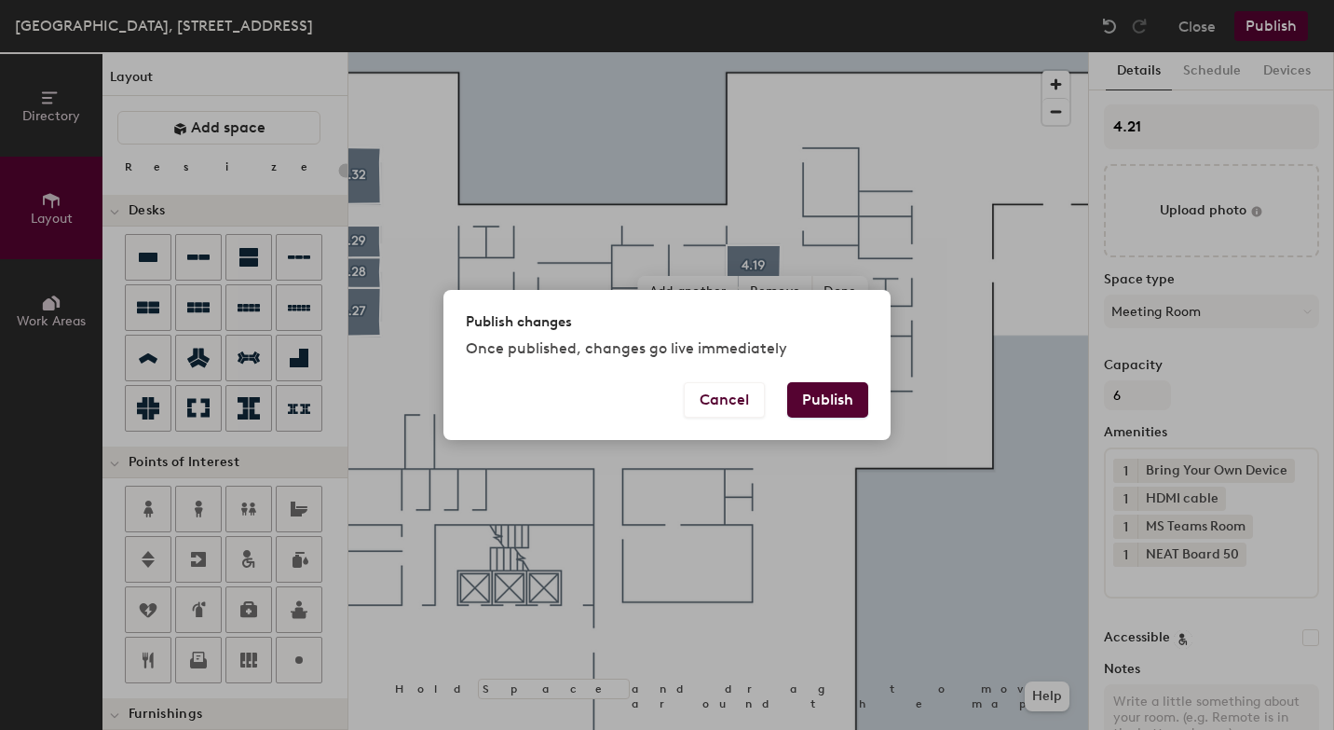
click at [834, 391] on button "Publish" at bounding box center [827, 399] width 81 height 35
type input "20"
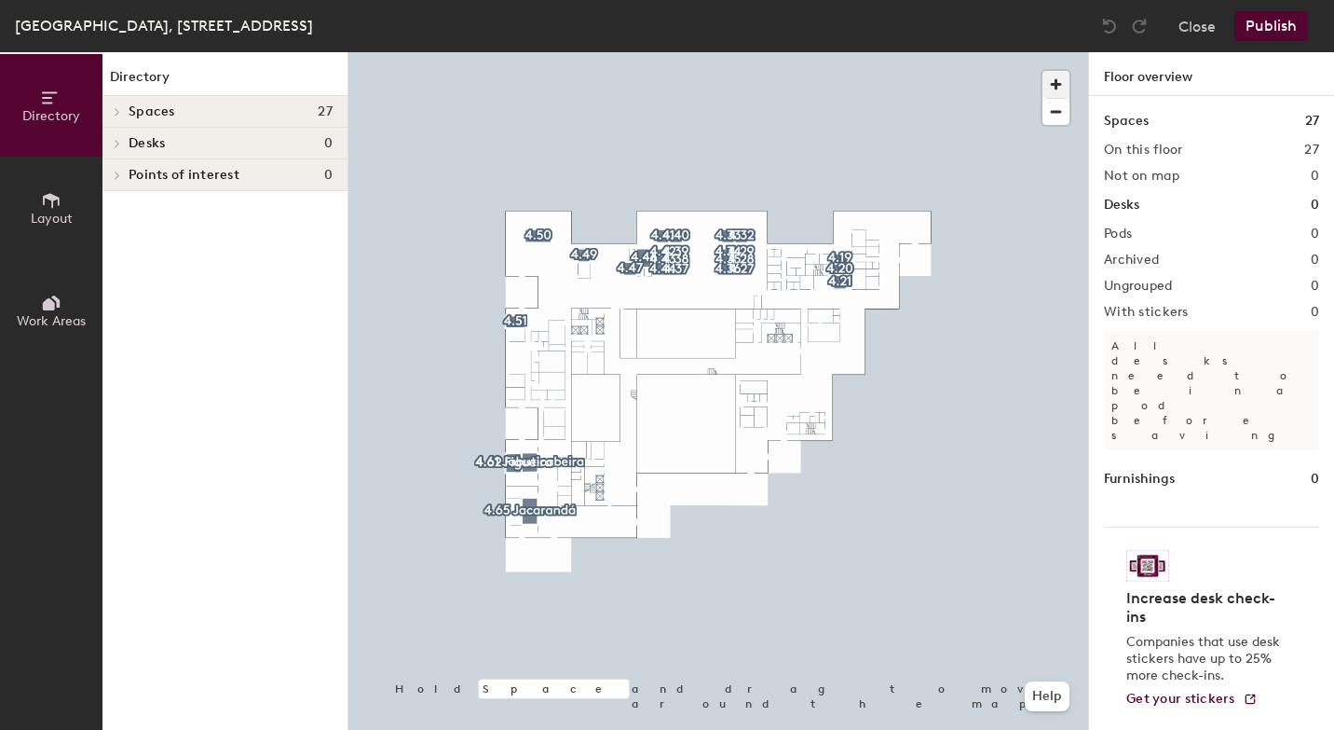
click at [1058, 87] on span "button" at bounding box center [1056, 84] width 27 height 27
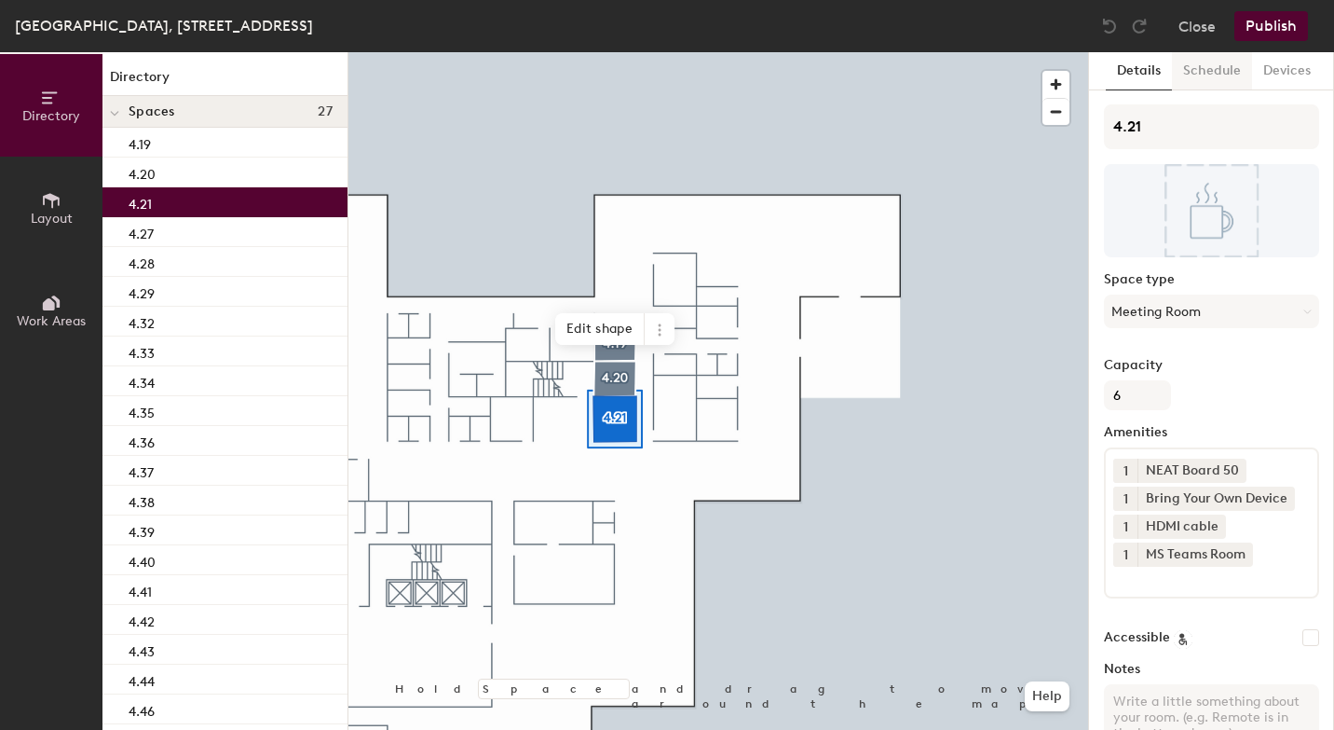
click at [1230, 75] on button "Schedule" at bounding box center [1212, 71] width 80 height 38
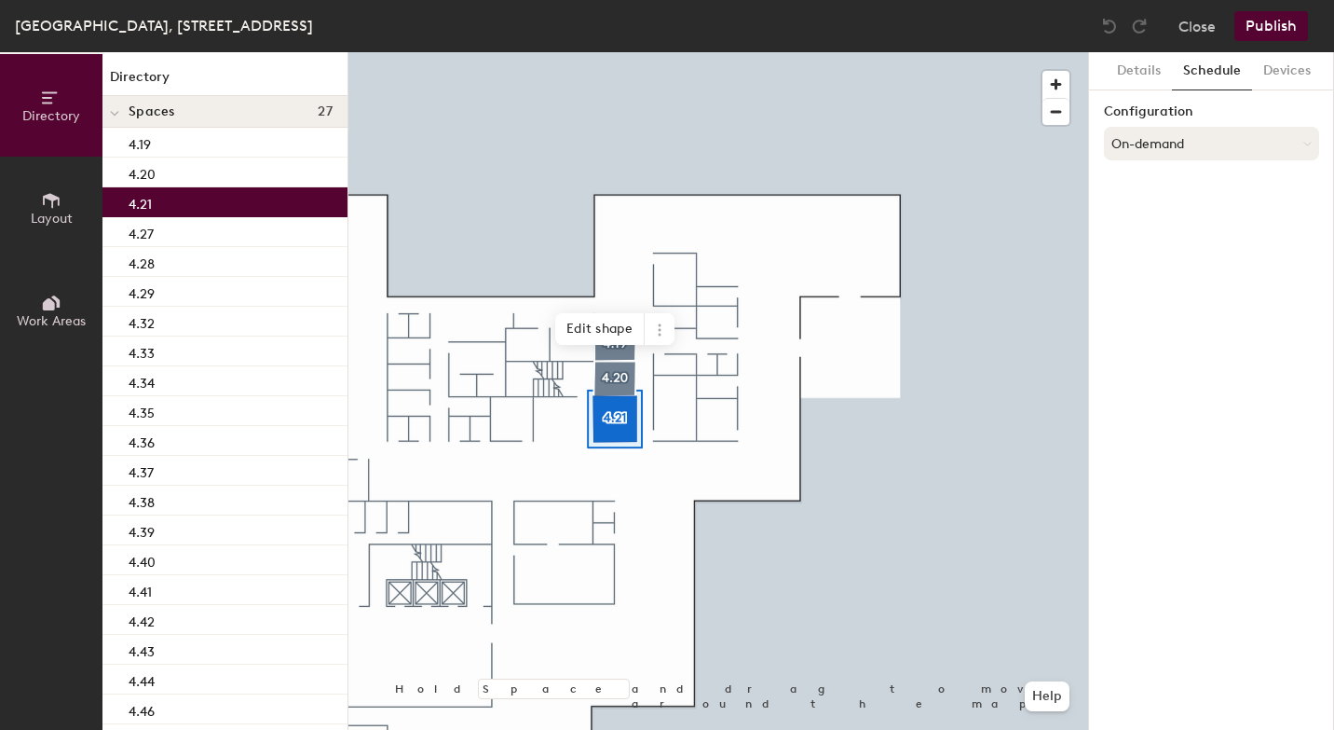
click at [1168, 139] on button "On-demand" at bounding box center [1211, 144] width 215 height 34
click at [1162, 213] on div "Scheduled" at bounding box center [1211, 218] width 213 height 28
click at [1168, 192] on button "Select account" at bounding box center [1211, 185] width 215 height 34
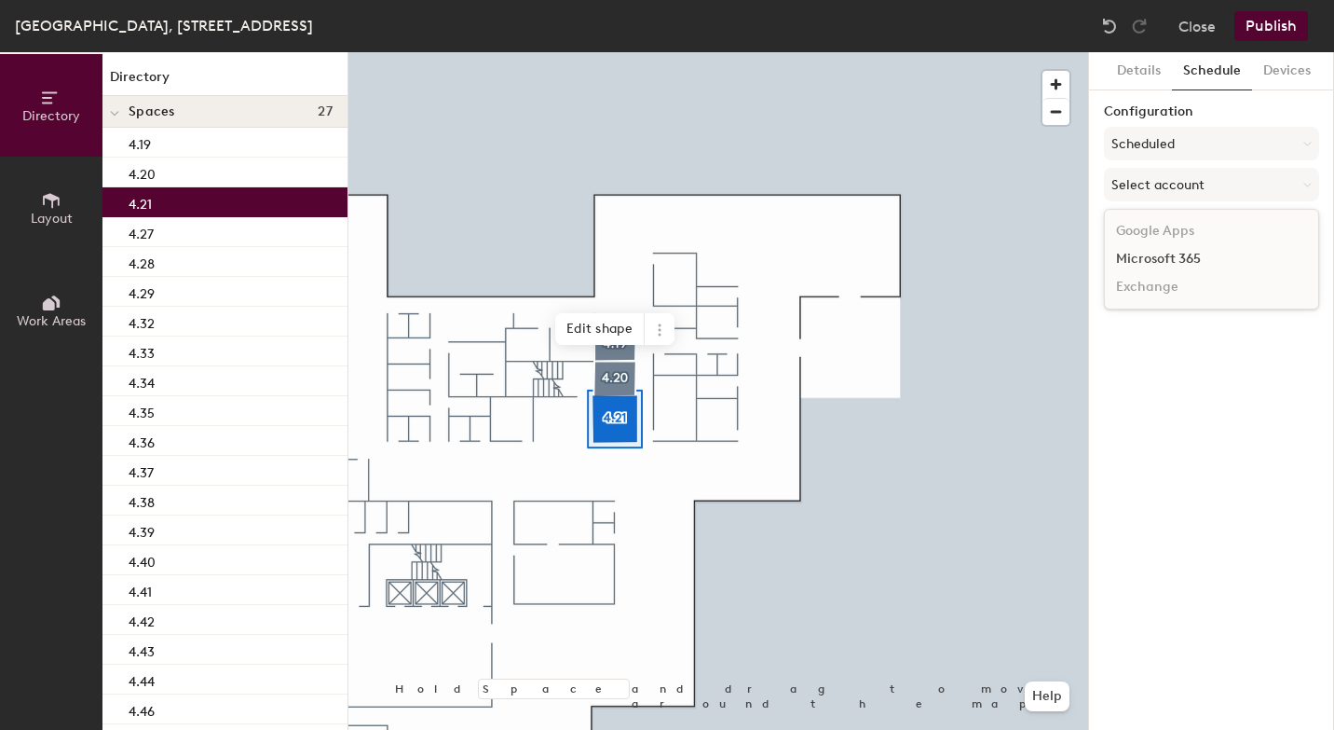
click at [1165, 259] on div "Microsoft 365" at bounding box center [1211, 259] width 213 height 28
click at [1145, 260] on input at bounding box center [1211, 257] width 215 height 34
paste input "BR-SP-VIL-04N21@wppsystems.com"
type input "BR-SP-VIL-04N21@wppsystems.com"
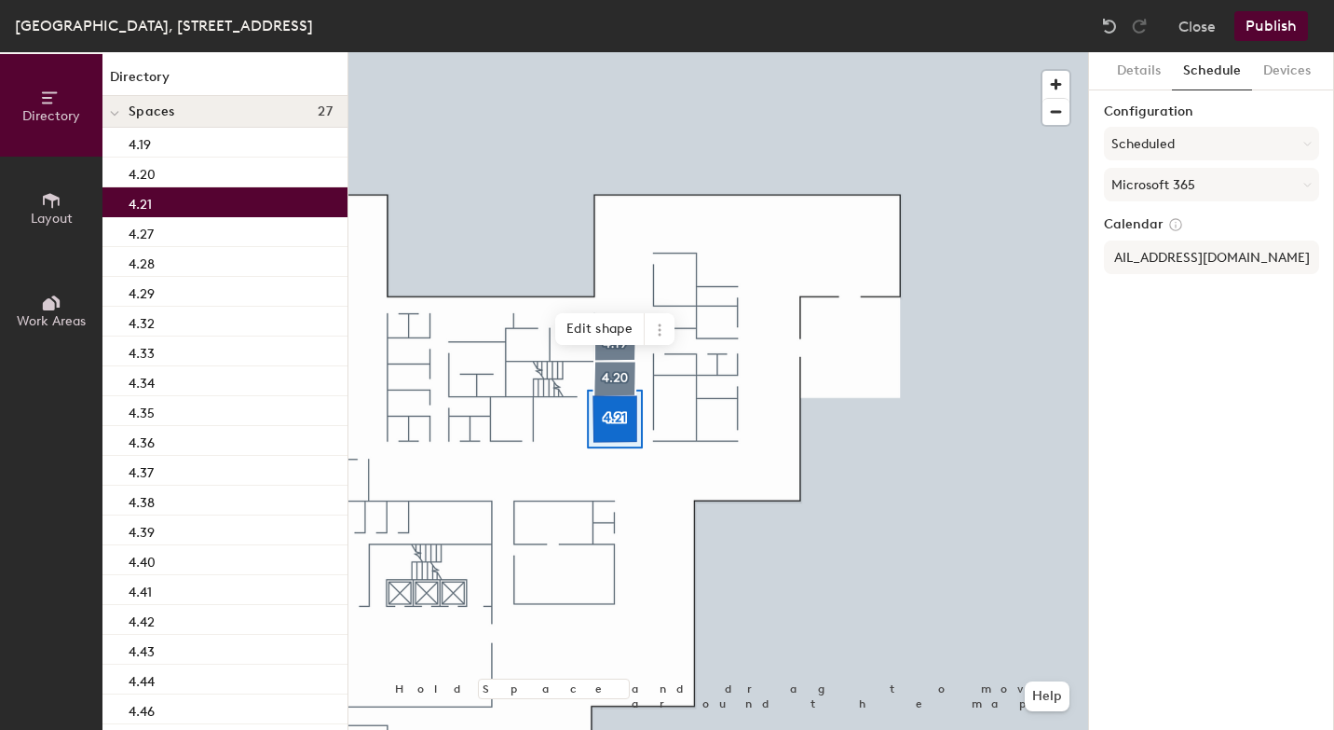
click at [1249, 385] on div "Details Schedule Devices Configuration Scheduled Microsoft 365 Calendar BR-SP-V…" at bounding box center [1211, 390] width 245 height 677
click at [1291, 34] on button "Publish" at bounding box center [1272, 26] width 74 height 30
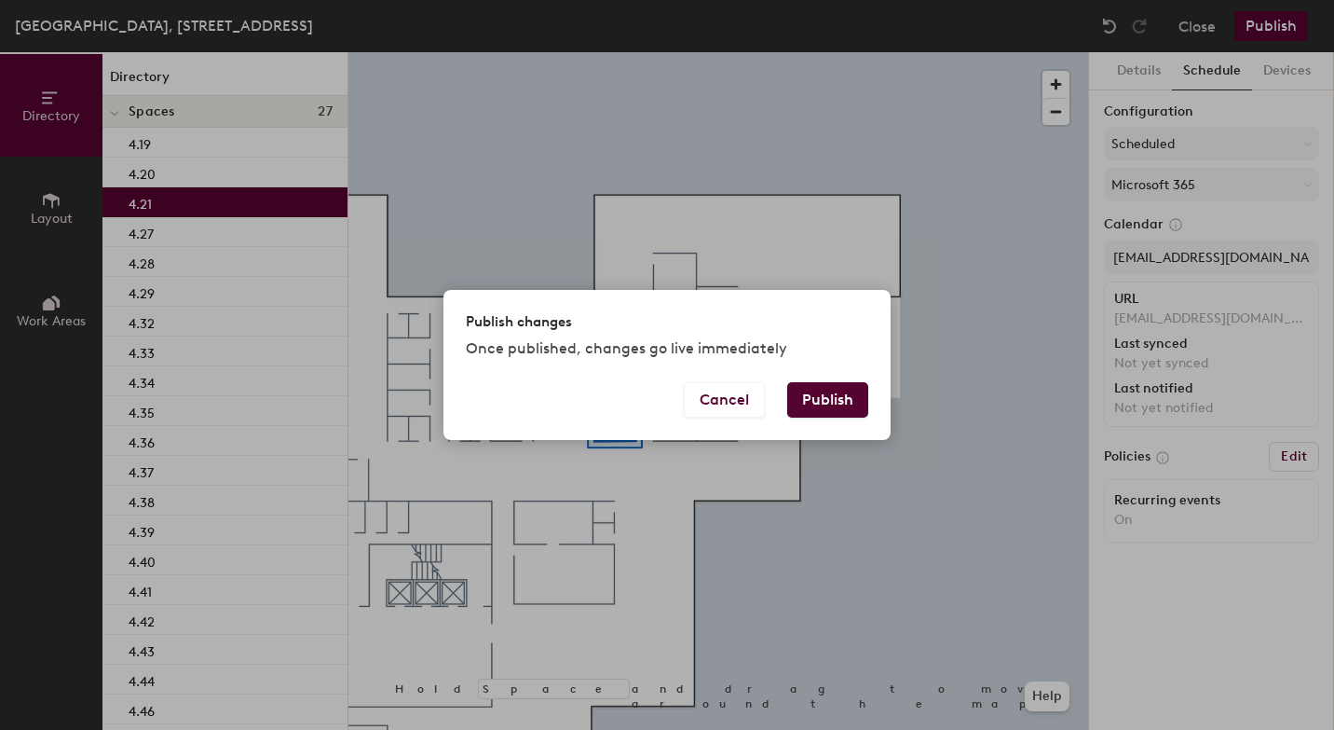
click at [855, 401] on button "Publish" at bounding box center [827, 399] width 81 height 35
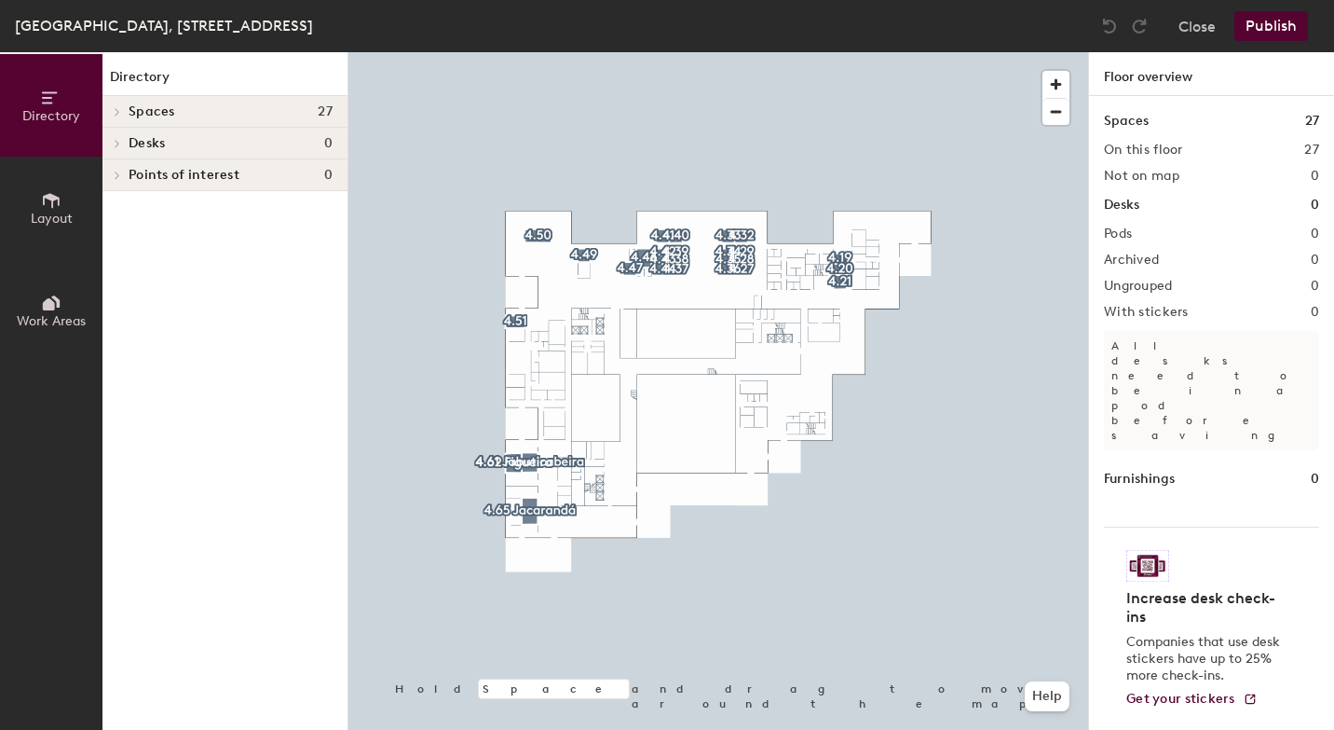
click at [47, 211] on span "Layout" at bounding box center [52, 219] width 42 height 16
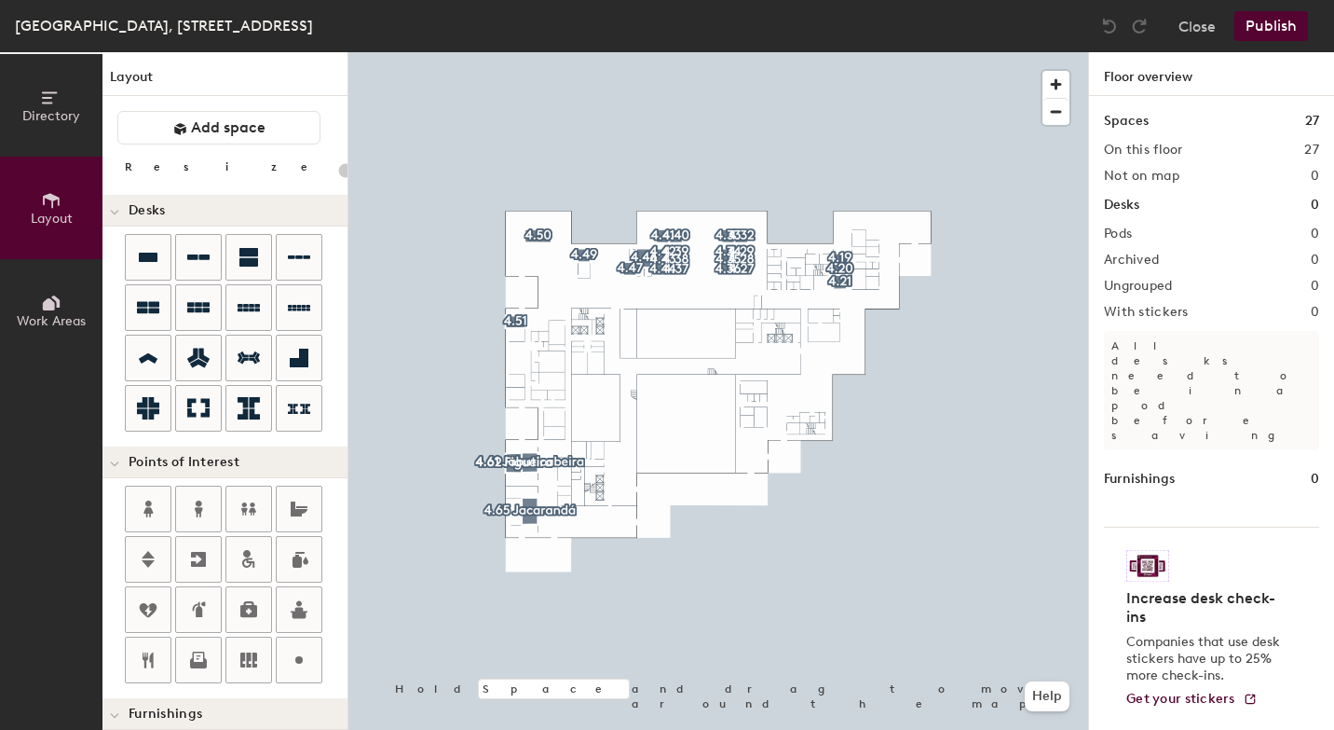
scroll to position [2, 0]
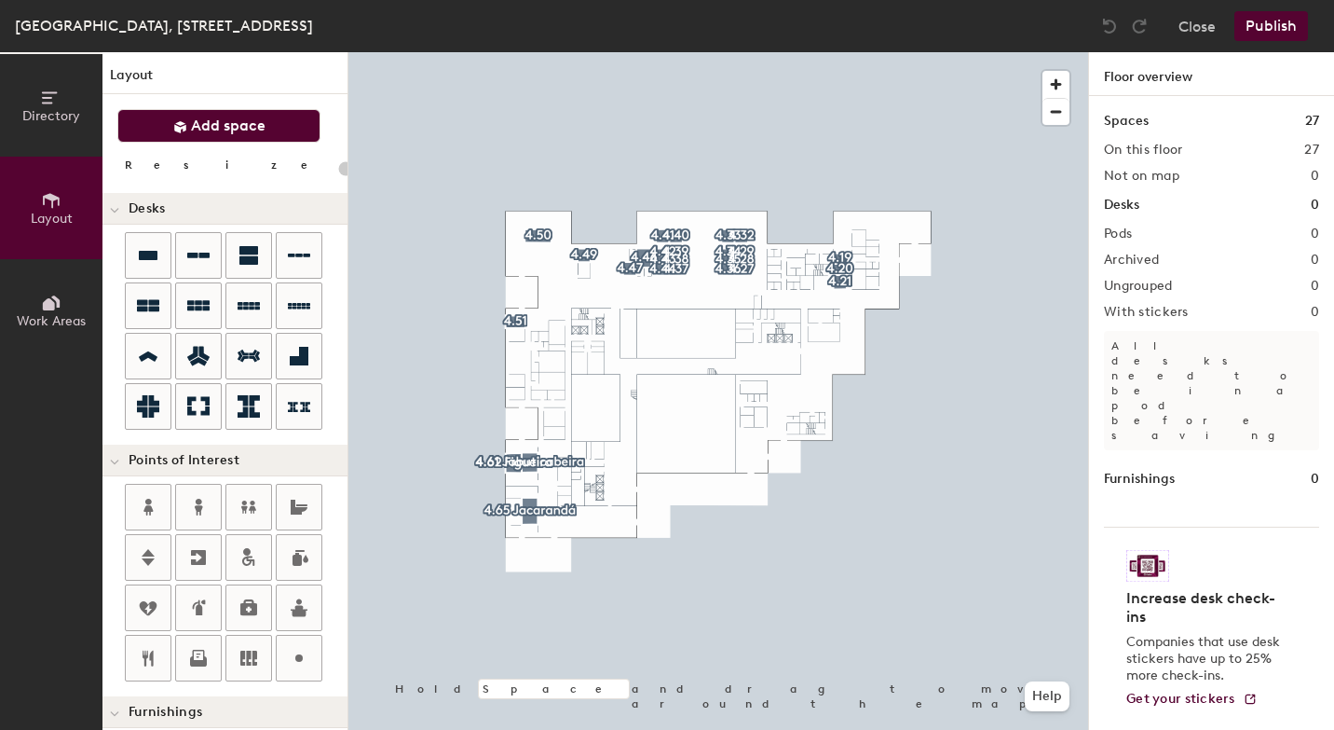
click at [289, 130] on button "Add space" at bounding box center [218, 126] width 203 height 34
click at [1059, 82] on span "button" at bounding box center [1056, 84] width 27 height 27
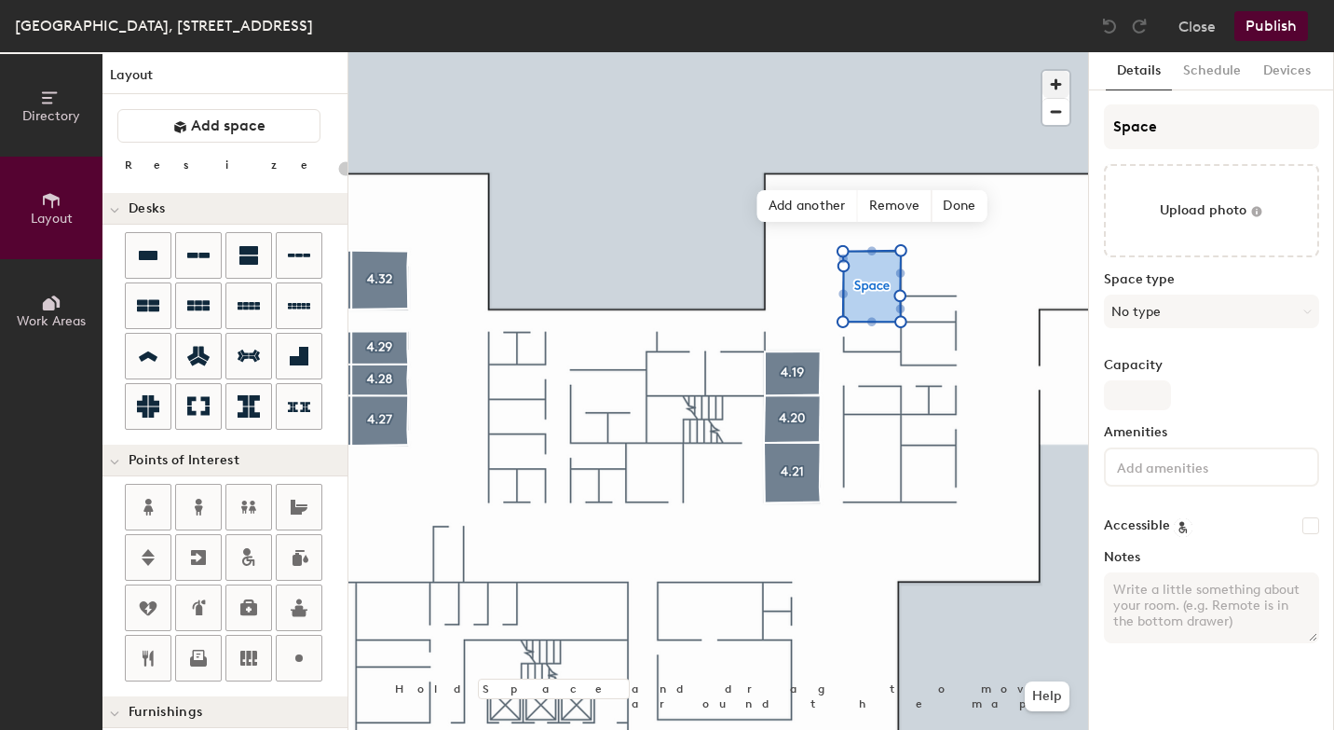
type input "20"
click at [1185, 144] on input "Space" at bounding box center [1211, 126] width 215 height 45
type input "S"
type input "20"
type input "S"
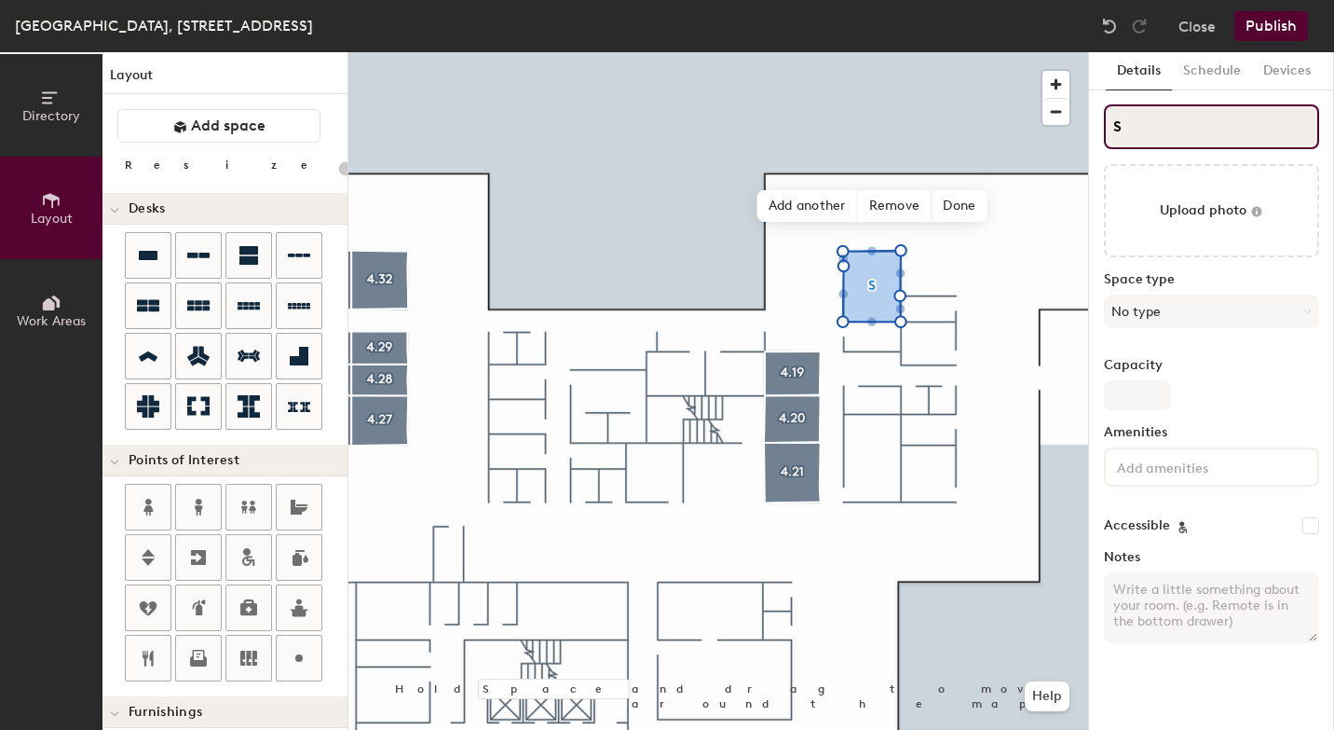
type input "20"
type input "4S"
type input "20"
type input "4.S"
type input "20"
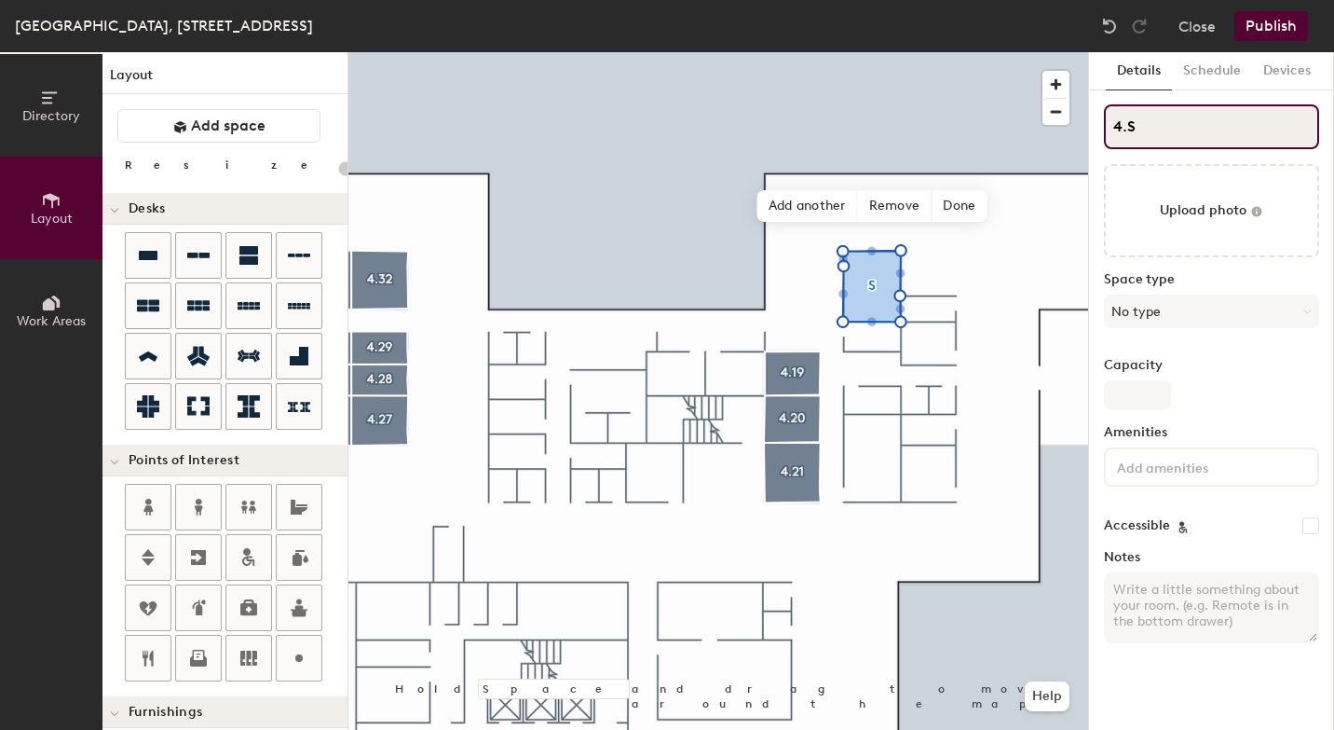
type input "4.1S"
type input "20"
type input "4.17S"
type input "20"
type input "4.17"
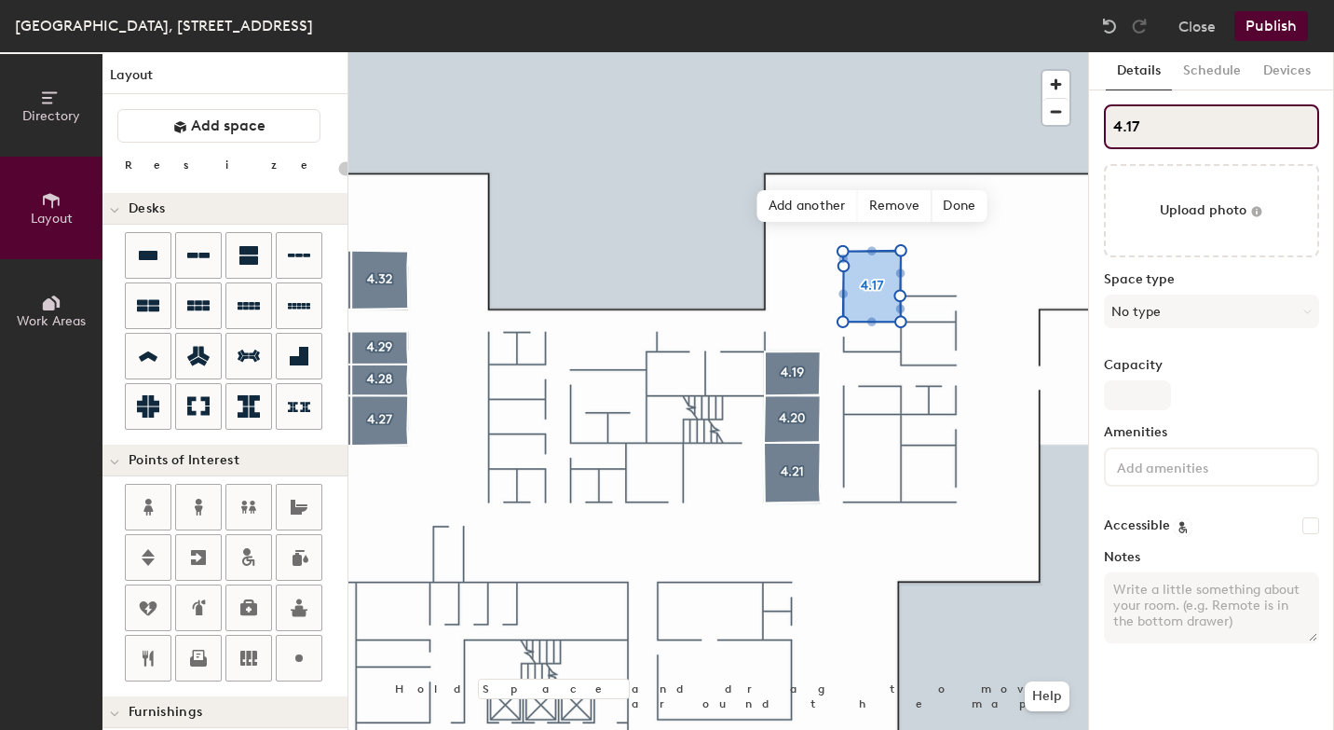
type input "20"
type input "4.17"
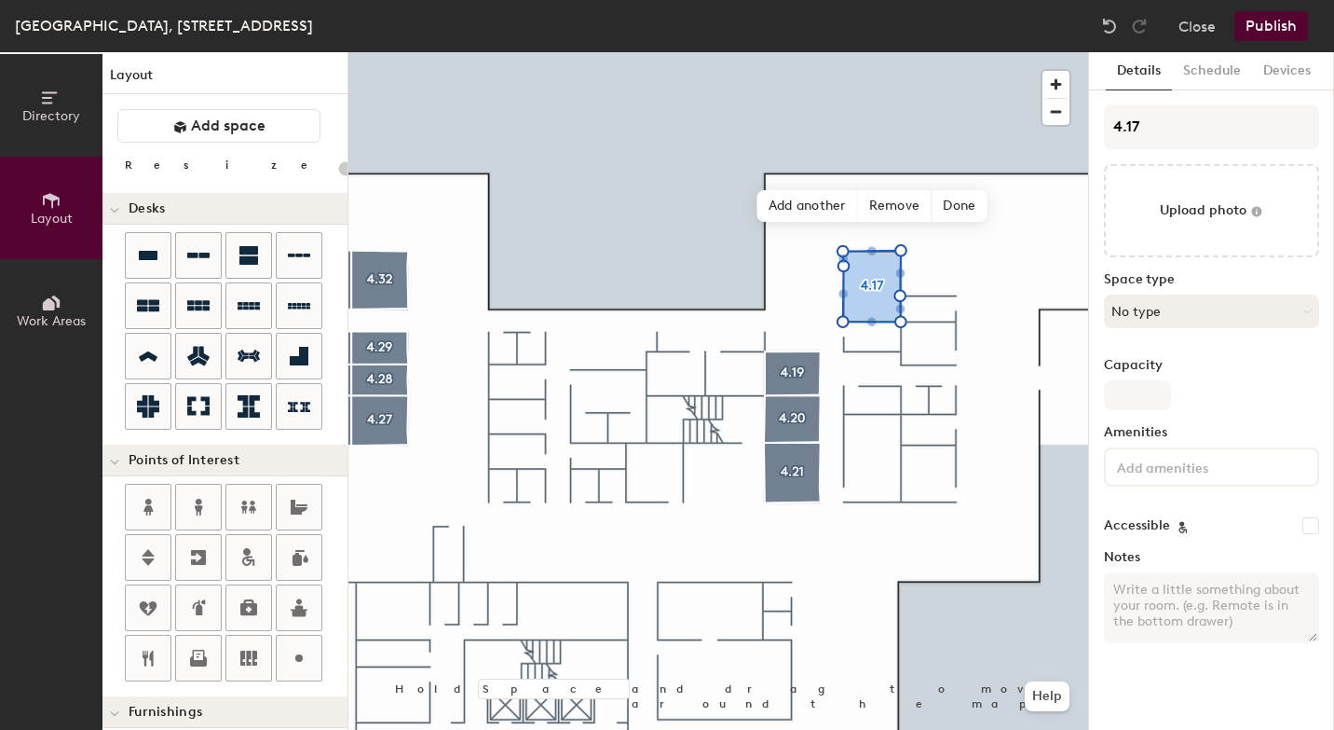
click at [1149, 314] on button "No type" at bounding box center [1211, 311] width 215 height 34
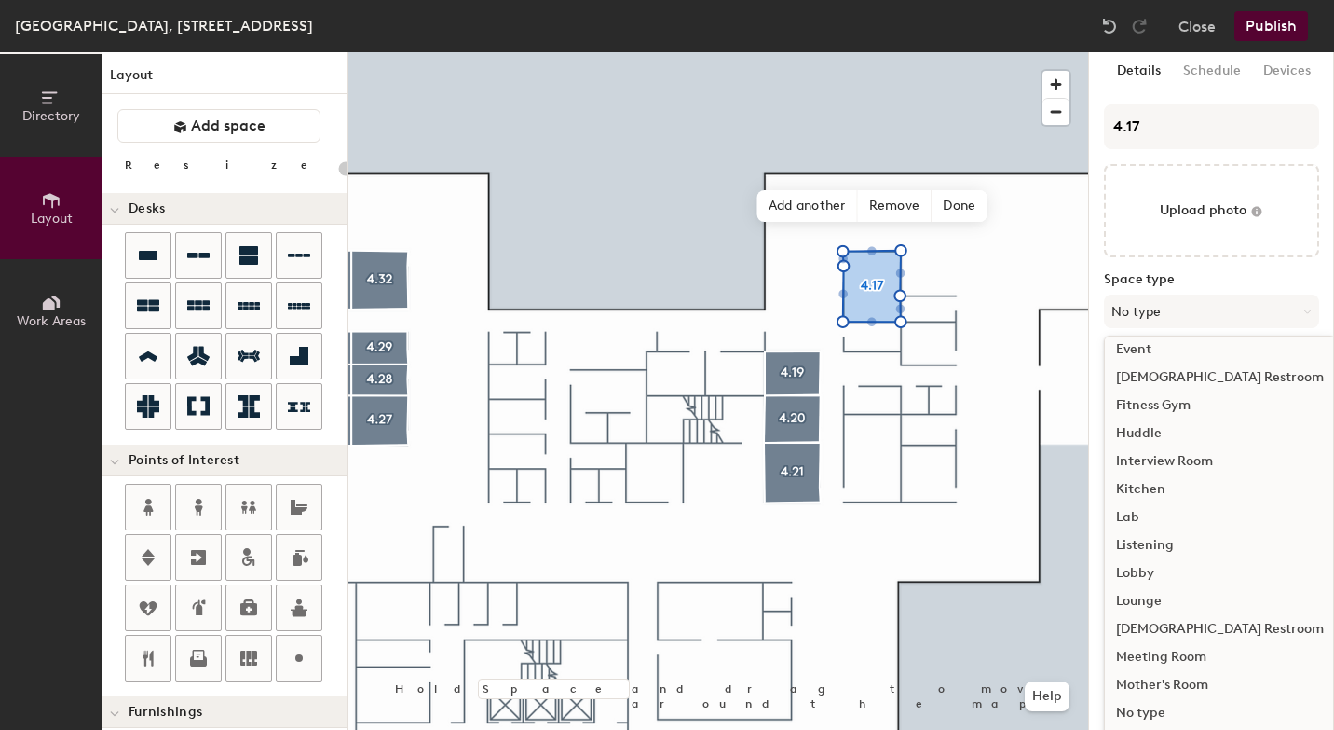
scroll to position [207, 0]
click at [1157, 652] on div "Meeting Room" at bounding box center [1220, 654] width 230 height 28
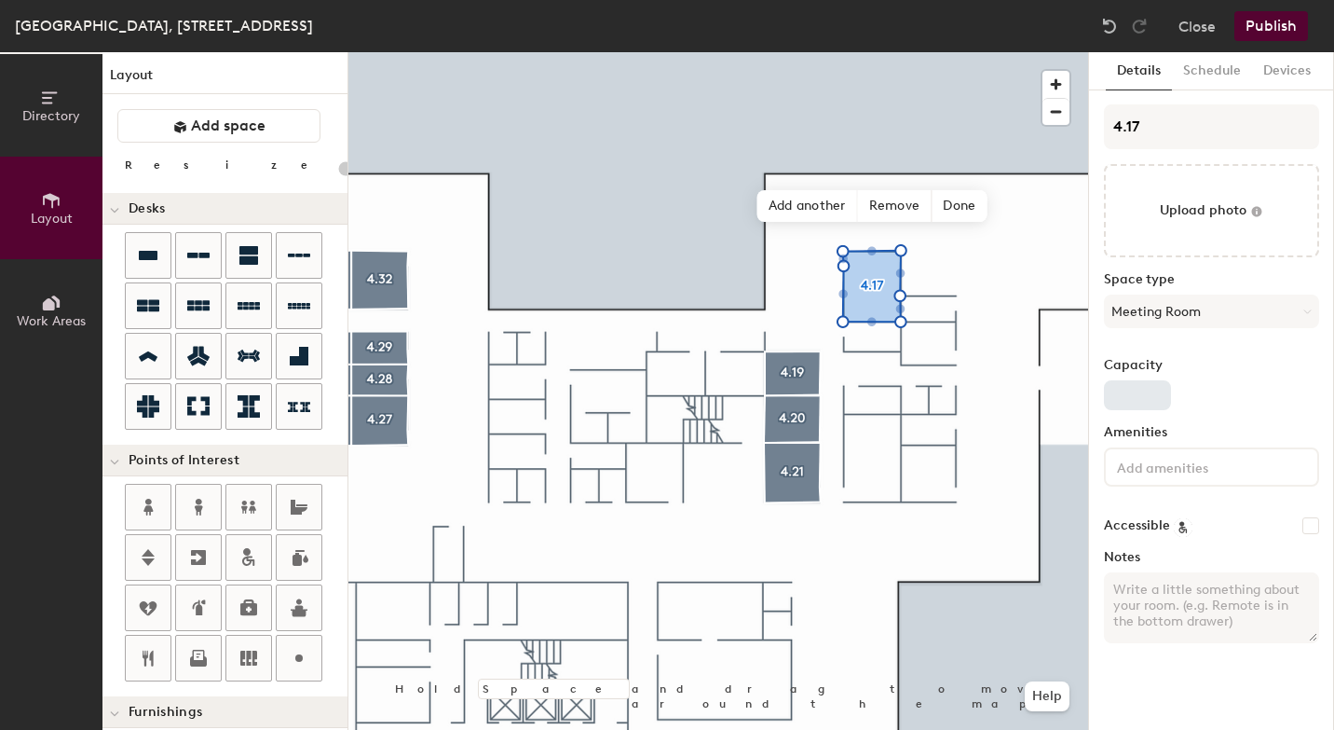
type input "20"
click at [1129, 400] on input "Capacity" at bounding box center [1137, 395] width 67 height 30
type input "8"
type input "20"
type input "8"
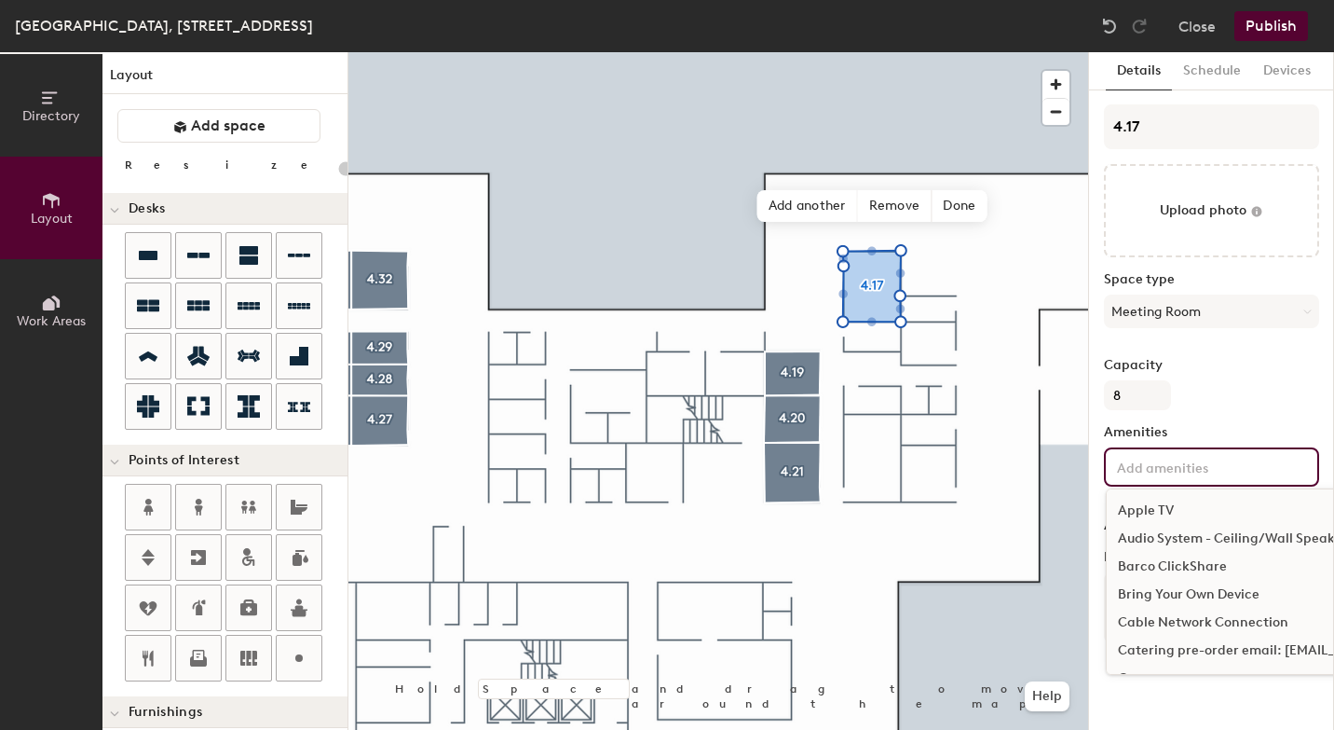
click at [1135, 464] on input at bounding box center [1198, 466] width 168 height 22
click at [1162, 592] on div "Bring Your Own Device" at bounding box center [1313, 595] width 412 height 28
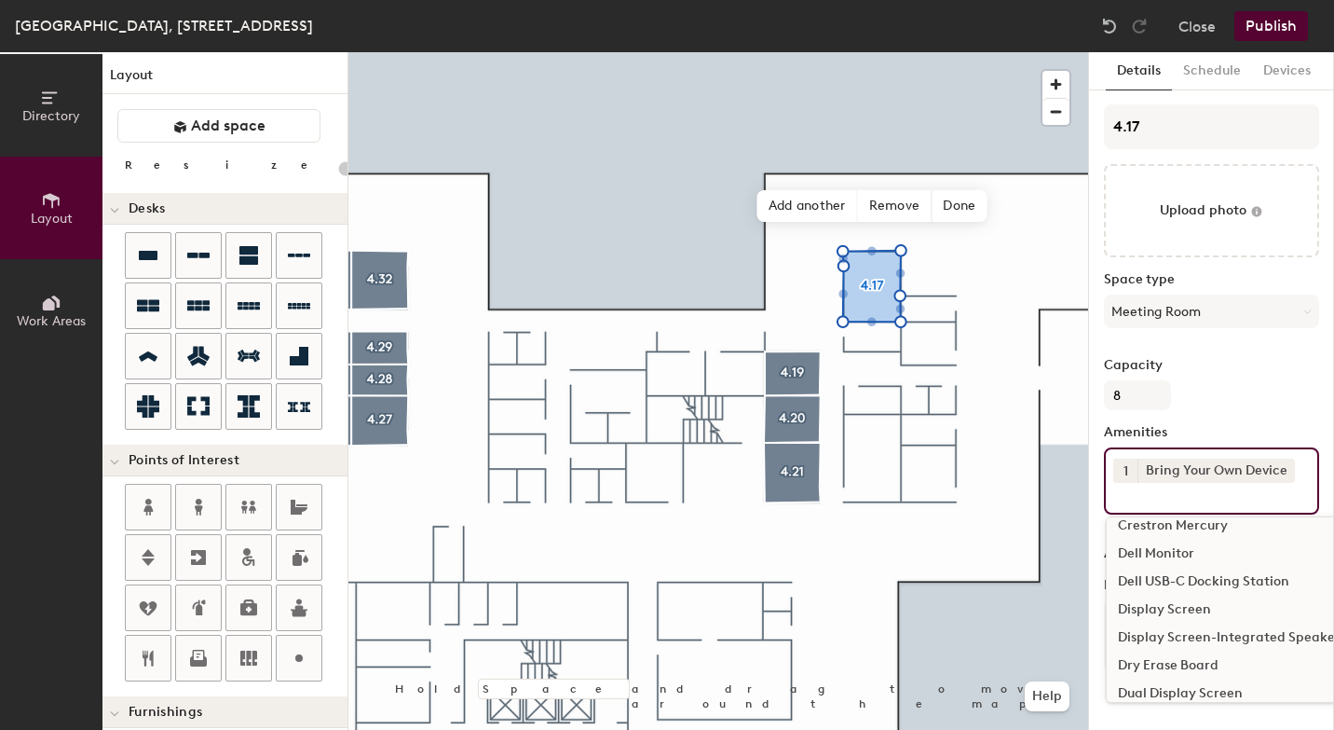
scroll to position [240, 0]
click at [1163, 632] on div "Display Screen-Integrated Speakers" at bounding box center [1313, 635] width 412 height 28
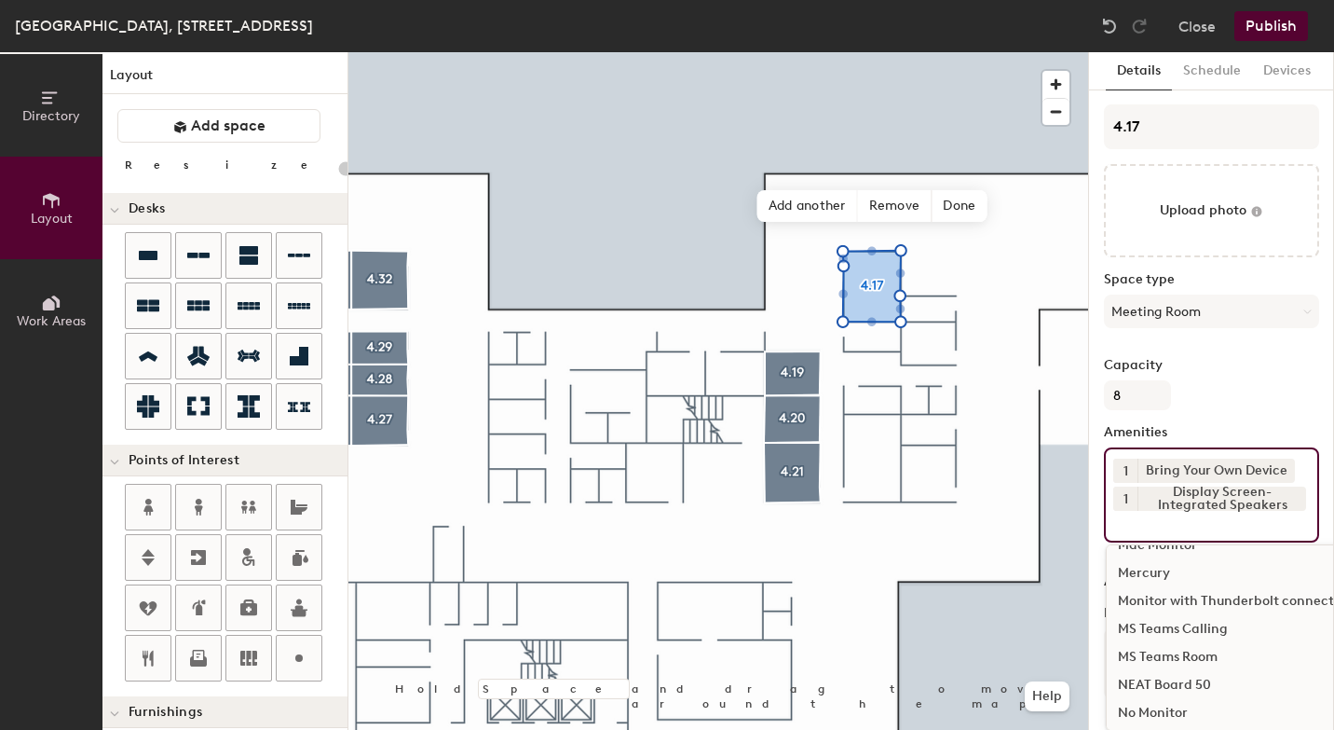
scroll to position [920, 0]
click at [1163, 657] on div "MS Teams Room" at bounding box center [1313, 653] width 412 height 28
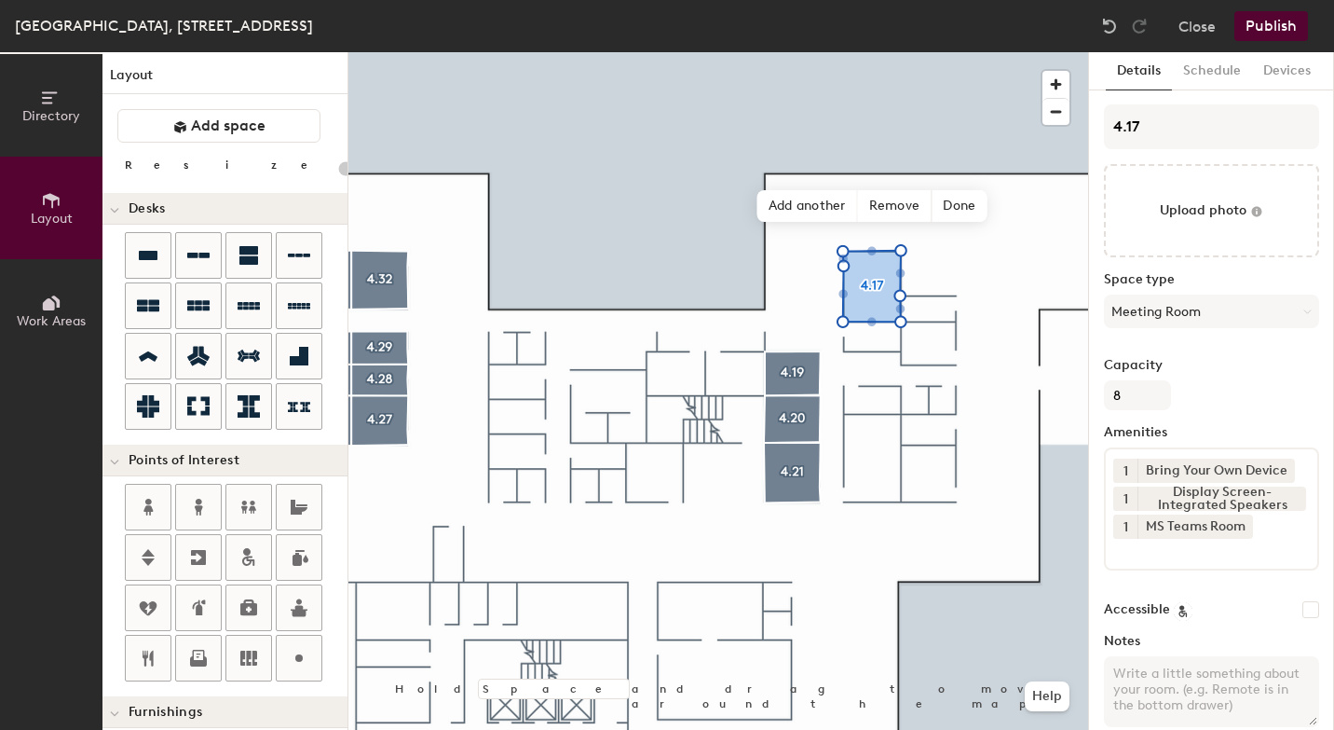
click at [1253, 371] on label "Capacity" at bounding box center [1211, 365] width 215 height 15
click at [1171, 380] on input "8" at bounding box center [1137, 395] width 67 height 30
click at [1272, 27] on button "Publish" at bounding box center [1272, 26] width 74 height 30
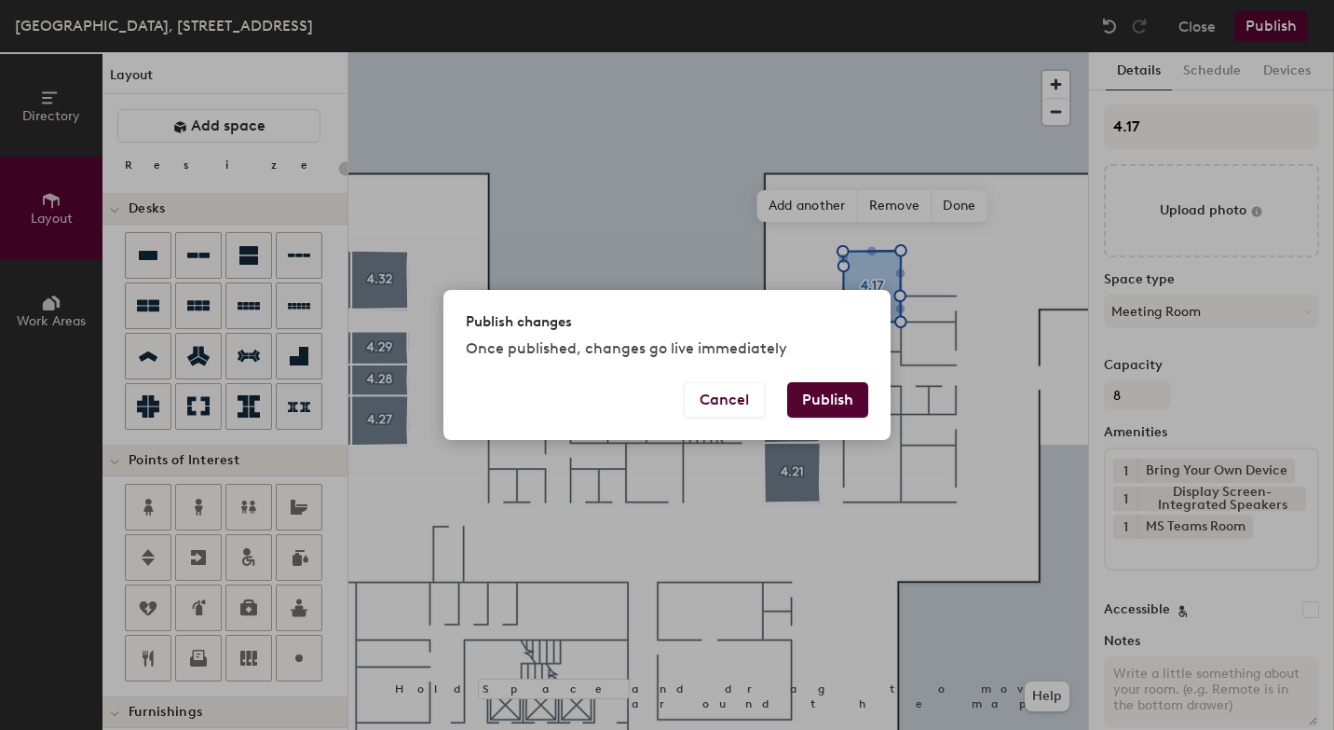
click at [847, 399] on button "Publish" at bounding box center [827, 399] width 81 height 35
type input "20"
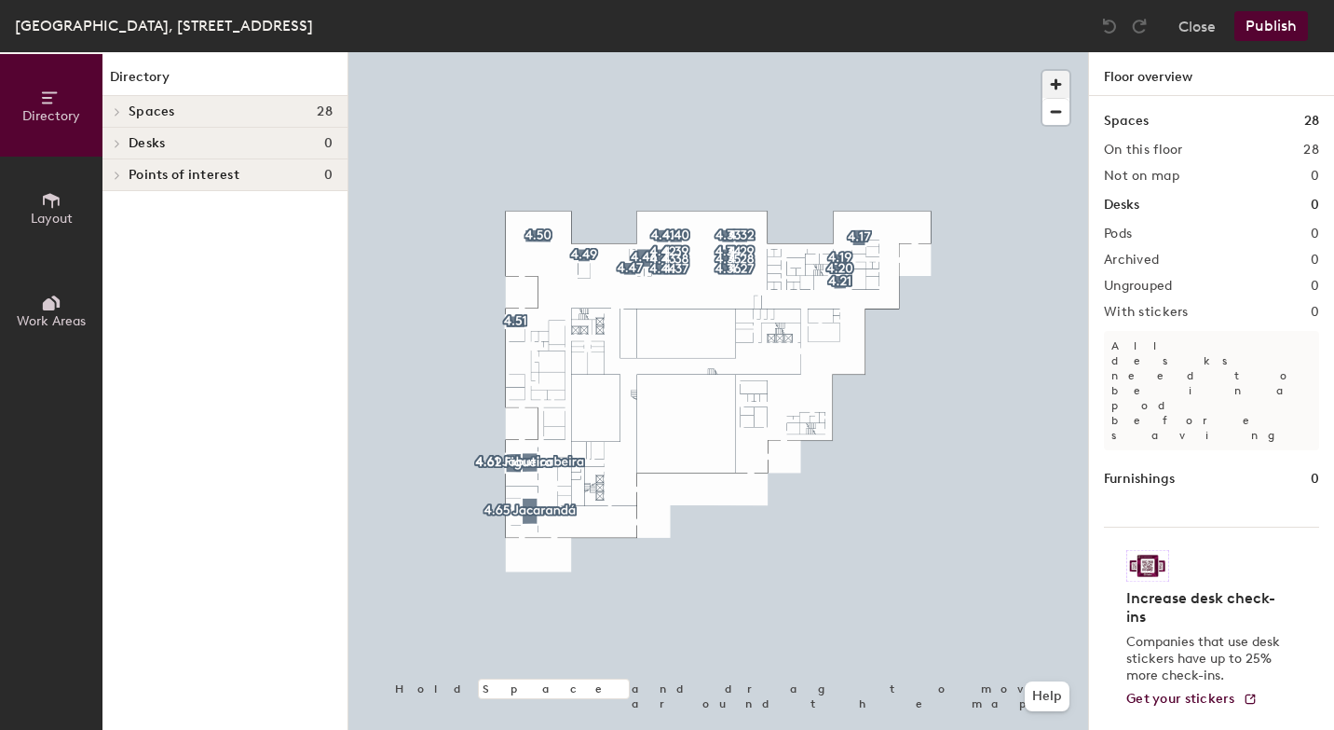
click at [1055, 83] on span "button" at bounding box center [1056, 84] width 27 height 27
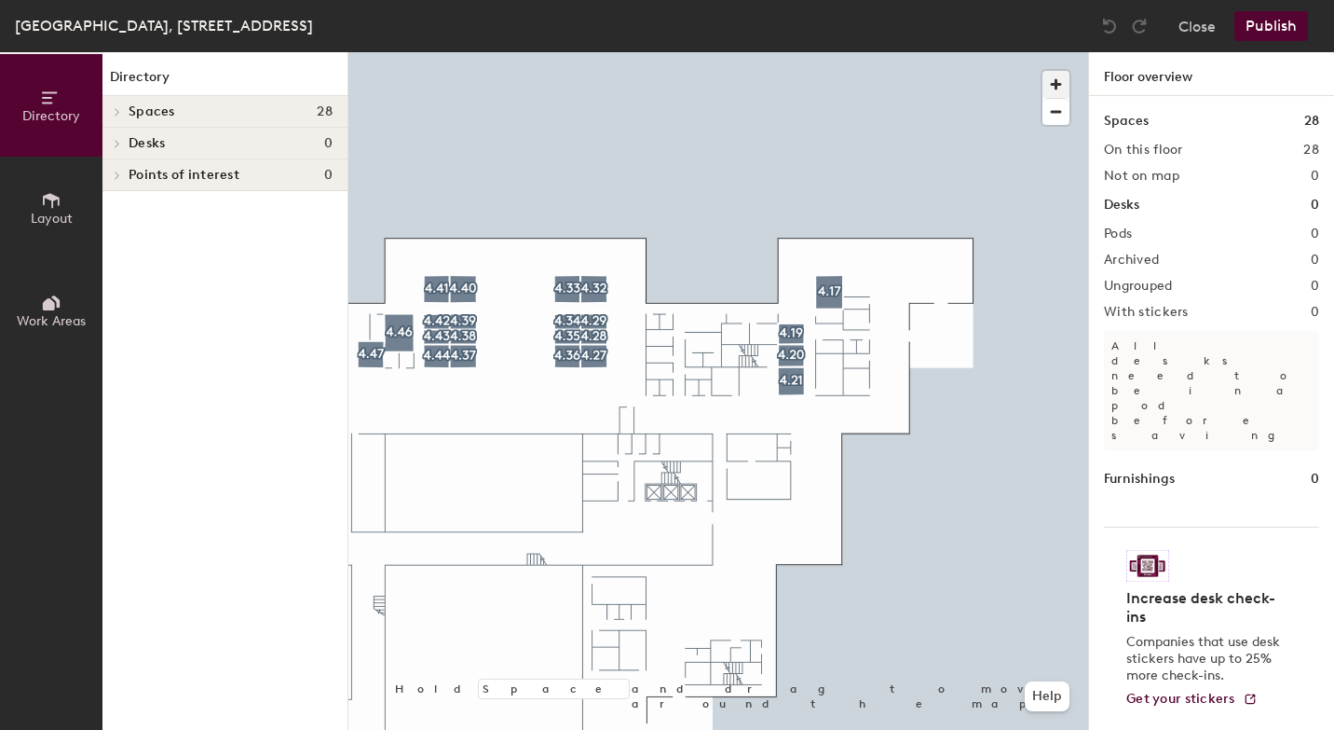
click at [1056, 90] on span "button" at bounding box center [1056, 84] width 27 height 27
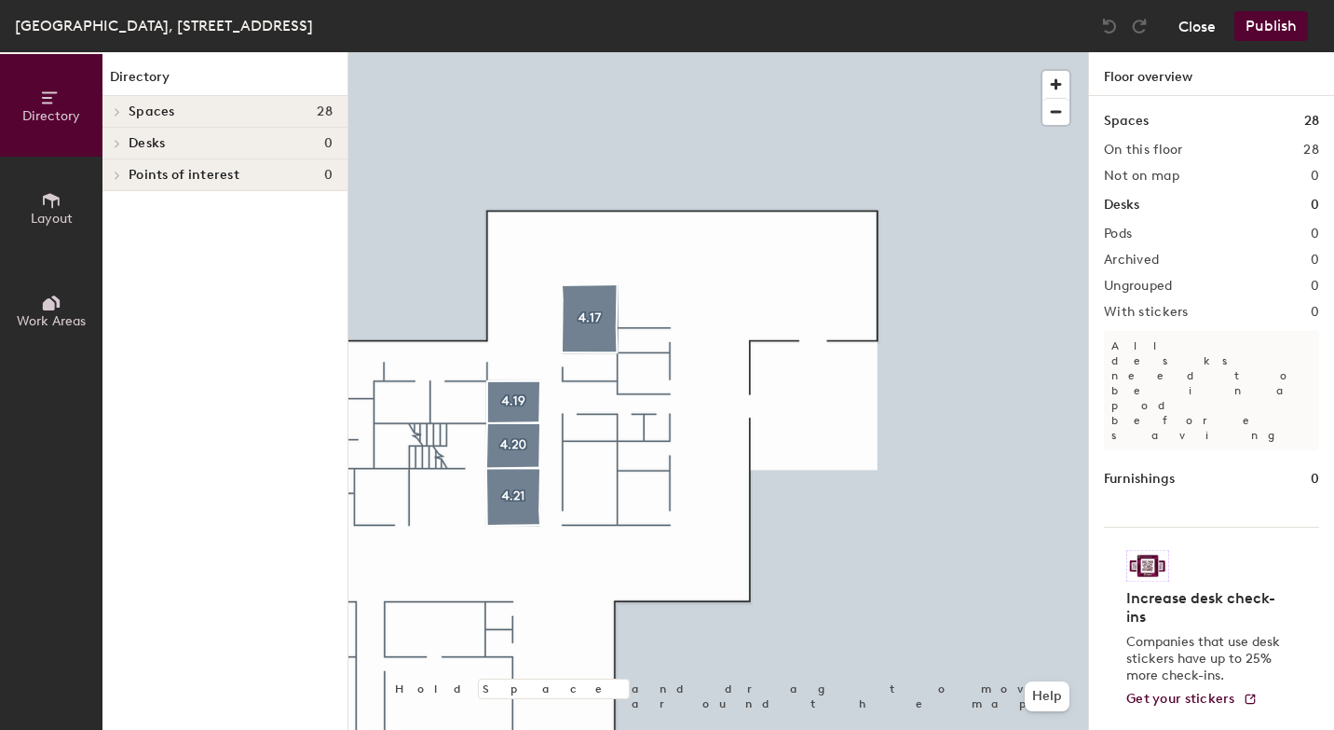
click at [1209, 29] on button "Close" at bounding box center [1197, 26] width 37 height 30
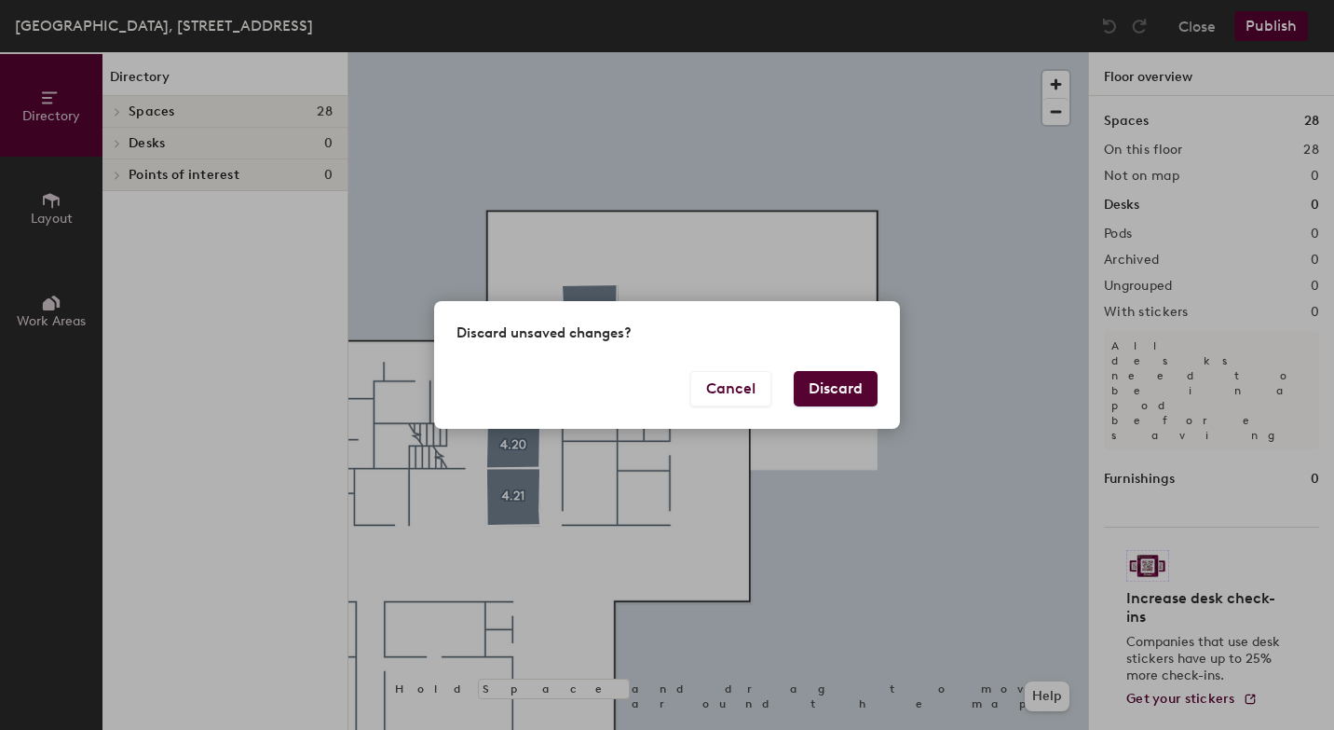
click at [834, 390] on button "Discard" at bounding box center [836, 388] width 84 height 35
